Goal: Contribute content

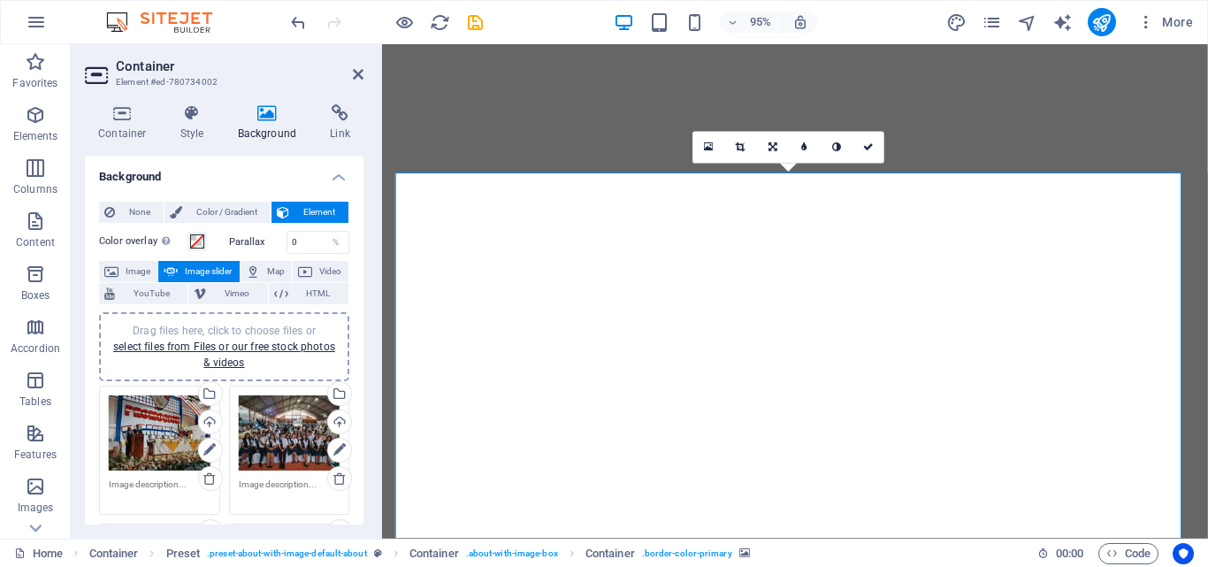
select select "px"
select select "ms"
select select "s"
select select "progressive"
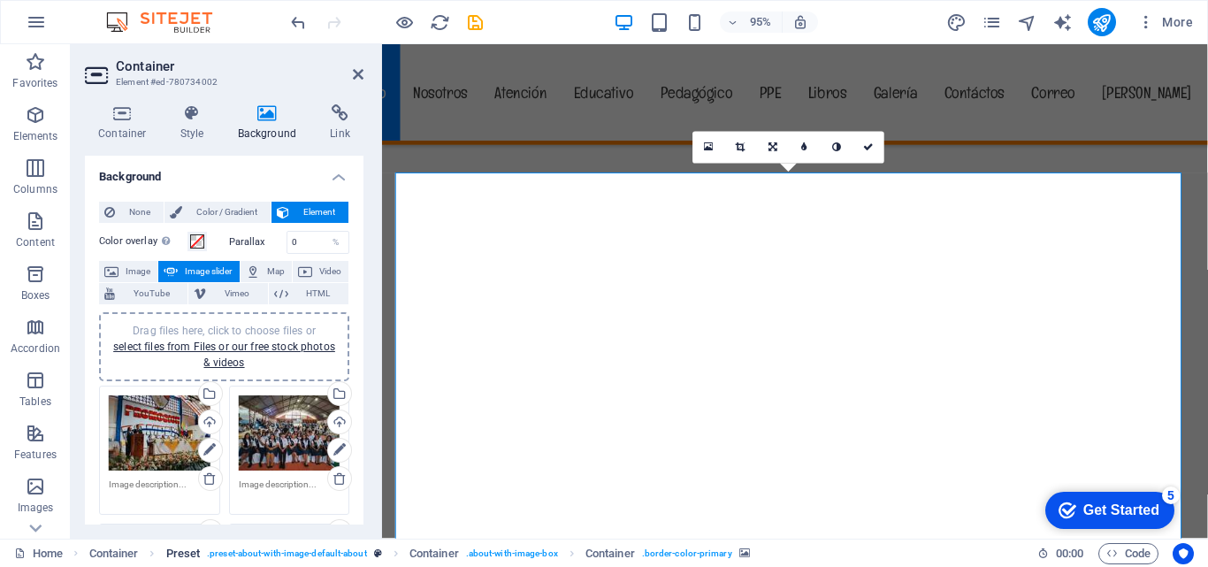
scroll to position [354, 0]
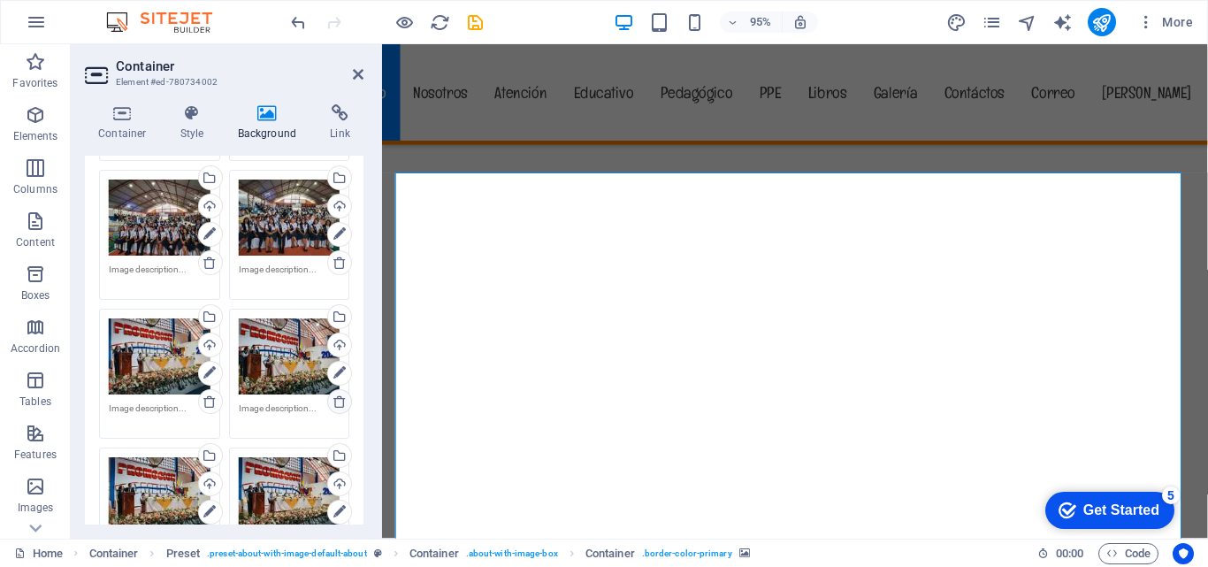
click at [209, 265] on icon at bounding box center [210, 263] width 14 height 14
click at [338, 268] on icon at bounding box center [340, 263] width 14 height 14
click at [208, 401] on icon at bounding box center [210, 401] width 14 height 14
click at [339, 401] on icon at bounding box center [340, 401] width 14 height 14
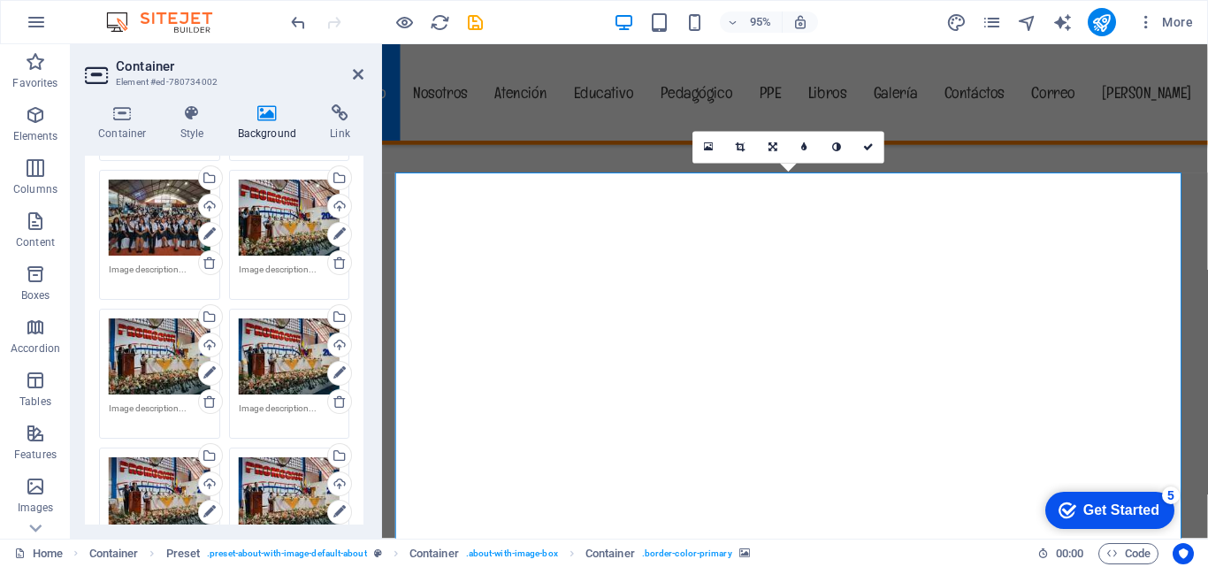
click at [210, 107] on icon at bounding box center [209, 96] width 12 height 21
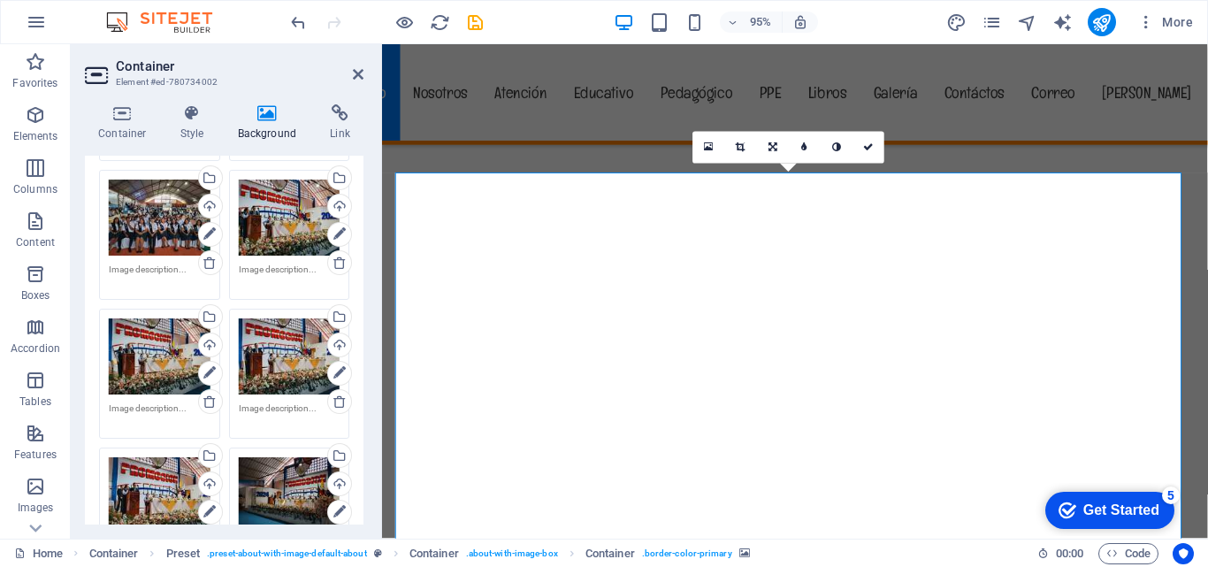
scroll to position [177, 0]
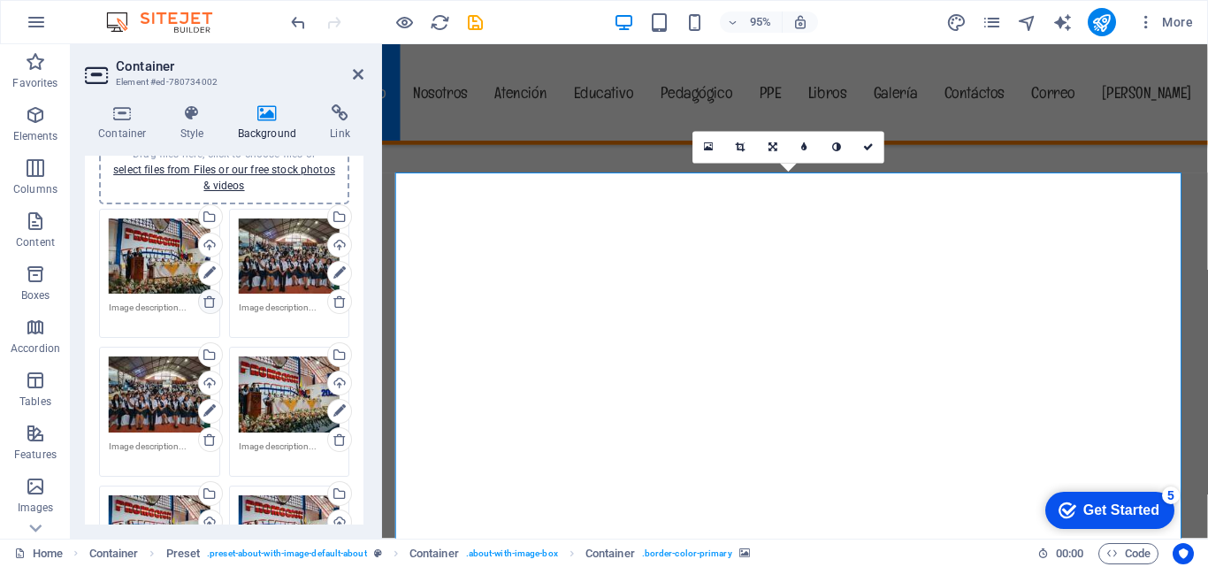
click at [204, 302] on icon at bounding box center [210, 301] width 14 height 14
click at [343, 304] on icon at bounding box center [340, 301] width 14 height 14
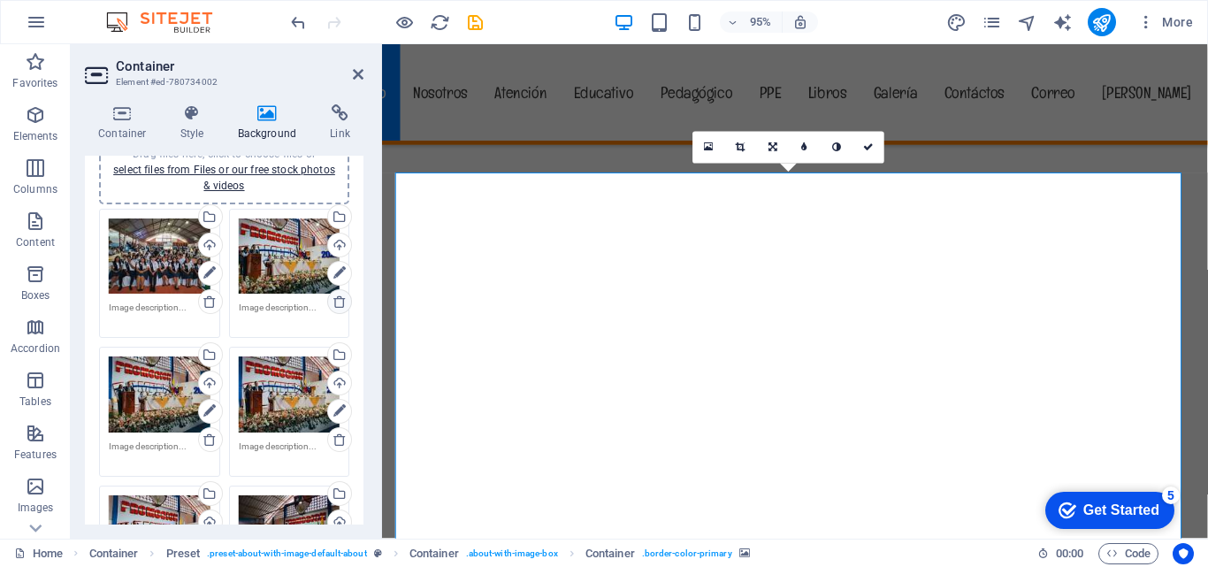
click at [338, 304] on icon at bounding box center [340, 301] width 14 height 14
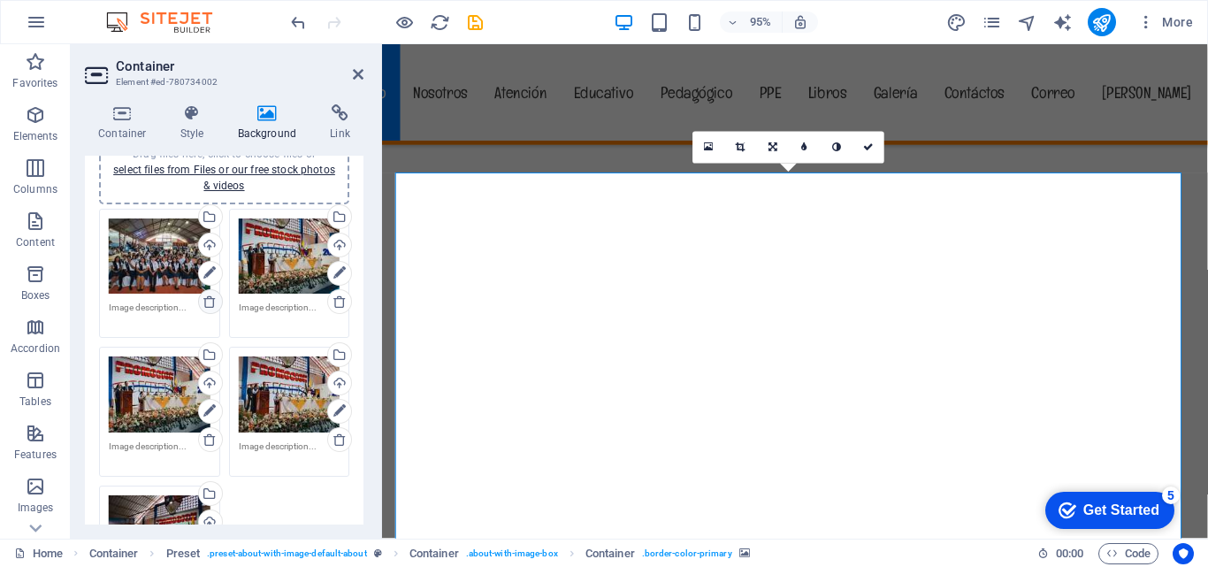
click at [212, 304] on icon at bounding box center [210, 301] width 14 height 14
click at [334, 304] on icon at bounding box center [340, 301] width 14 height 14
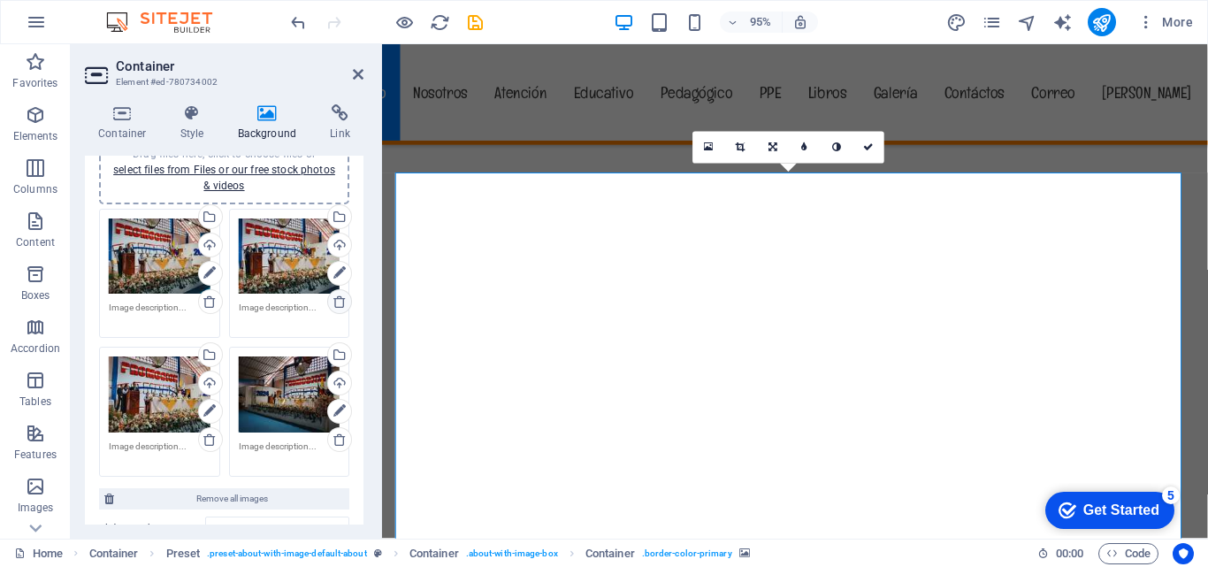
click at [340, 304] on icon at bounding box center [340, 301] width 14 height 14
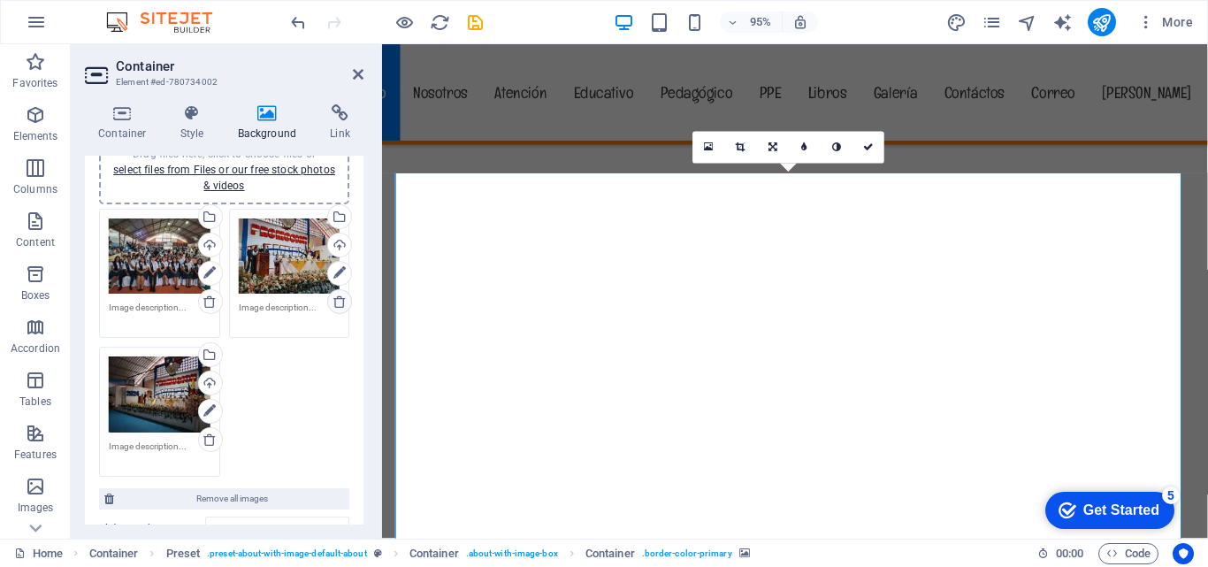
click at [339, 304] on icon at bounding box center [340, 301] width 14 height 14
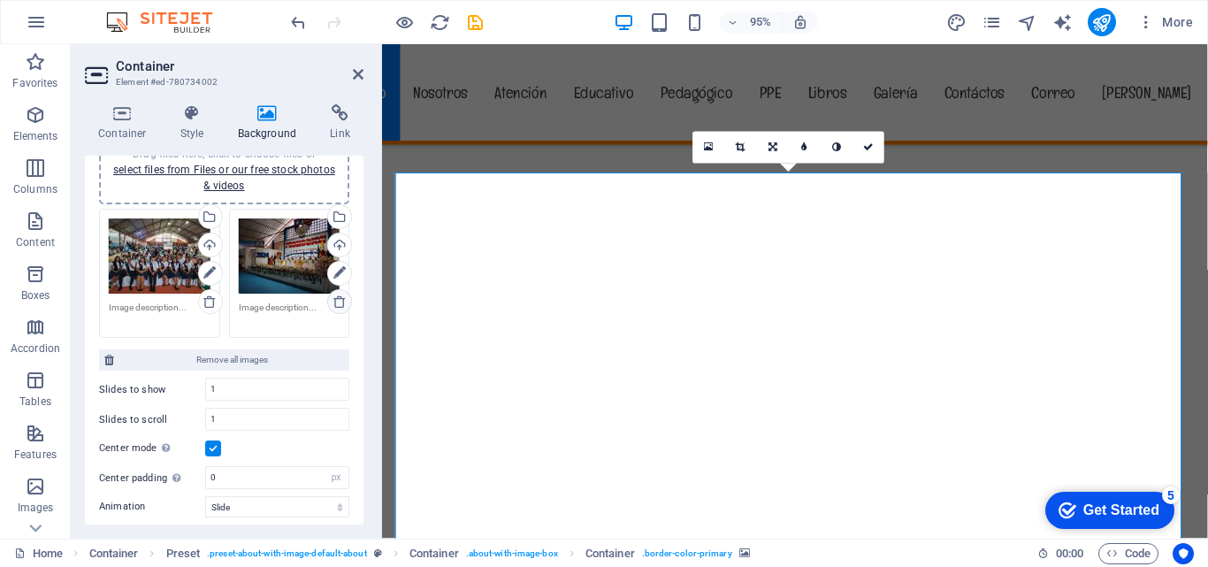
click at [339, 304] on icon at bounding box center [340, 301] width 14 height 14
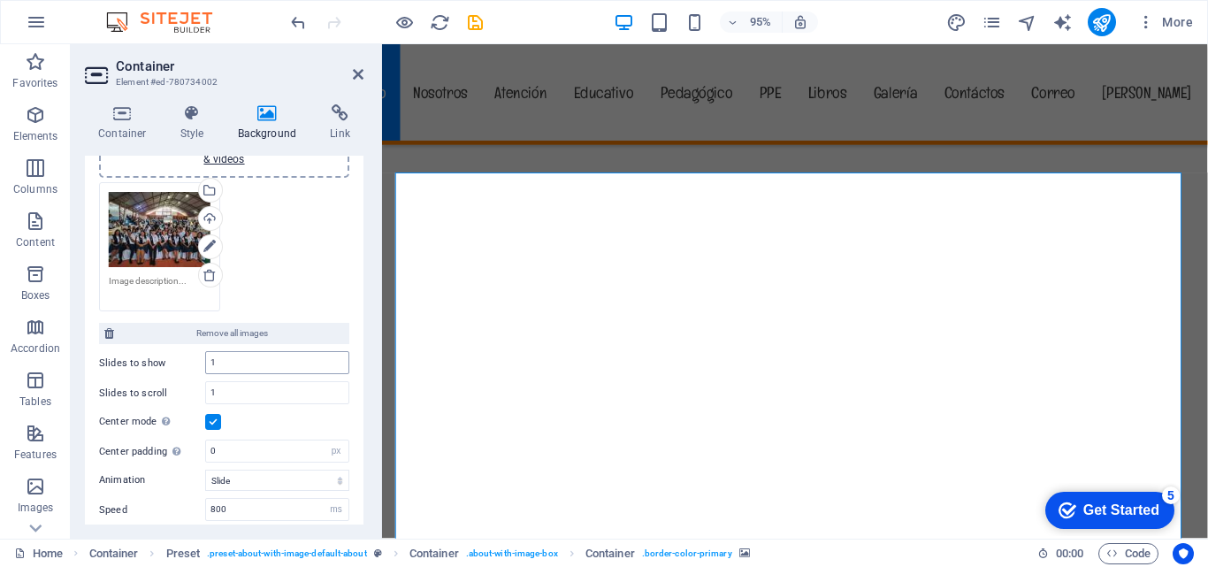
scroll to position [265, 0]
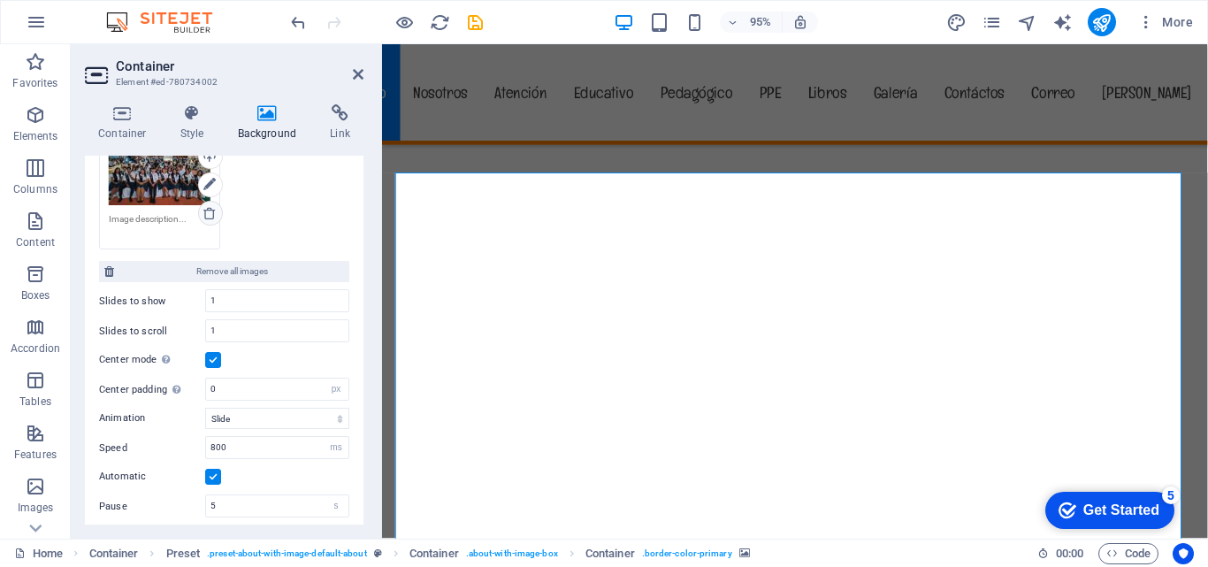
click at [209, 214] on icon at bounding box center [210, 213] width 14 height 14
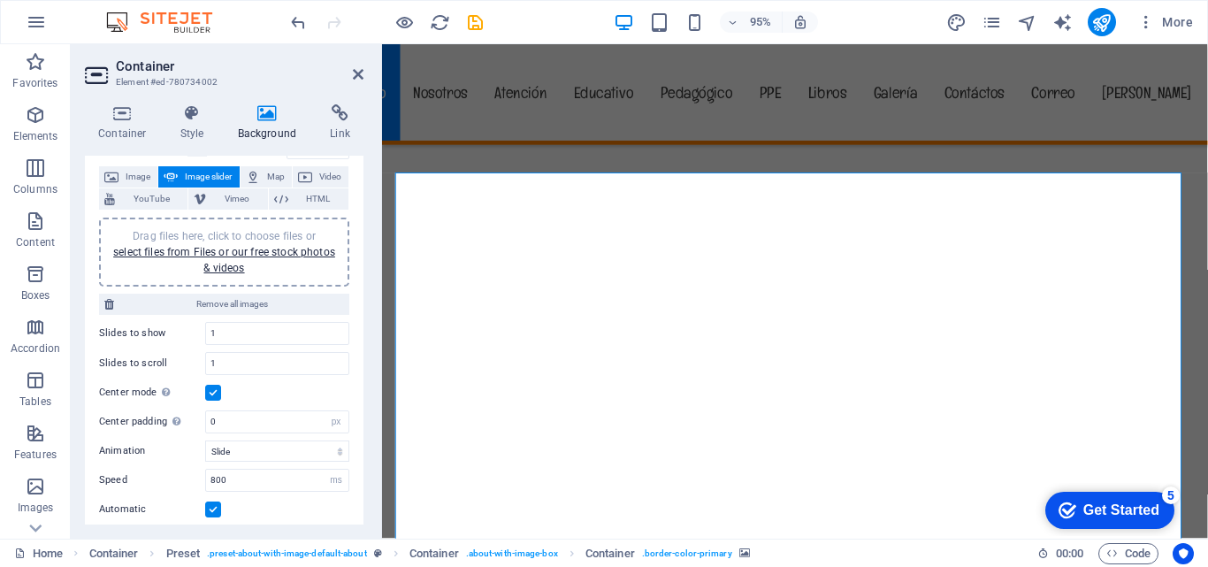
scroll to position [0, 0]
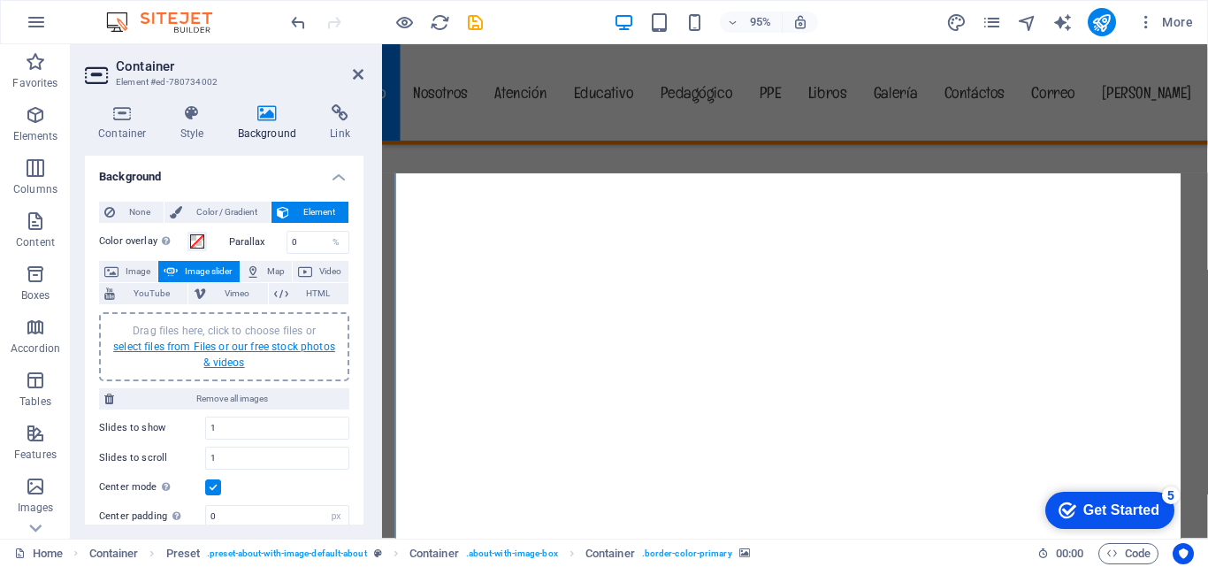
click at [212, 358] on link "select files from Files or our free stock photos & videos" at bounding box center [224, 354] width 222 height 28
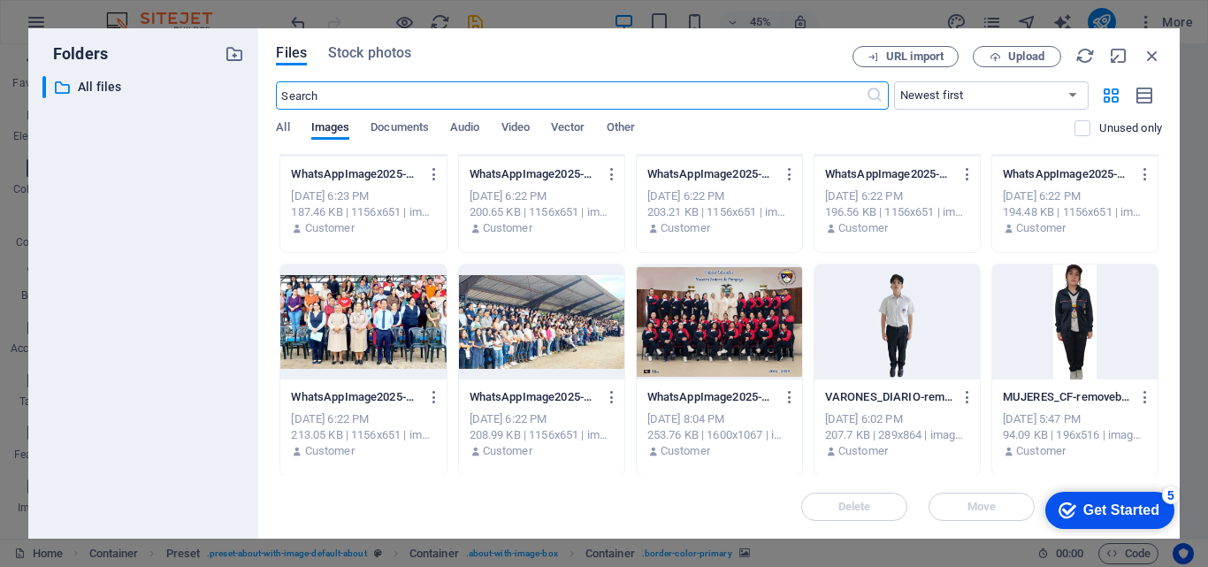
scroll to position [2476, 0]
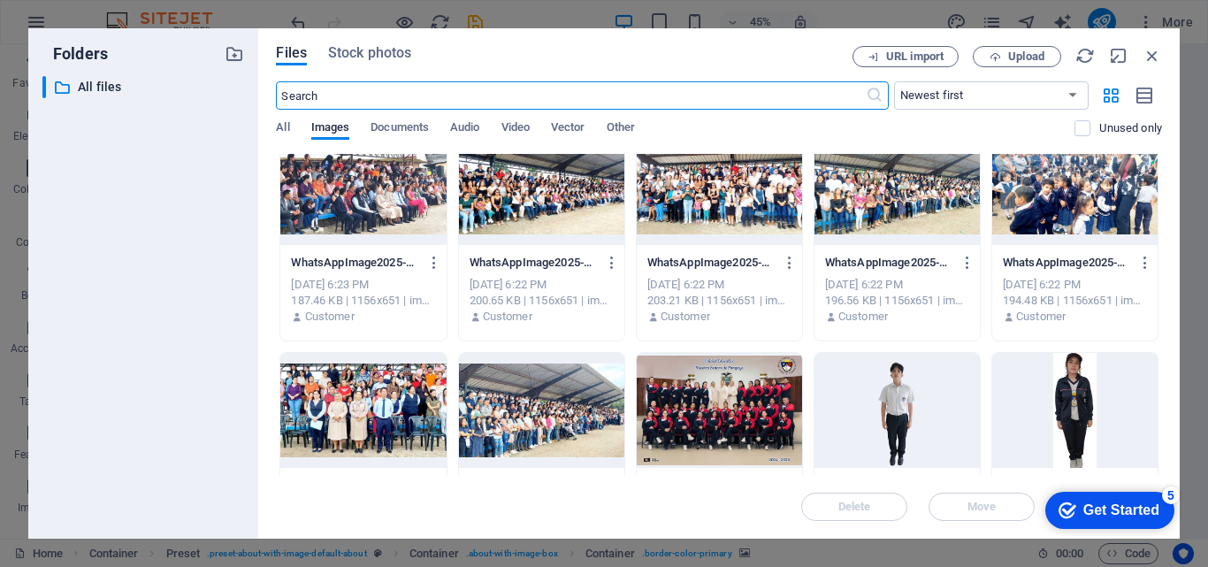
click at [394, 386] on div at bounding box center [362, 410] width 165 height 115
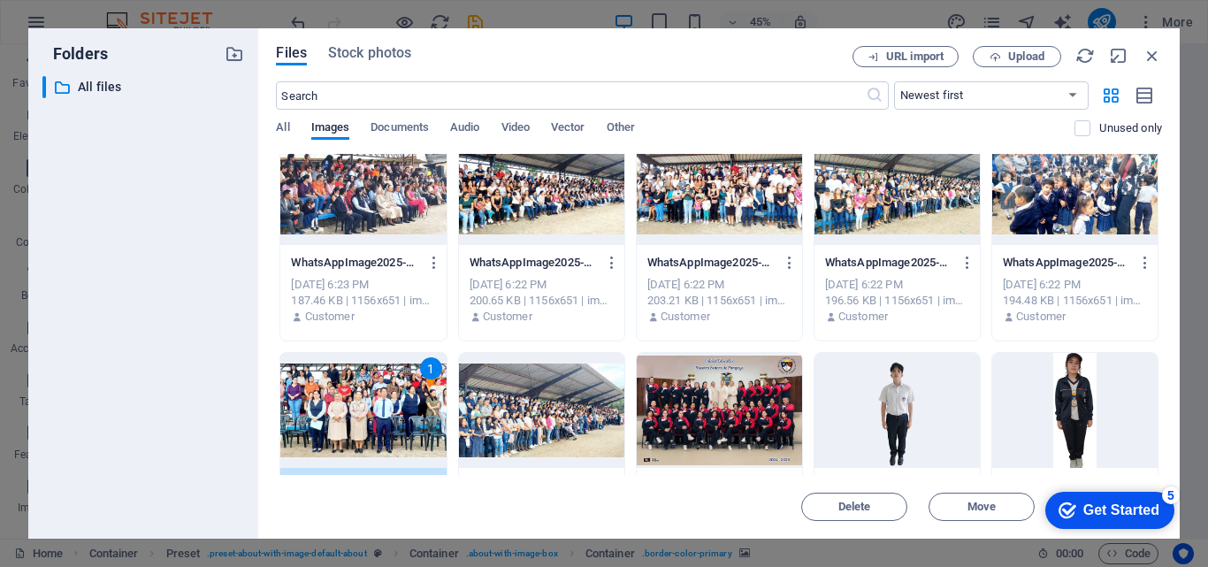
click at [540, 390] on div at bounding box center [541, 410] width 165 height 115
click at [1055, 199] on div at bounding box center [1074, 187] width 165 height 115
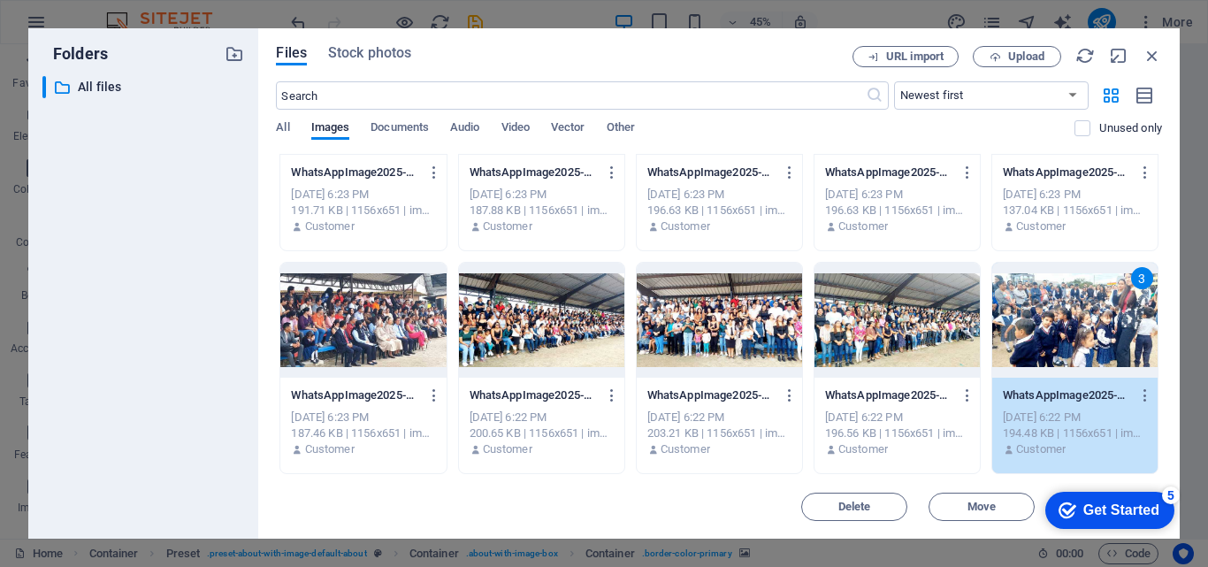
scroll to position [2299, 0]
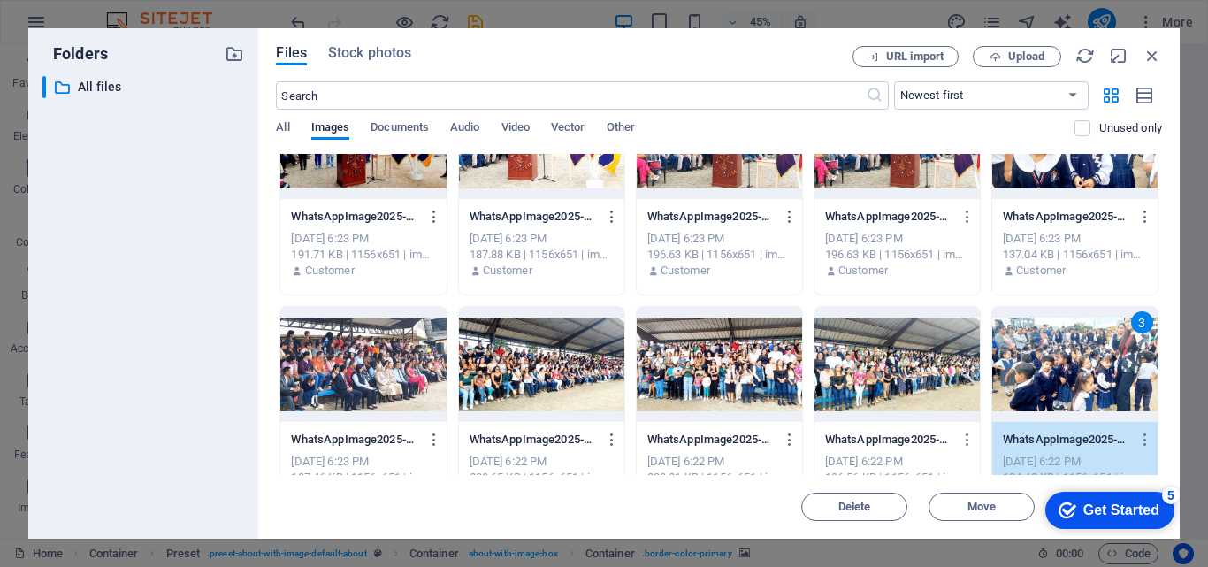
click at [916, 359] on div at bounding box center [896, 364] width 165 height 115
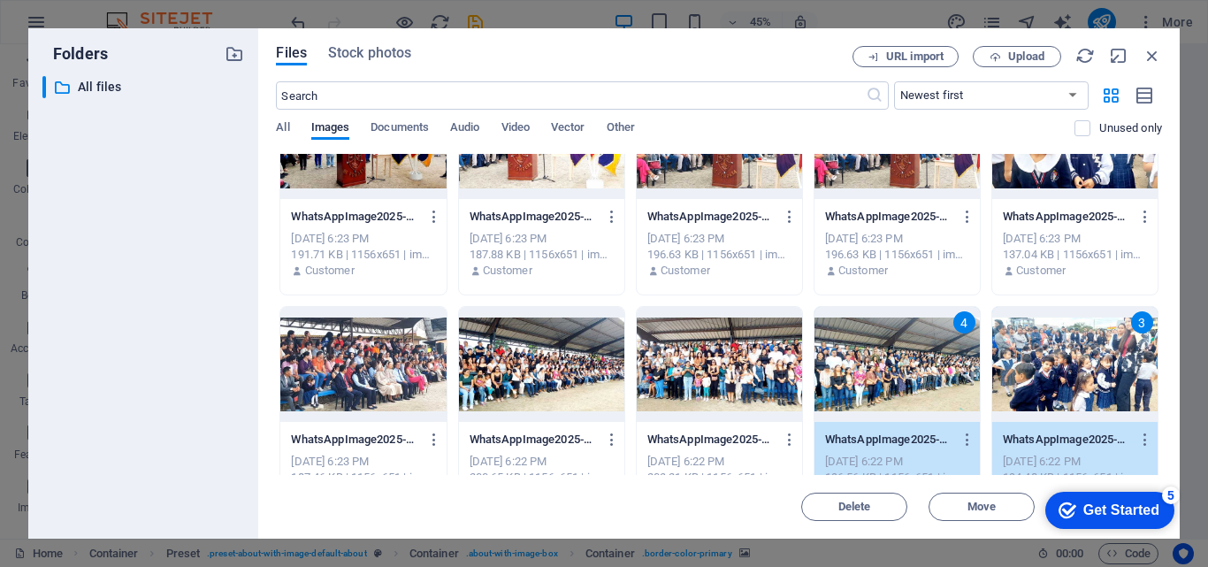
click at [740, 369] on div at bounding box center [719, 364] width 165 height 115
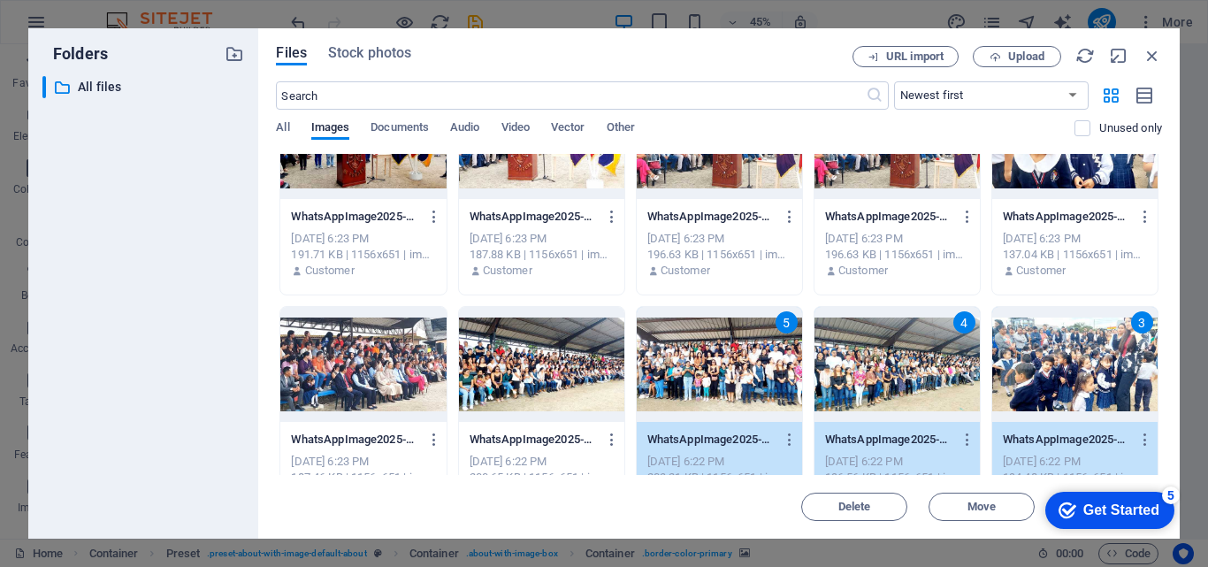
drag, startPoint x: 558, startPoint y: 369, endPoint x: 397, endPoint y: 369, distance: 161.0
click at [556, 369] on div at bounding box center [541, 364] width 165 height 115
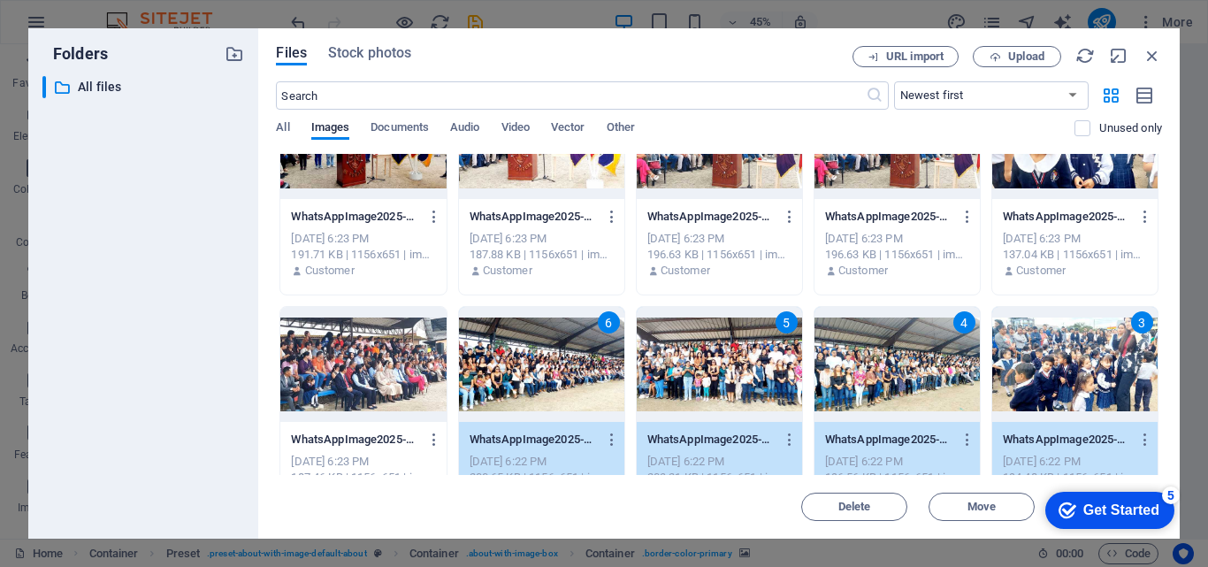
click at [377, 369] on div at bounding box center [362, 364] width 165 height 115
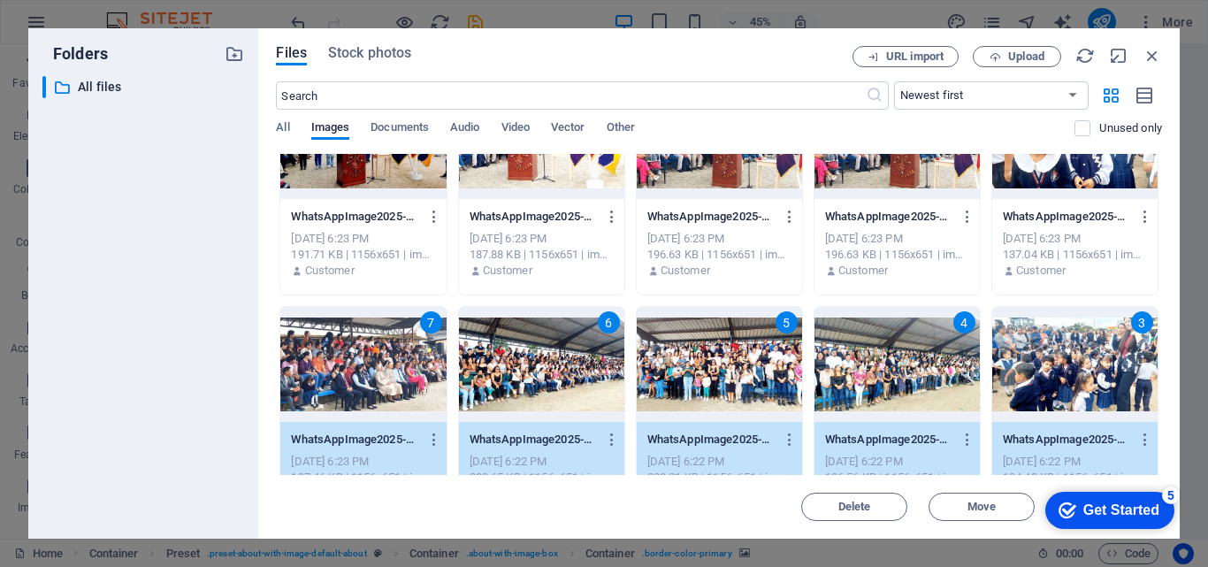
scroll to position [2122, 0]
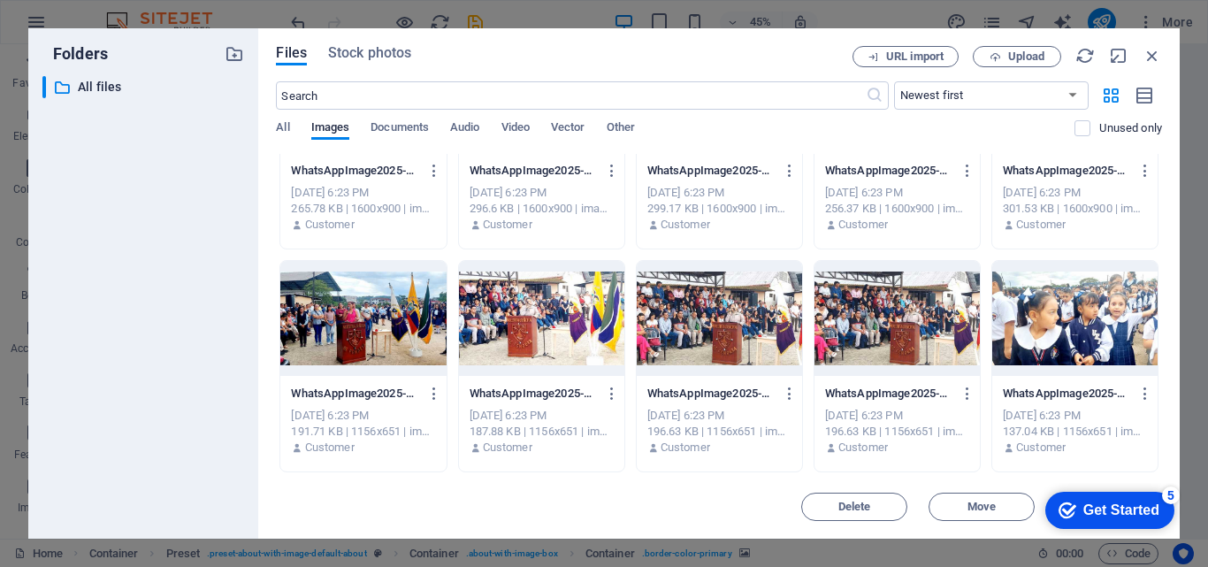
click at [1036, 323] on div at bounding box center [1074, 318] width 165 height 115
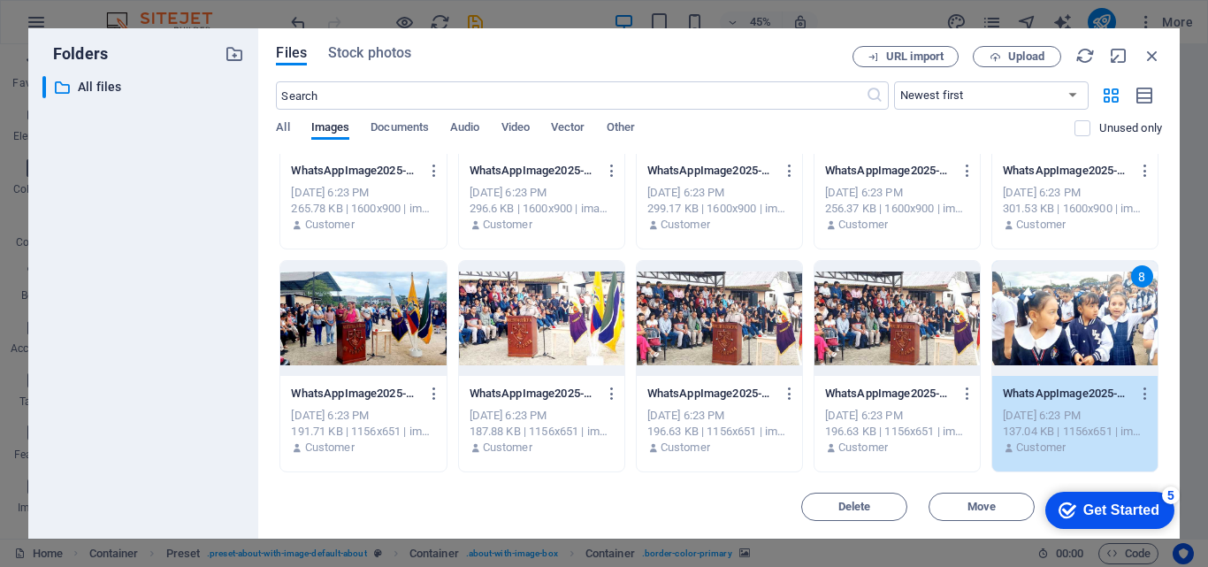
click at [891, 323] on div at bounding box center [896, 318] width 165 height 115
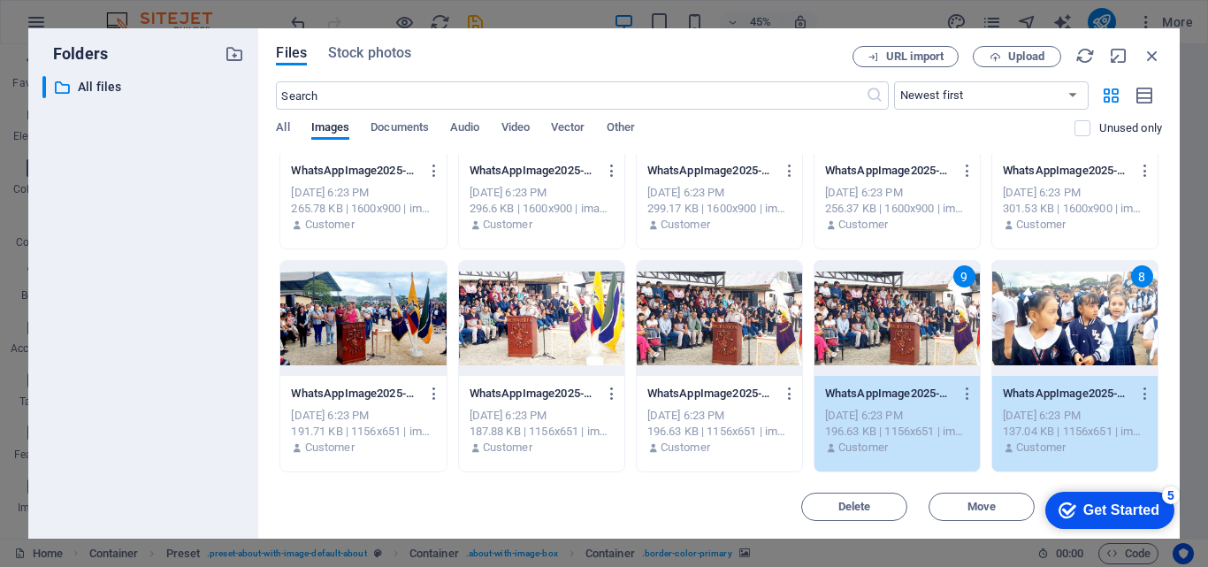
click at [747, 319] on div at bounding box center [719, 318] width 165 height 115
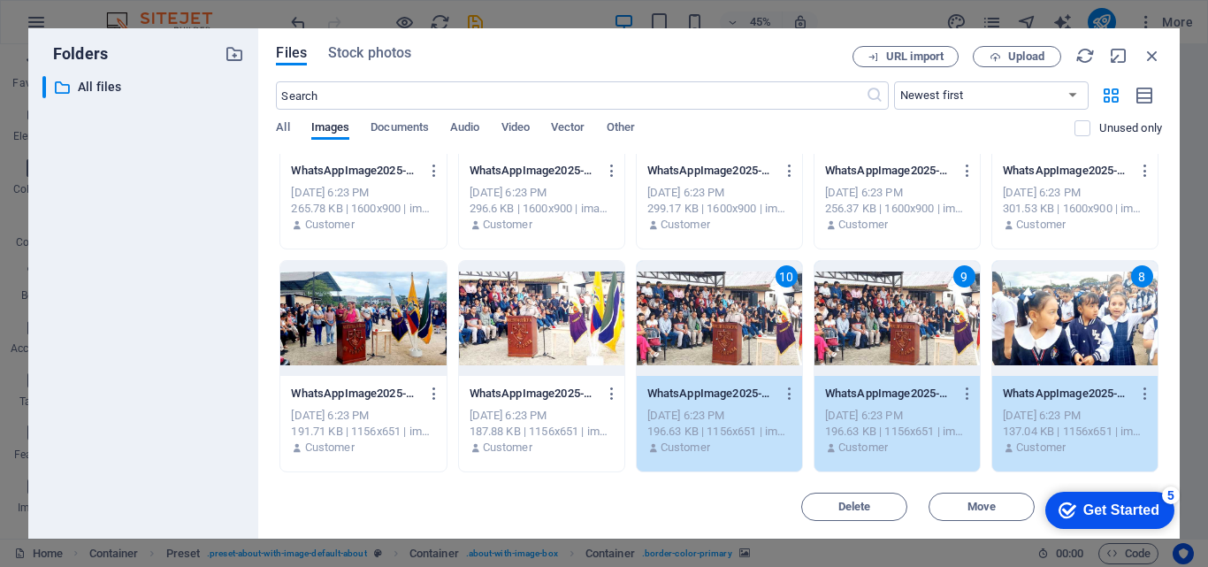
click at [537, 319] on div at bounding box center [541, 318] width 165 height 115
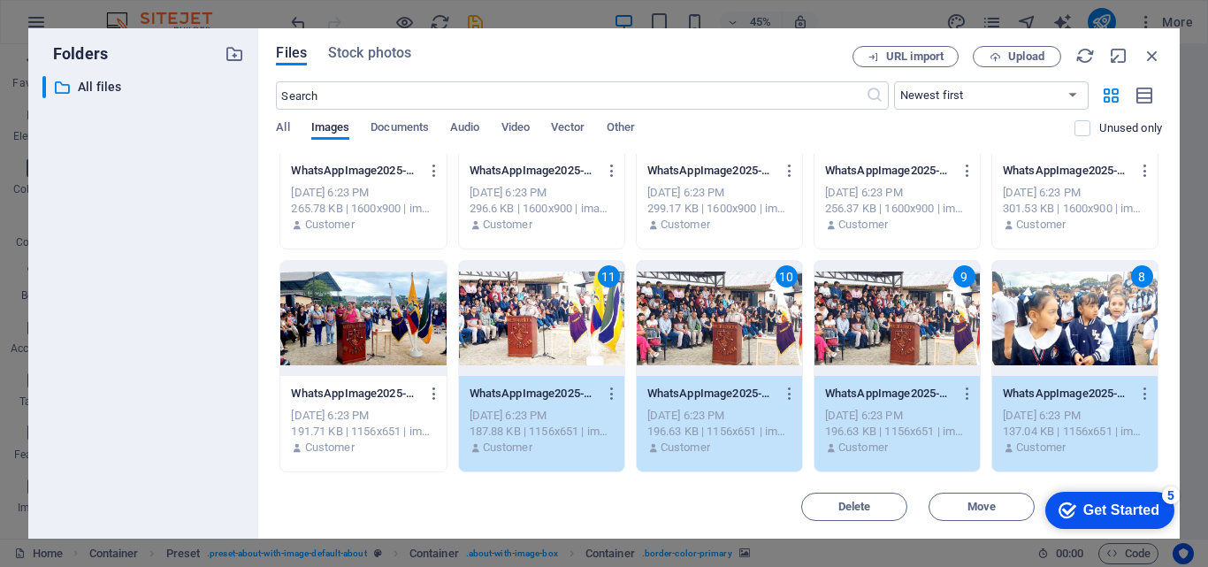
click at [374, 319] on div at bounding box center [362, 318] width 165 height 115
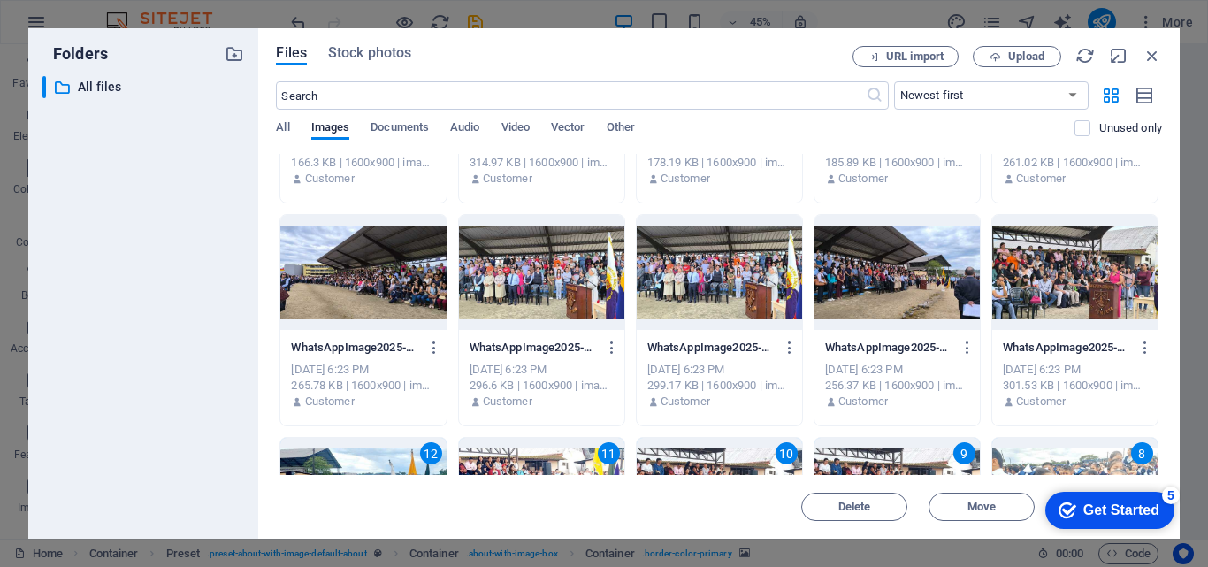
scroll to position [1857, 0]
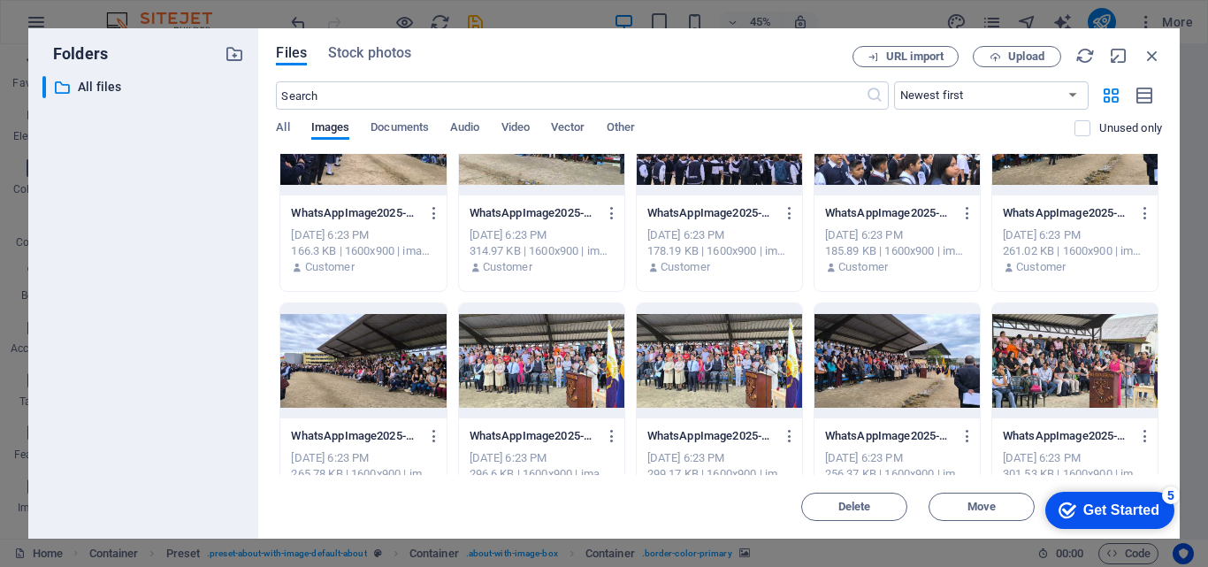
click at [1044, 348] on div at bounding box center [1074, 360] width 165 height 115
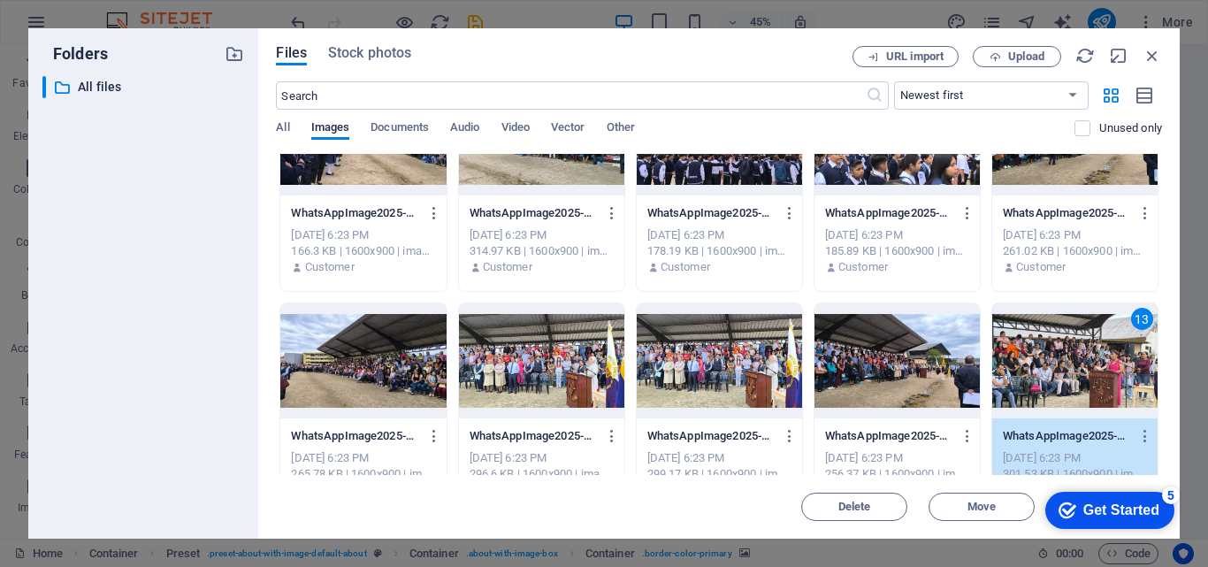
click at [861, 350] on div at bounding box center [896, 360] width 165 height 115
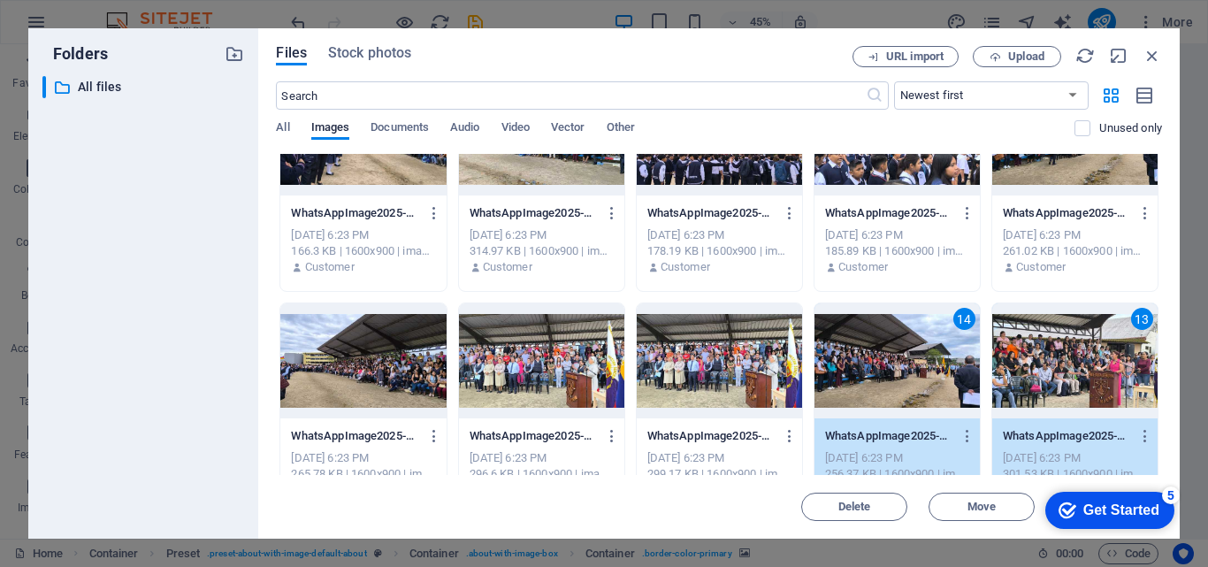
click at [719, 353] on div at bounding box center [719, 360] width 165 height 115
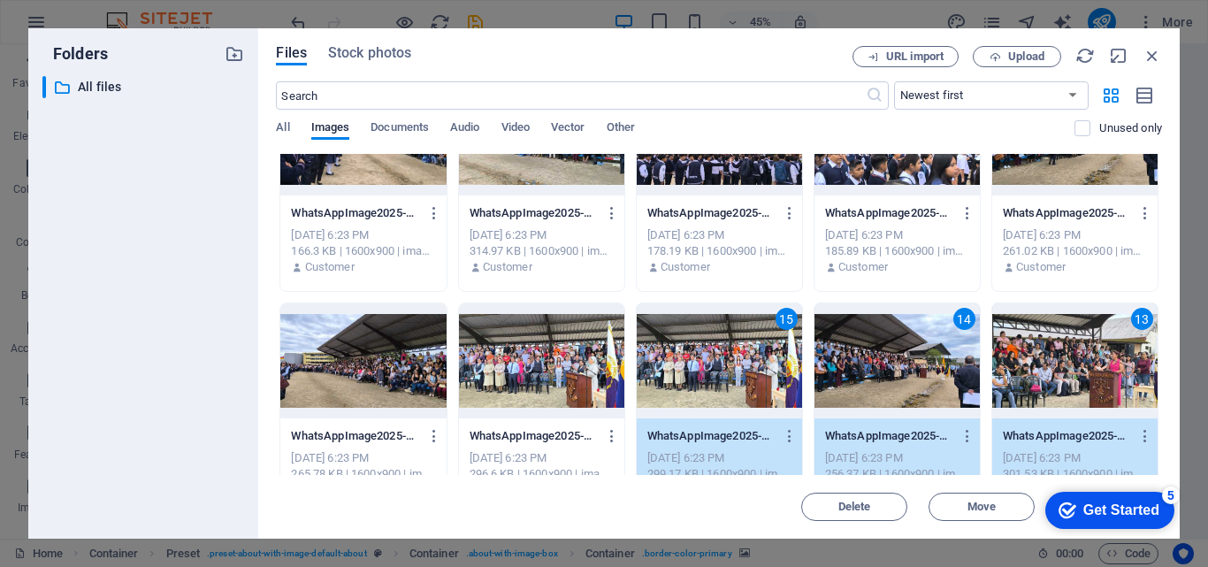
click at [590, 355] on div at bounding box center [541, 360] width 165 height 115
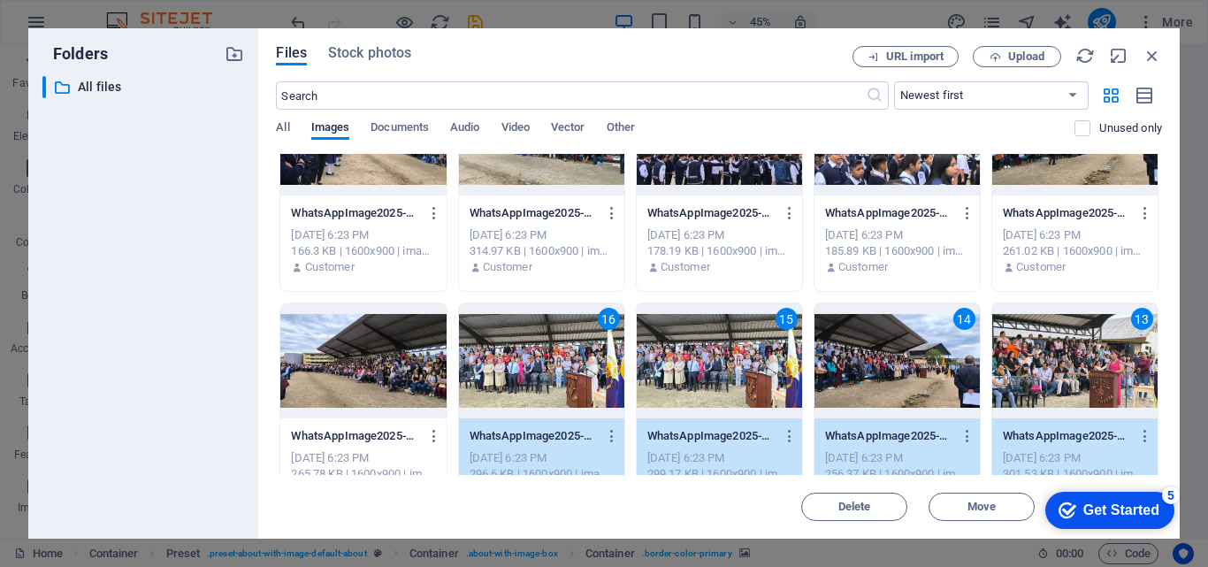
click at [411, 371] on div at bounding box center [362, 360] width 165 height 115
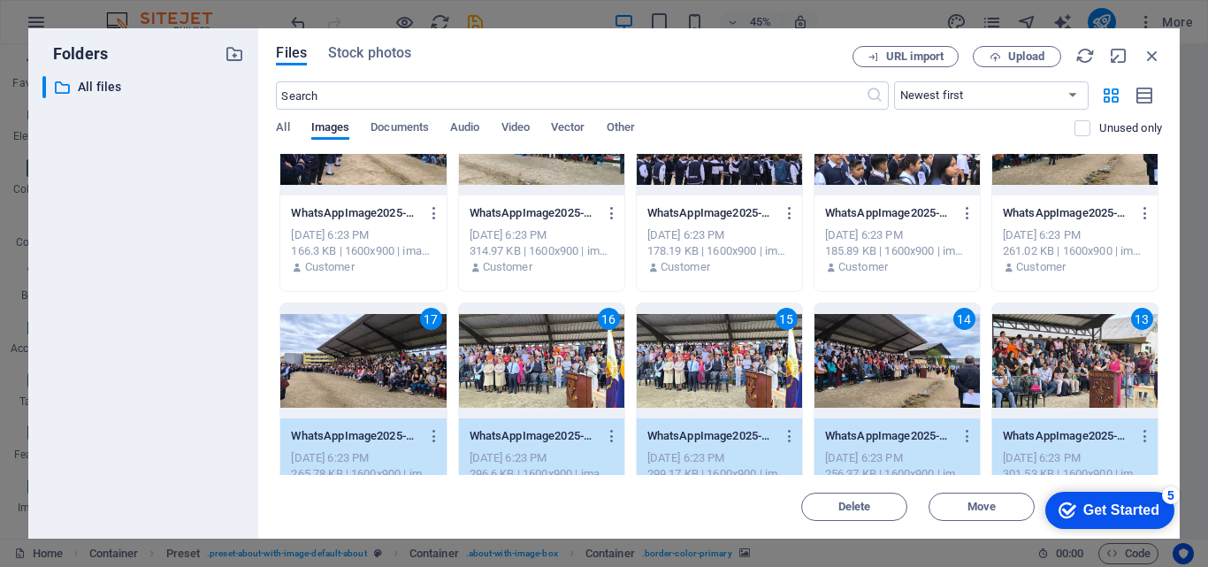
scroll to position [1680, 0]
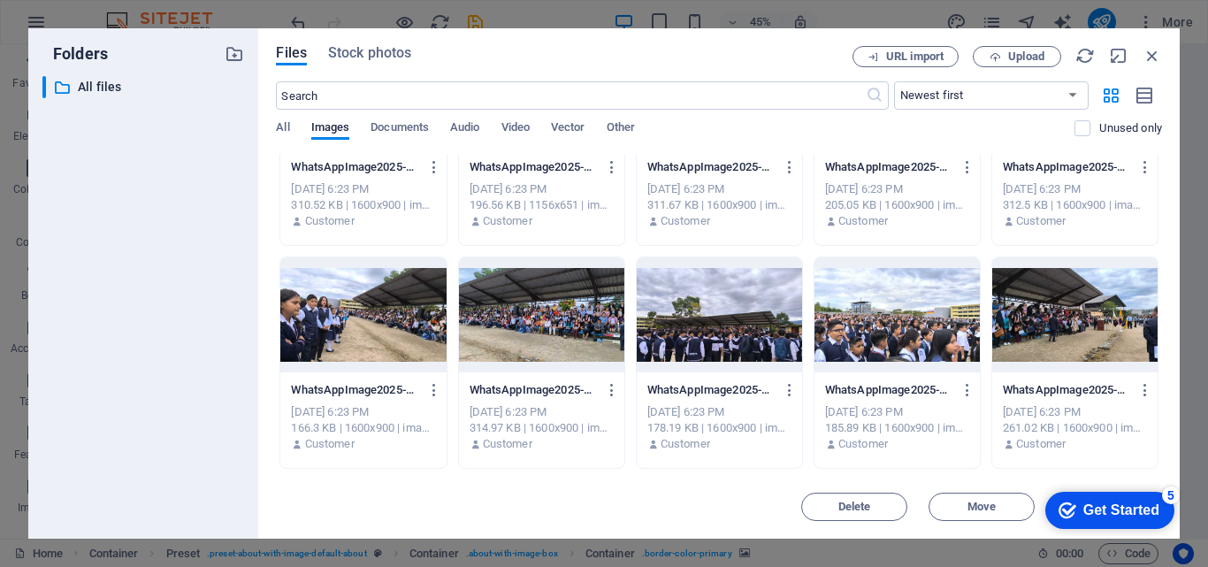
drag, startPoint x: 1059, startPoint y: 325, endPoint x: 957, endPoint y: 328, distance: 102.6
click at [1059, 325] on div at bounding box center [1074, 314] width 165 height 115
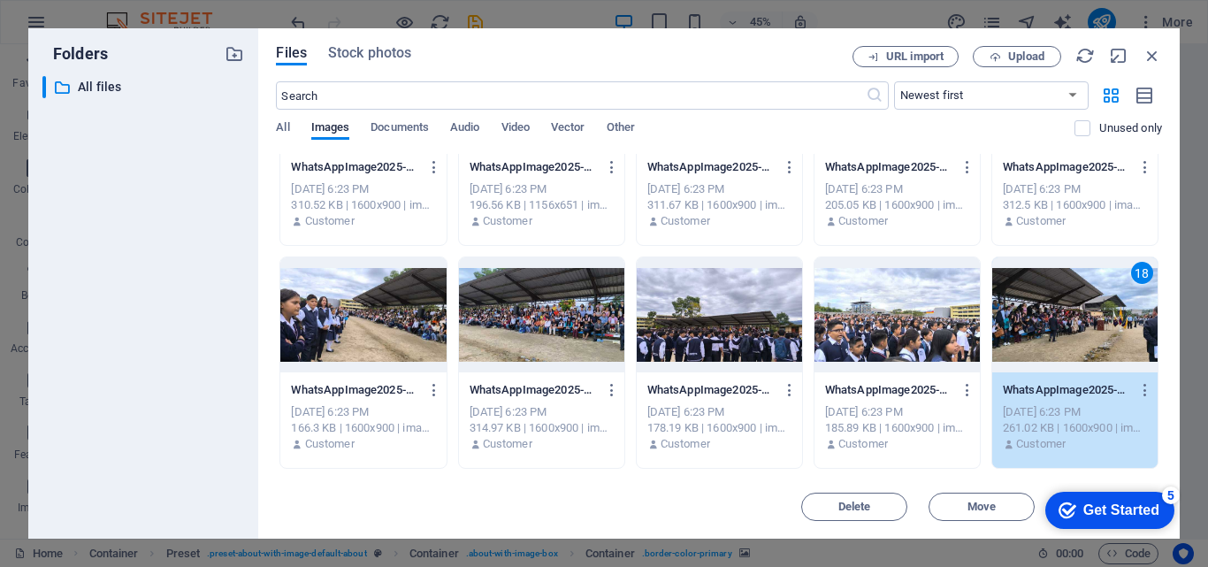
drag, startPoint x: 906, startPoint y: 328, endPoint x: 827, endPoint y: 331, distance: 78.8
click at [906, 328] on div at bounding box center [896, 314] width 165 height 115
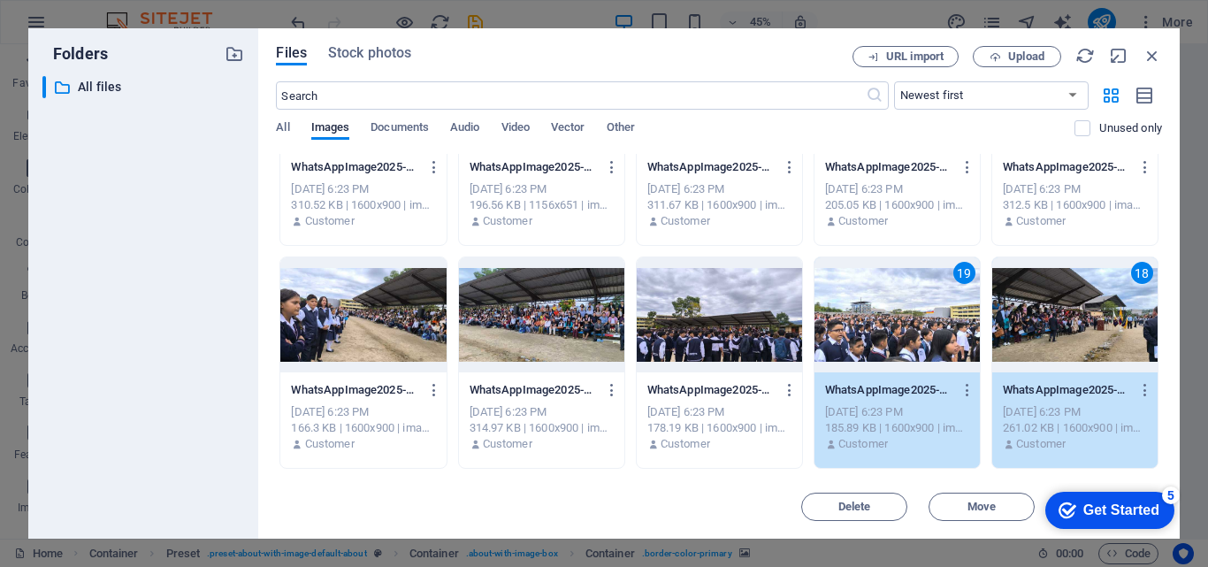
drag, startPoint x: 748, startPoint y: 333, endPoint x: 563, endPoint y: 340, distance: 185.0
click at [746, 333] on div at bounding box center [719, 314] width 165 height 115
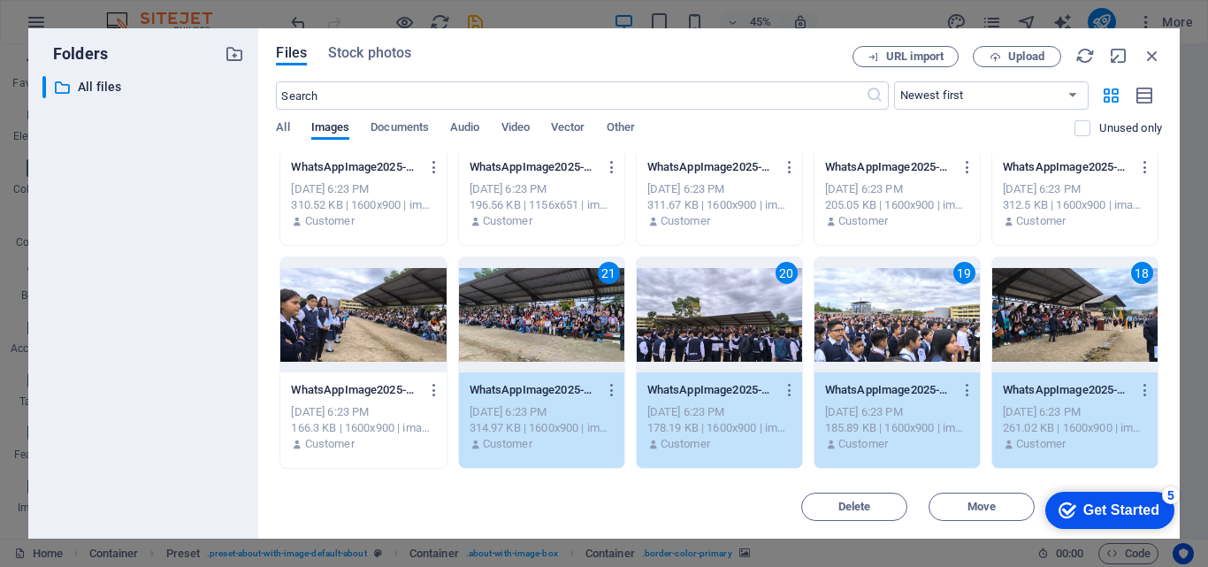
scroll to position [1592, 0]
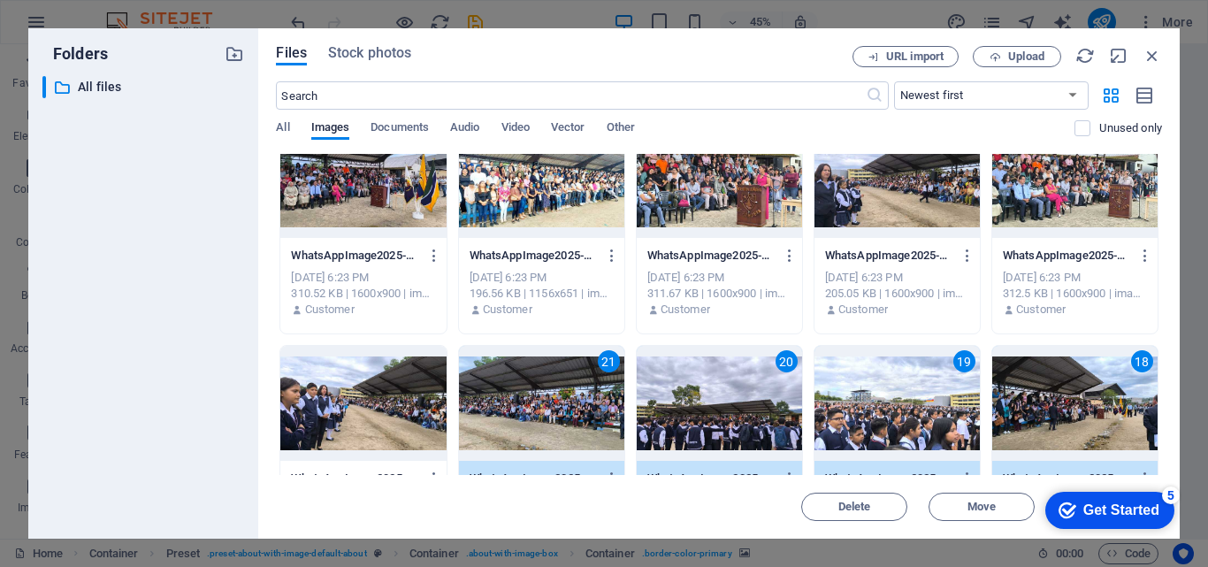
click at [390, 376] on div at bounding box center [362, 403] width 165 height 115
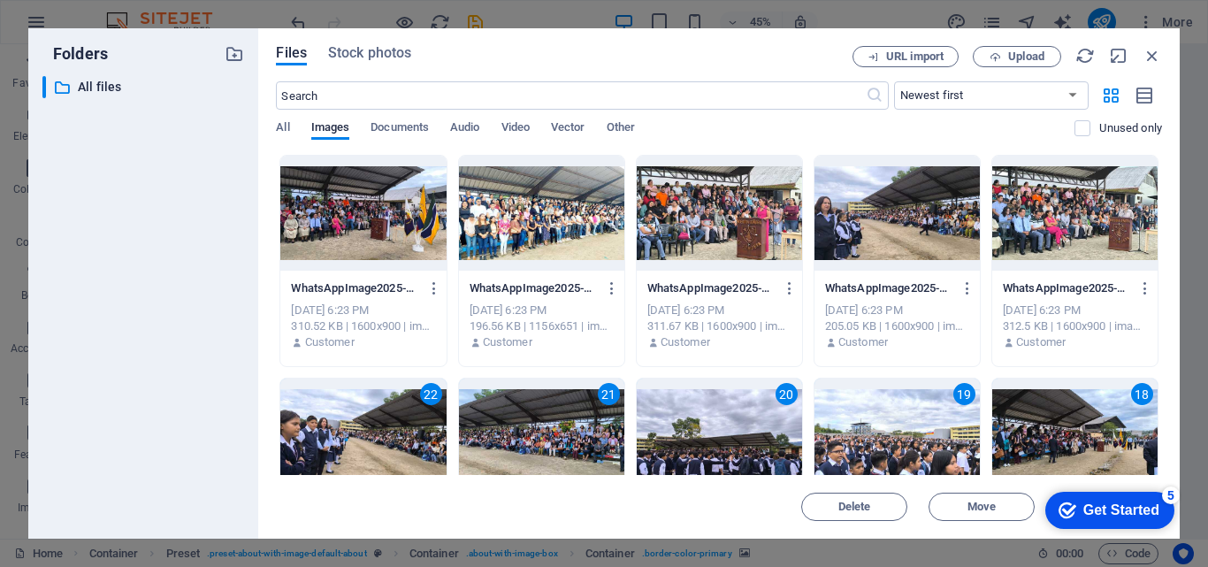
scroll to position [1415, 0]
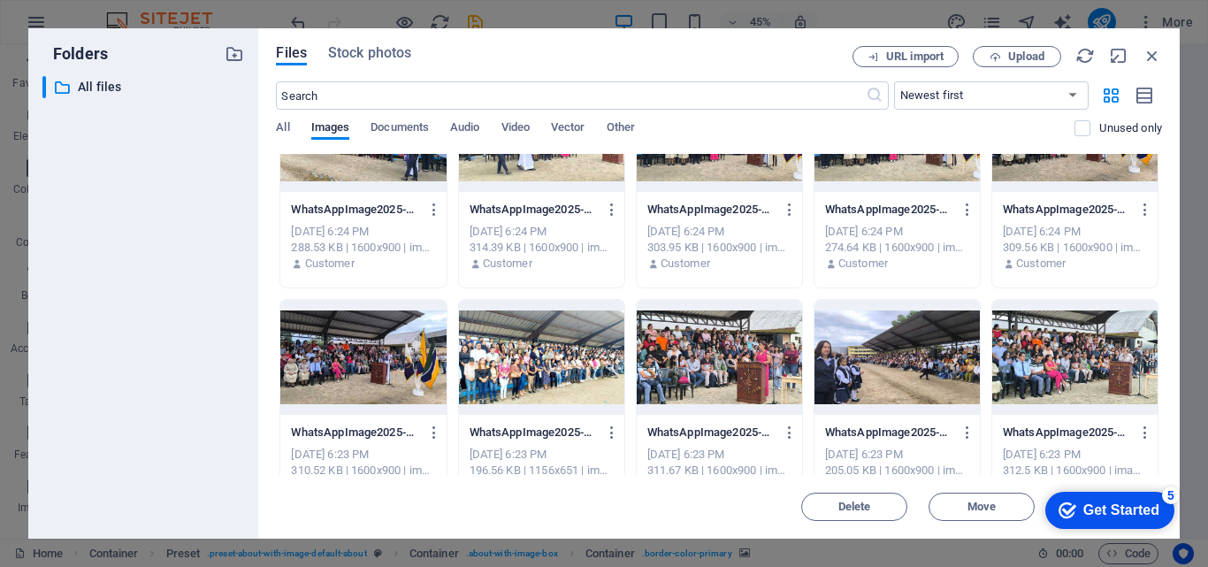
click at [1079, 348] on div at bounding box center [1074, 357] width 165 height 115
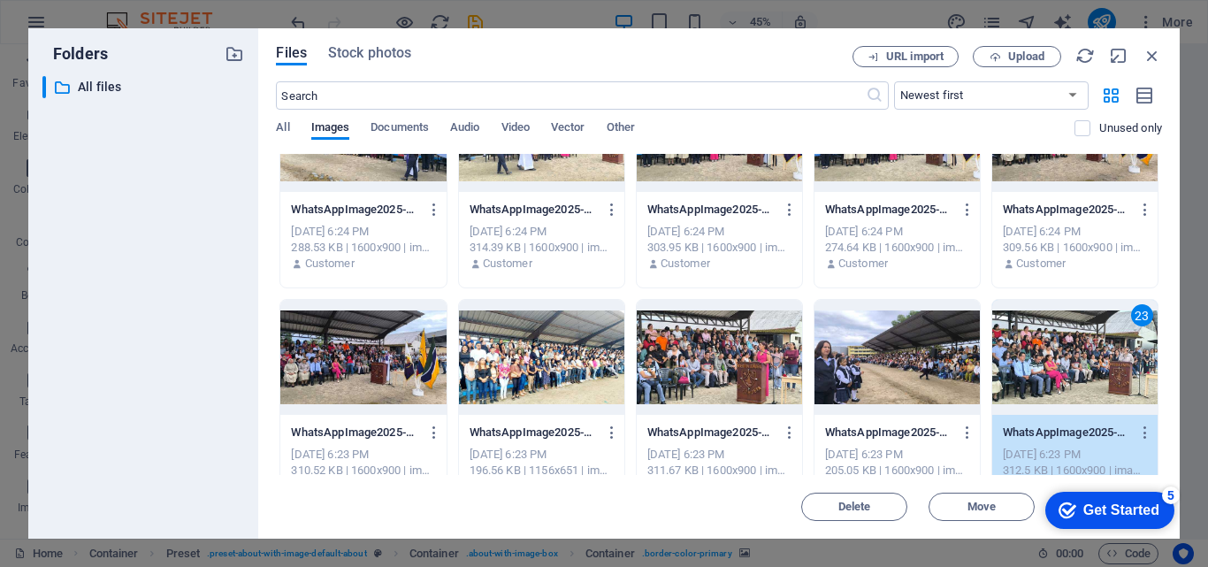
click at [866, 363] on div at bounding box center [896, 357] width 165 height 115
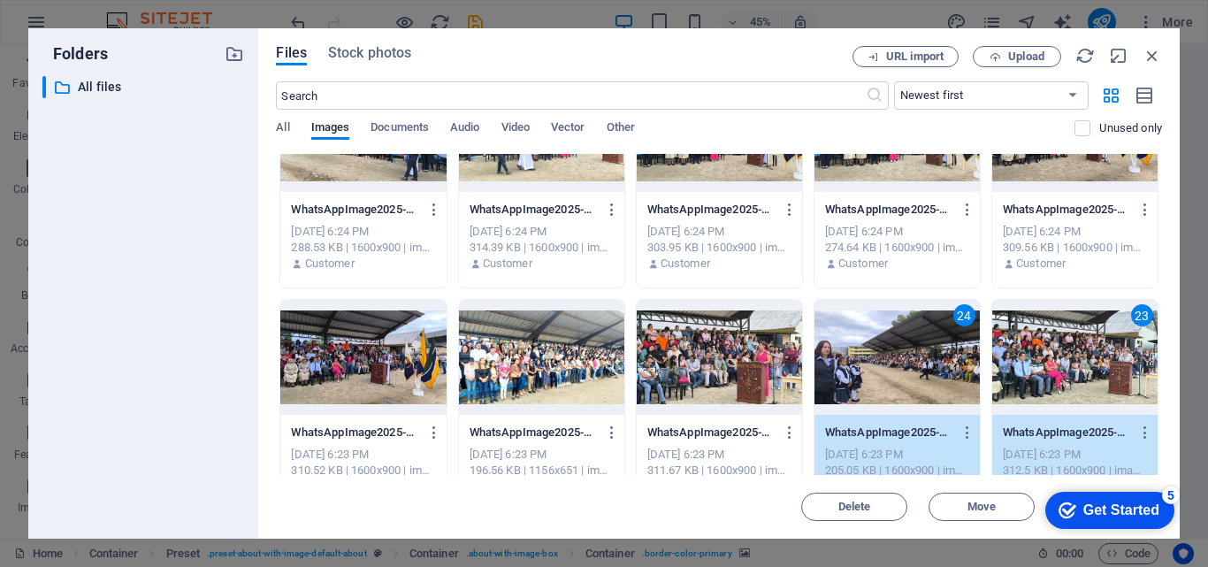
drag, startPoint x: 730, startPoint y: 361, endPoint x: 542, endPoint y: 350, distance: 187.8
click at [727, 361] on div at bounding box center [719, 357] width 165 height 115
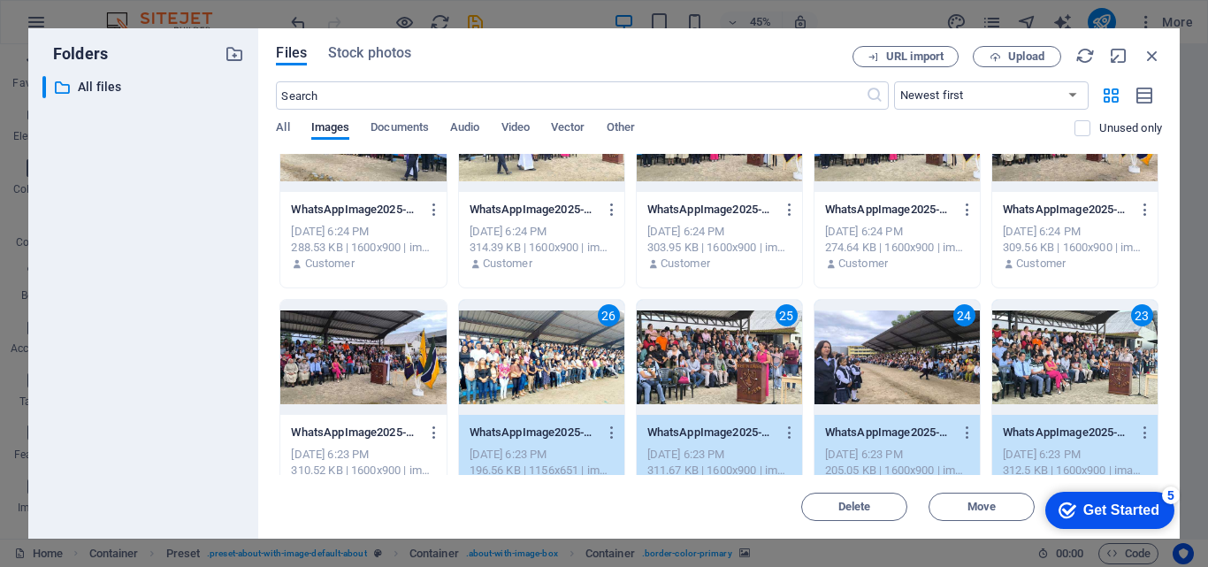
click at [340, 355] on div at bounding box center [362, 357] width 165 height 115
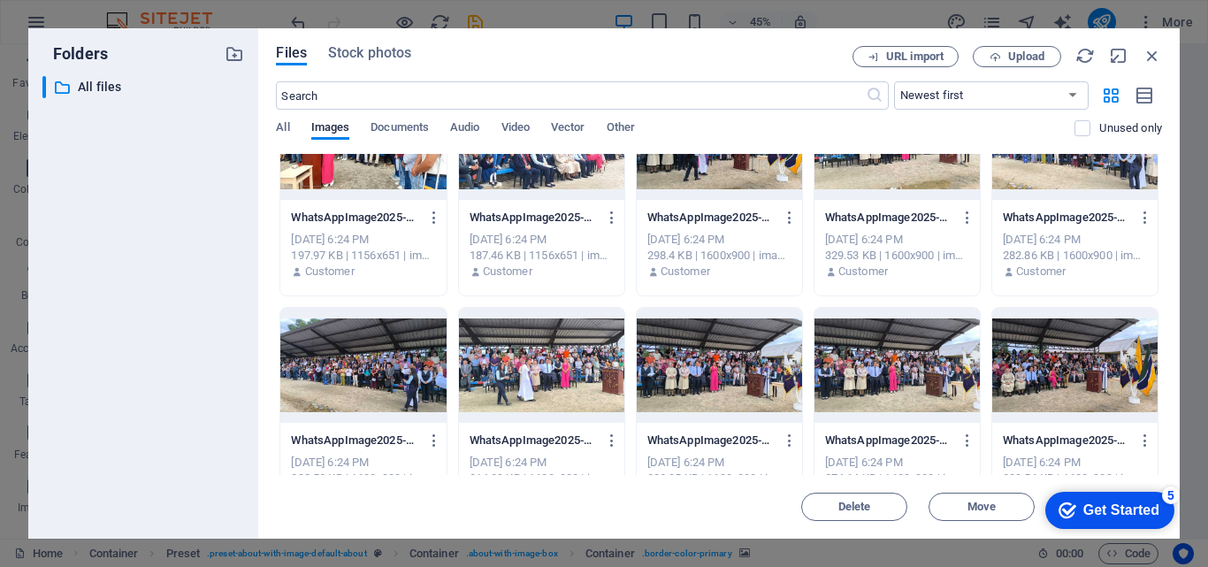
scroll to position [1150, 0]
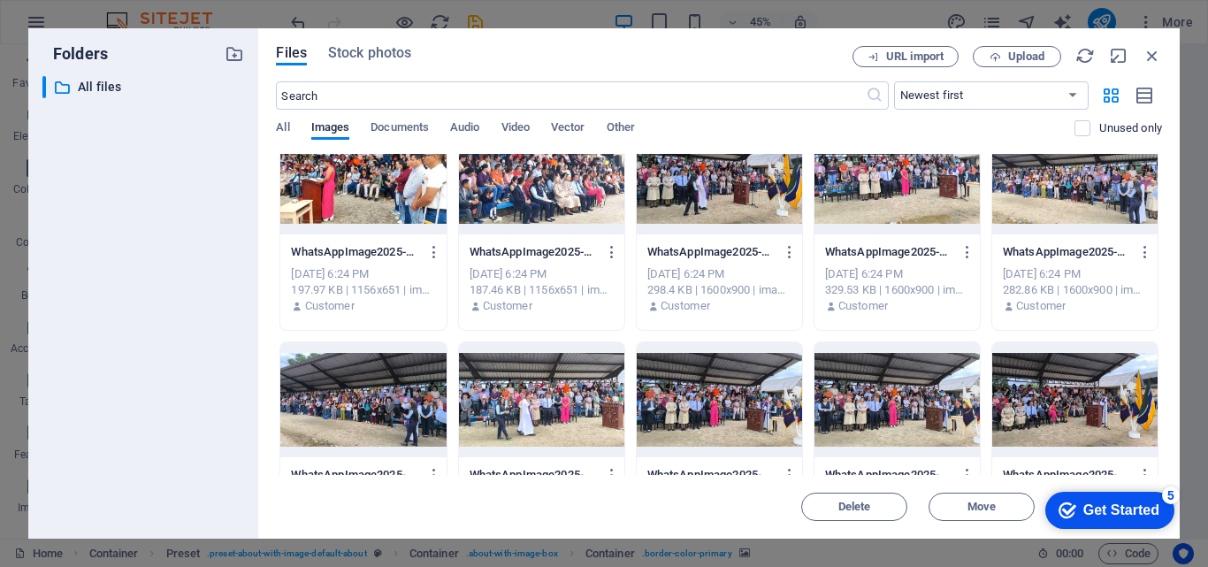
drag, startPoint x: 1046, startPoint y: 394, endPoint x: 1010, endPoint y: 394, distance: 36.3
click at [1046, 394] on div at bounding box center [1074, 399] width 165 height 115
drag, startPoint x: 892, startPoint y: 395, endPoint x: 871, endPoint y: 395, distance: 21.2
click at [892, 395] on div at bounding box center [896, 399] width 165 height 115
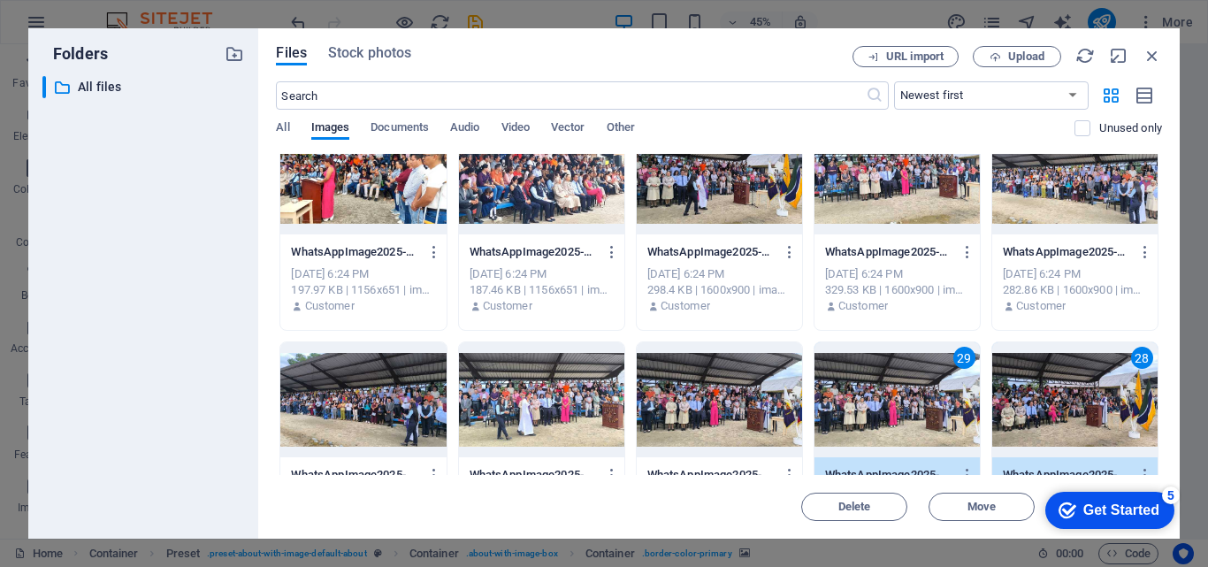
click at [696, 390] on div at bounding box center [719, 399] width 165 height 115
click at [490, 401] on div at bounding box center [541, 399] width 165 height 115
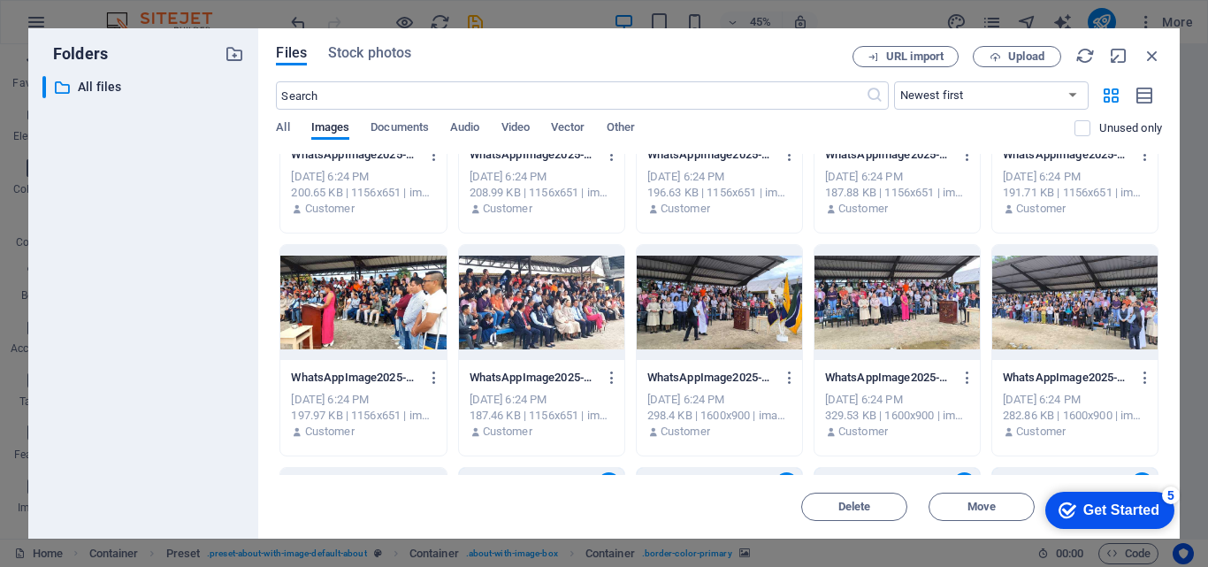
scroll to position [973, 0]
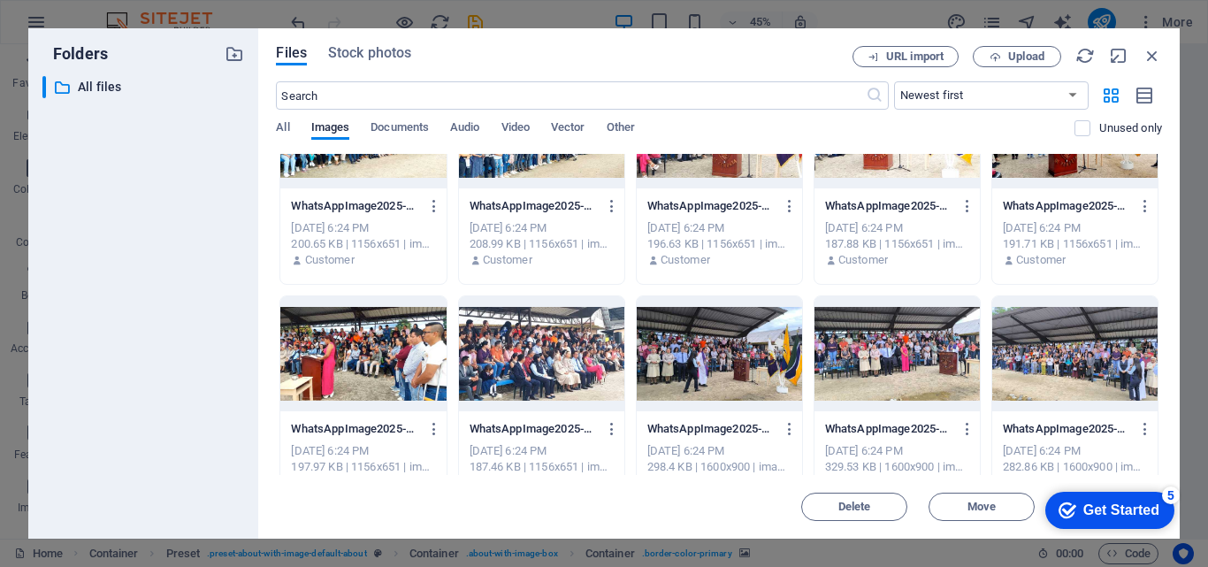
click at [914, 353] on div at bounding box center [896, 353] width 165 height 115
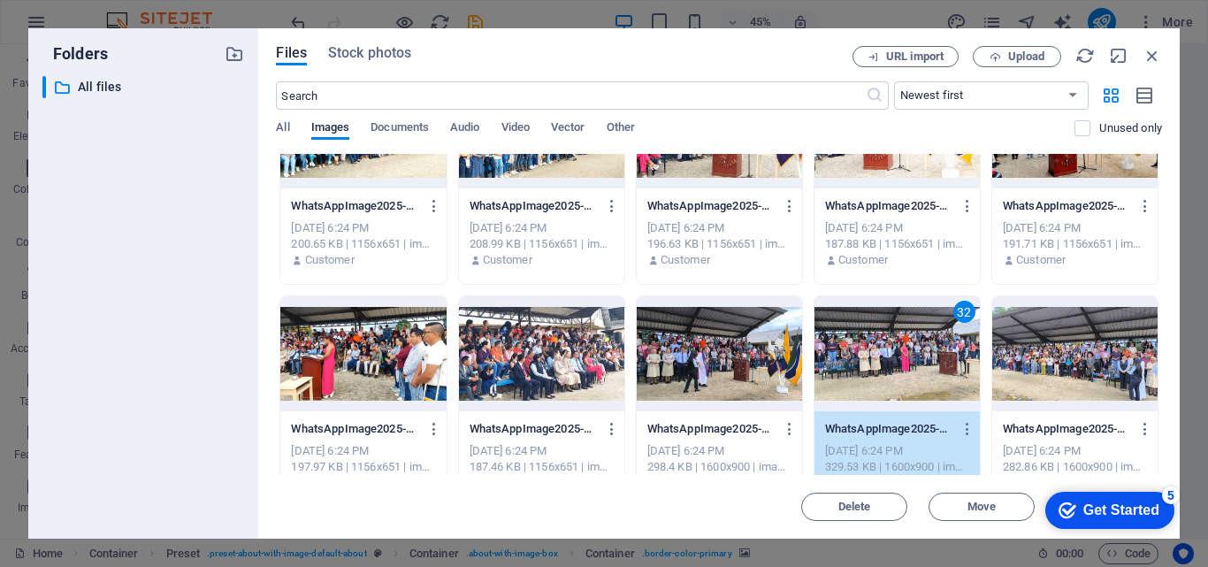
click at [524, 355] on div at bounding box center [541, 353] width 165 height 115
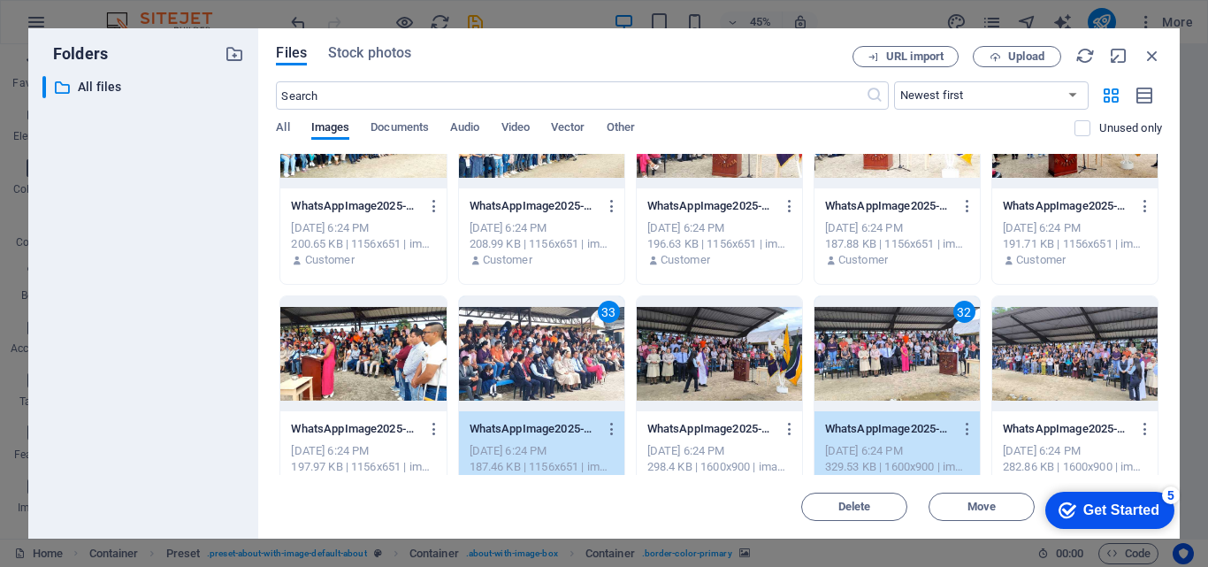
click at [372, 359] on div at bounding box center [362, 353] width 165 height 115
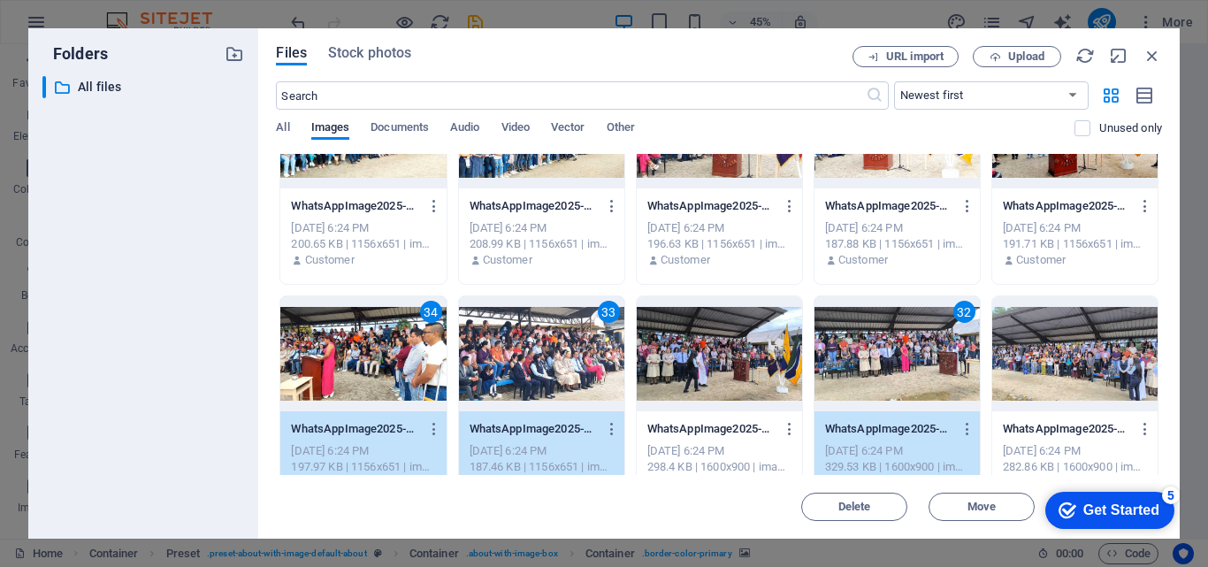
scroll to position [796, 0]
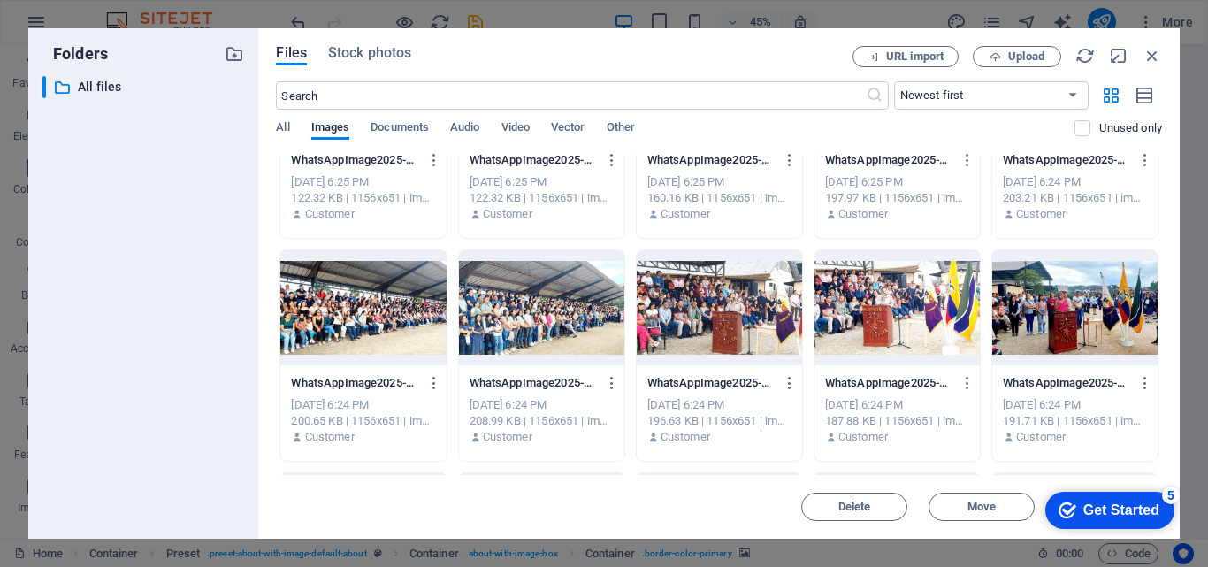
click at [1064, 317] on div at bounding box center [1074, 307] width 165 height 115
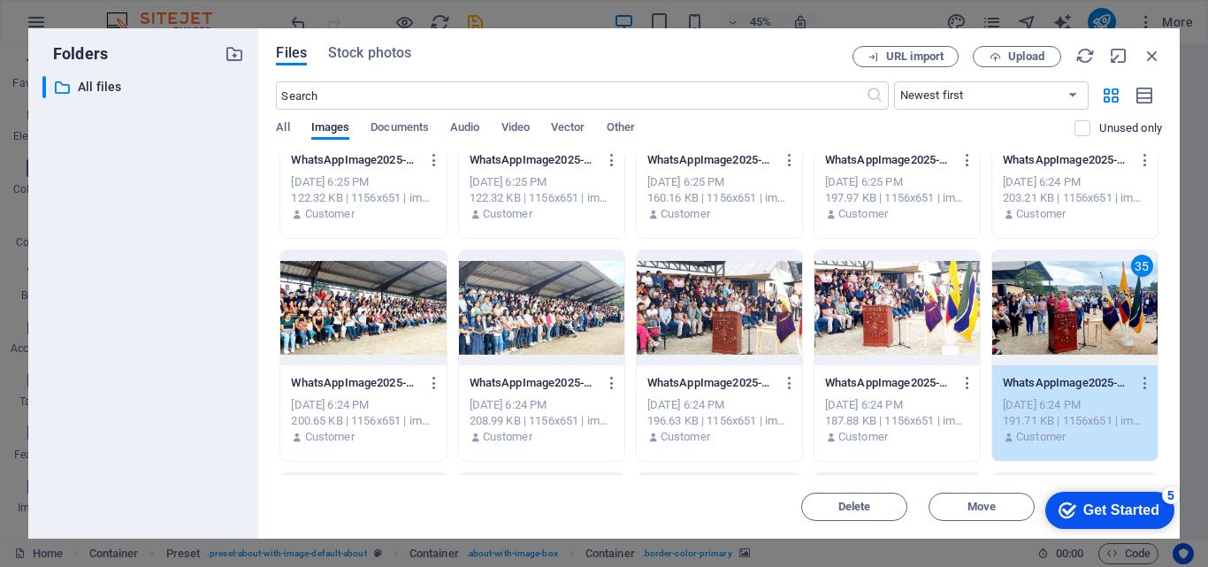
click at [894, 319] on div at bounding box center [896, 307] width 165 height 115
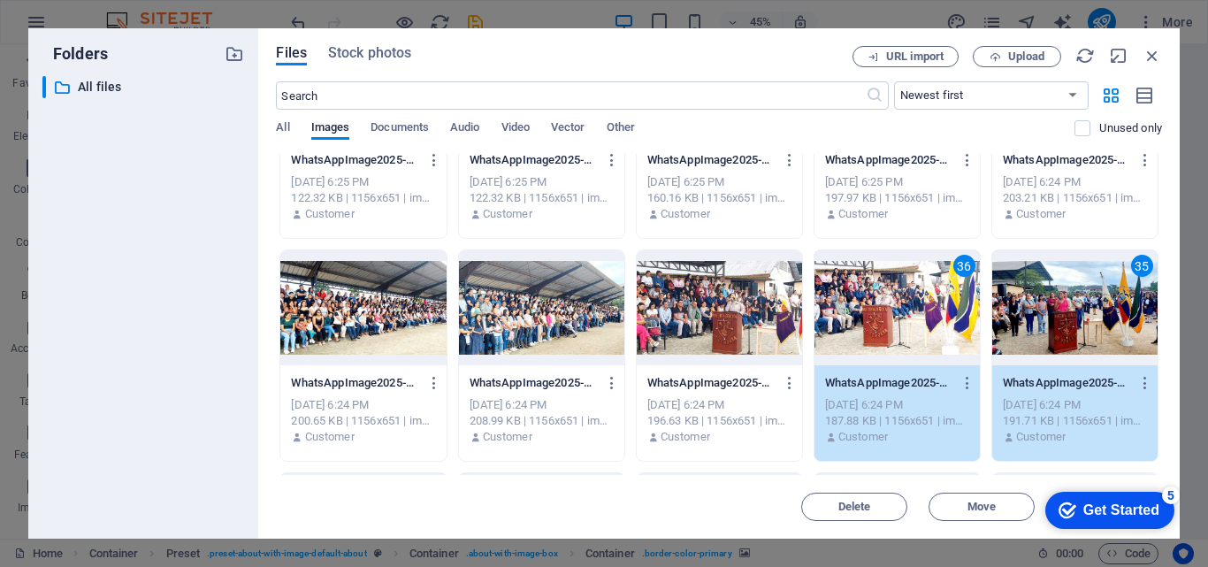
click at [738, 323] on div at bounding box center [719, 307] width 165 height 115
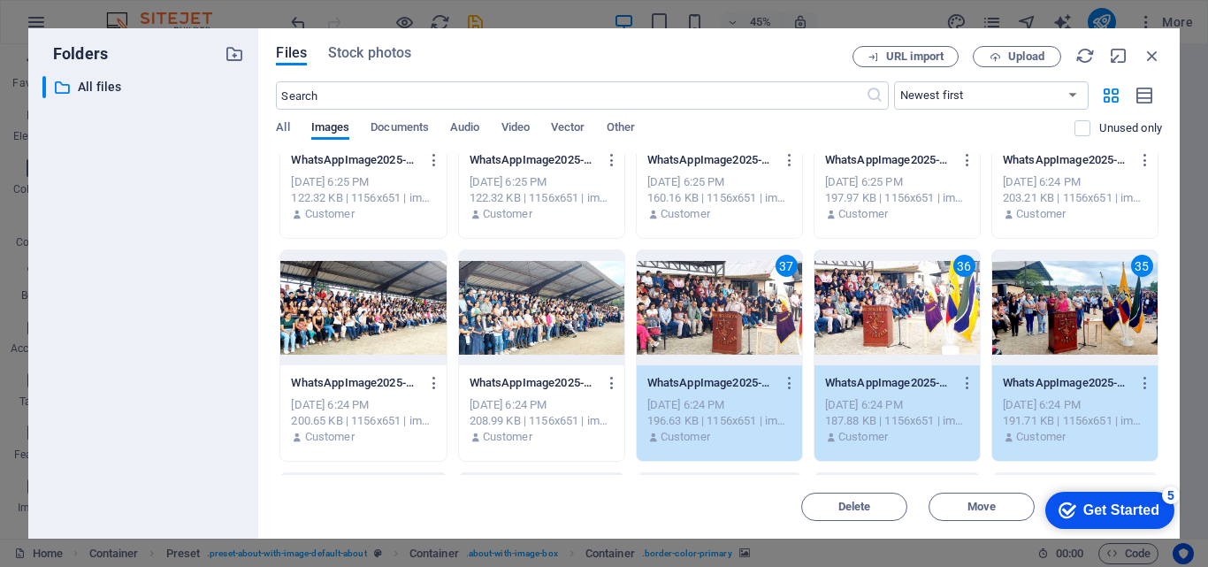
click at [540, 326] on div at bounding box center [541, 307] width 165 height 115
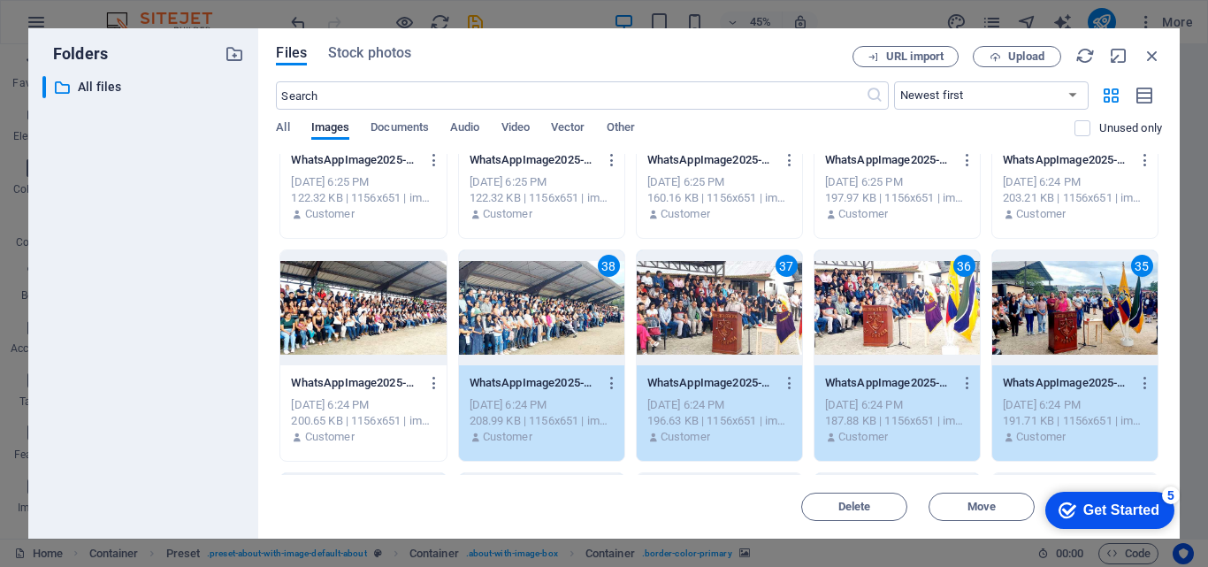
click at [384, 326] on div at bounding box center [362, 307] width 165 height 115
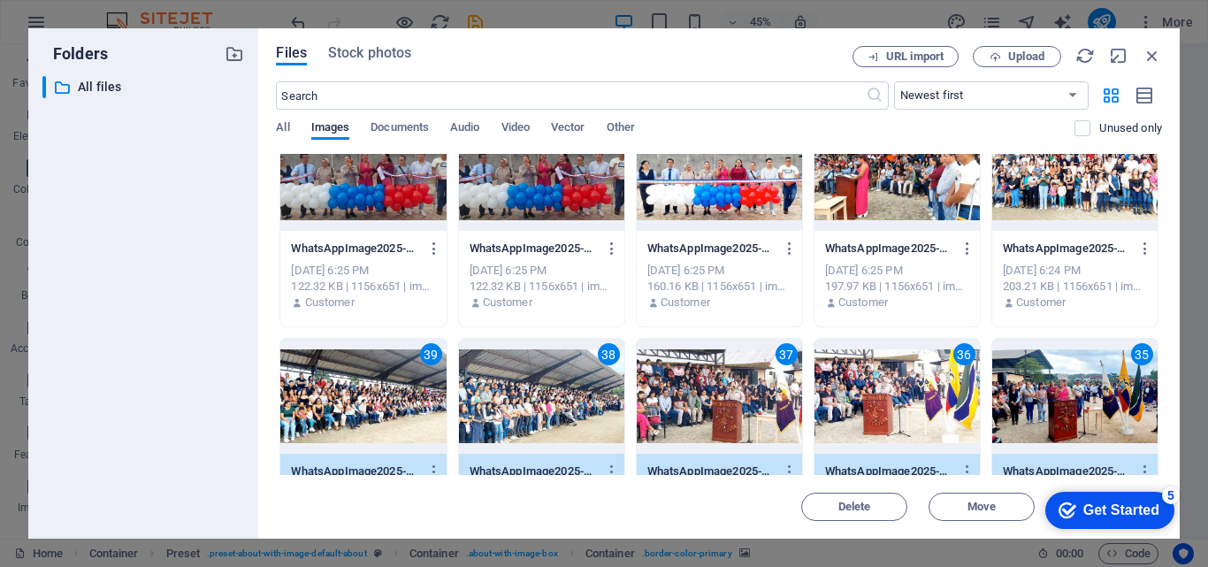
scroll to position [531, 0]
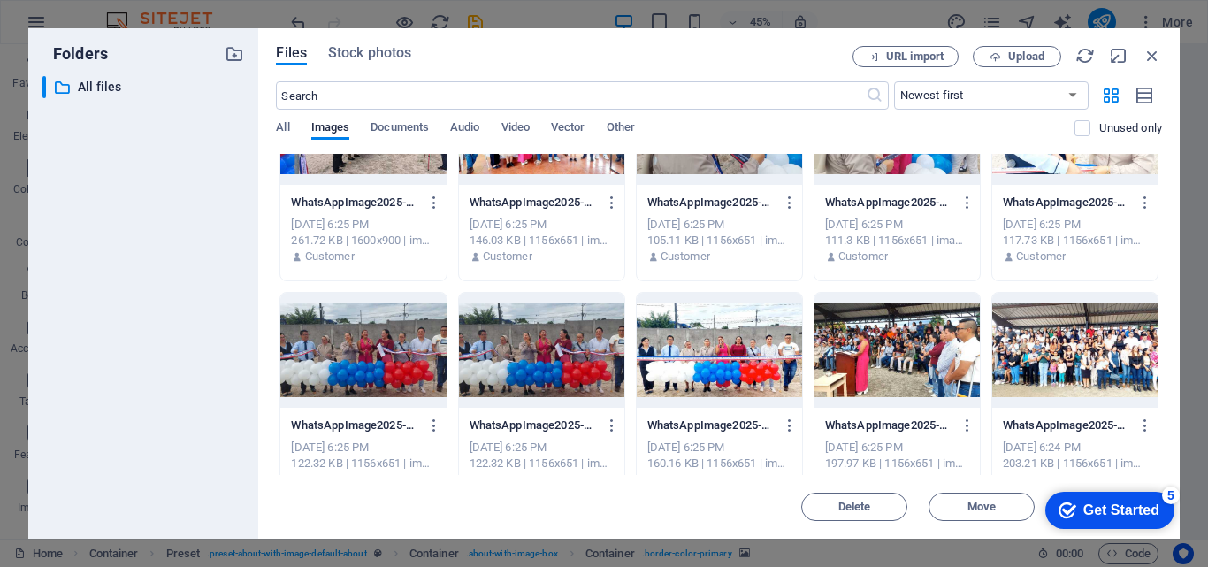
click at [1029, 341] on div at bounding box center [1074, 350] width 165 height 115
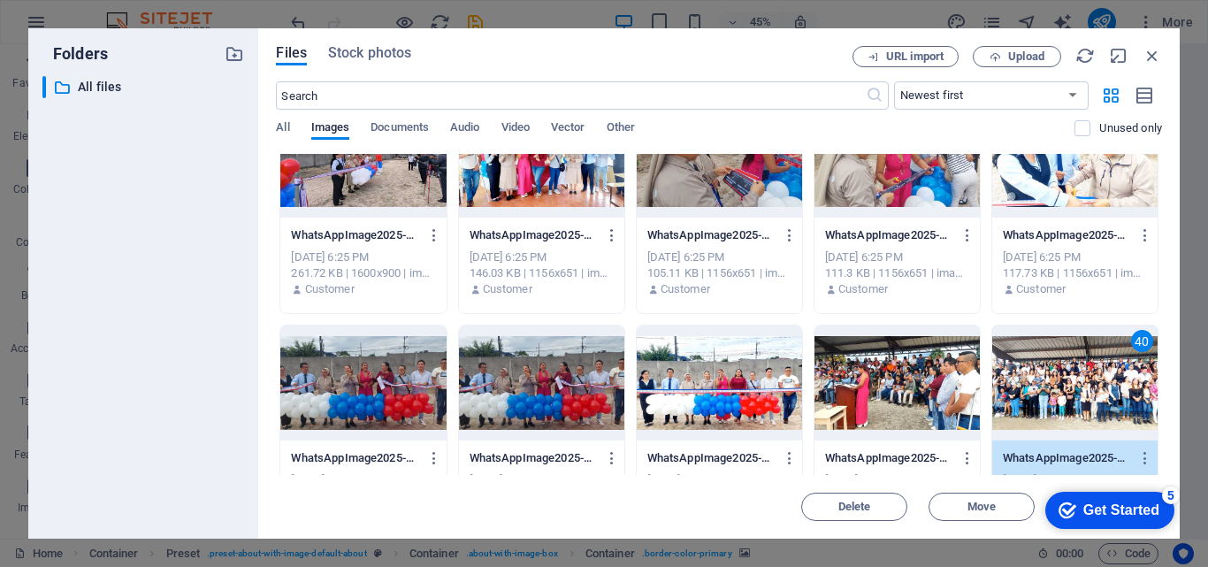
scroll to position [619, 0]
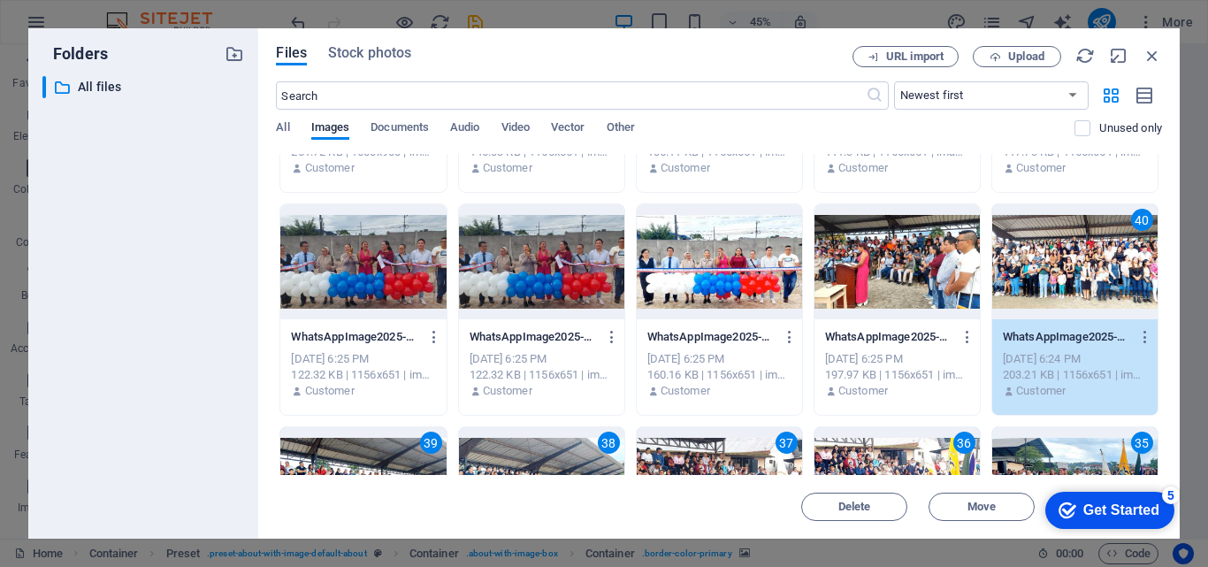
click at [680, 262] on div at bounding box center [719, 261] width 165 height 115
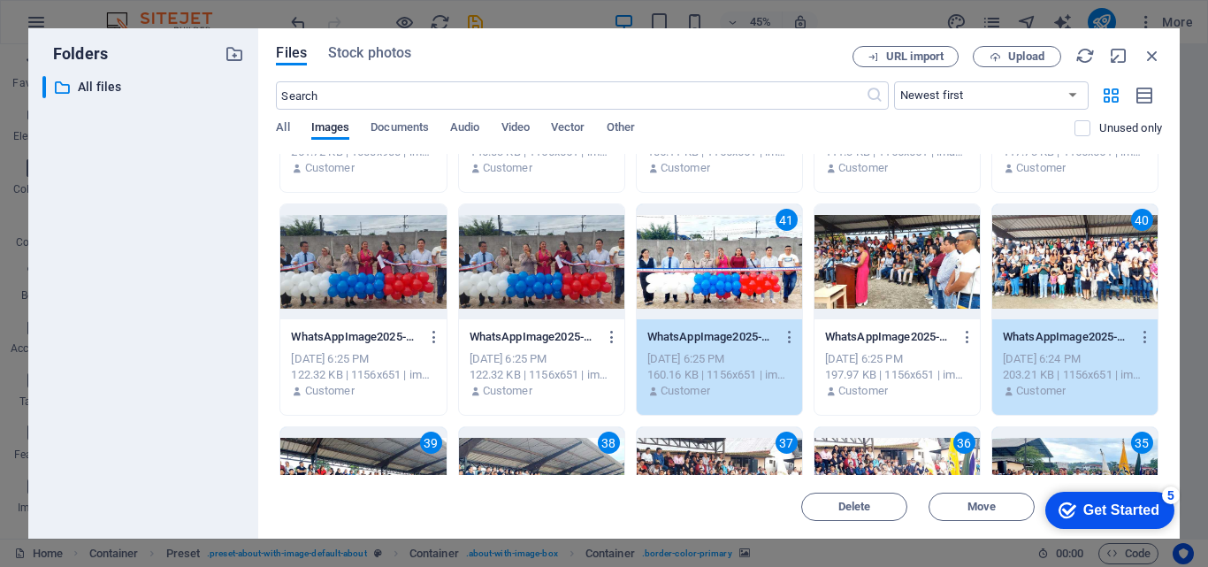
click at [388, 273] on div at bounding box center [362, 261] width 165 height 115
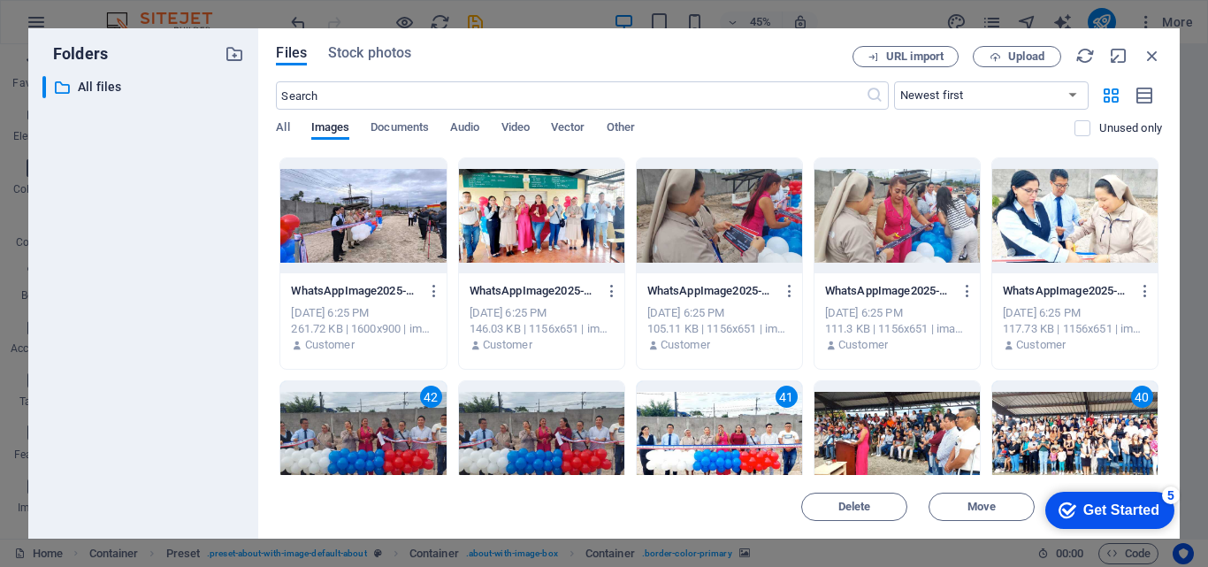
scroll to position [265, 0]
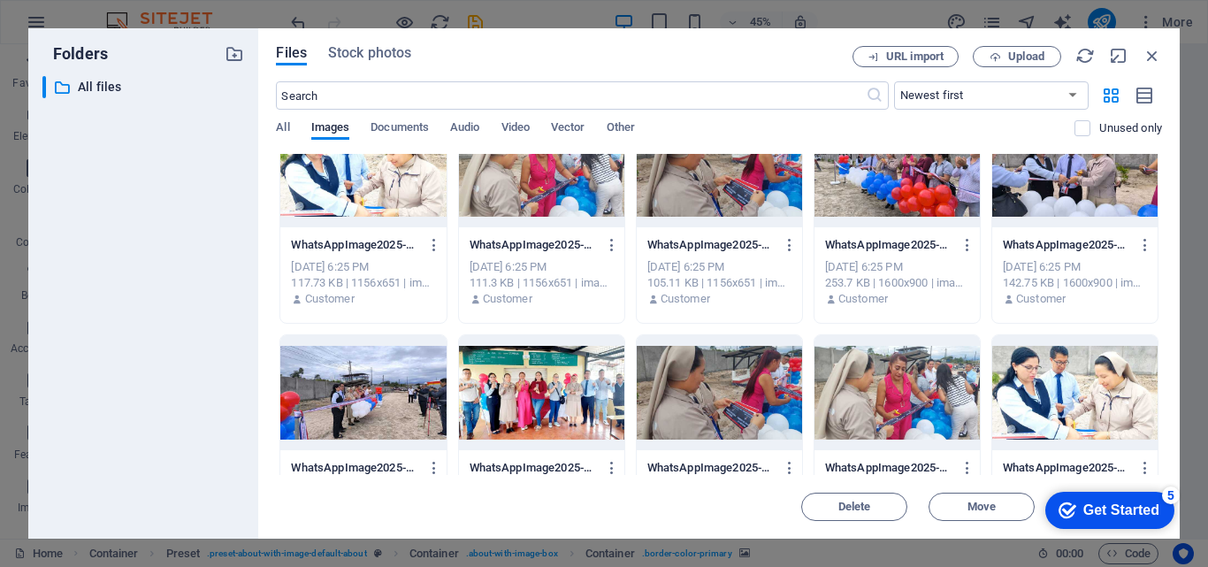
drag, startPoint x: 1055, startPoint y: 381, endPoint x: 1026, endPoint y: 382, distance: 29.2
click at [1055, 382] on div at bounding box center [1074, 392] width 165 height 115
click at [921, 382] on div at bounding box center [896, 392] width 165 height 115
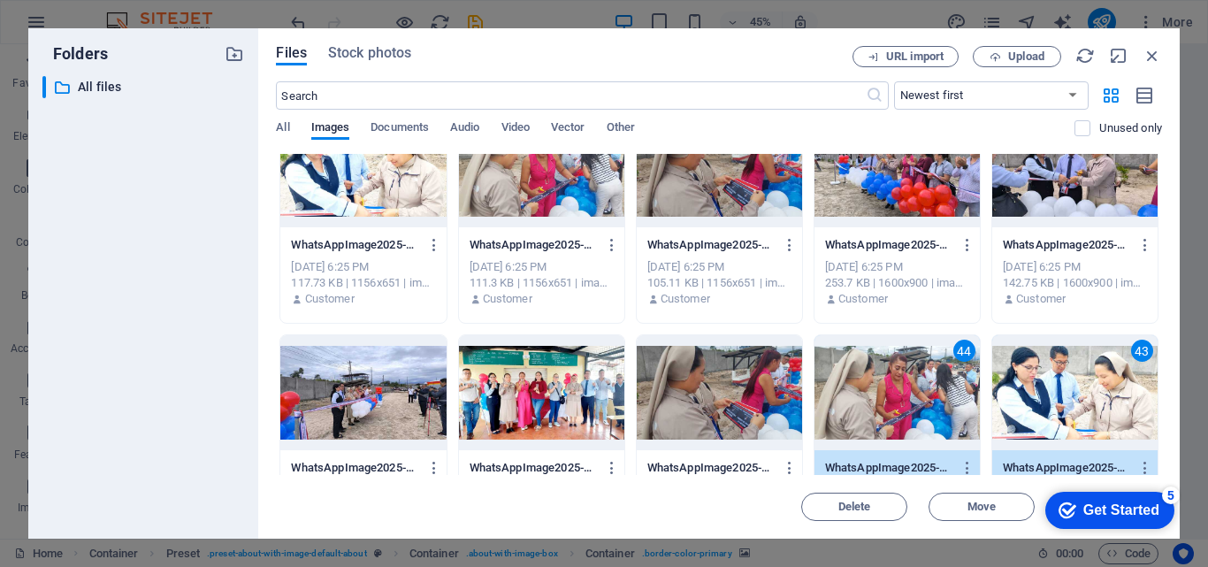
click at [739, 395] on div at bounding box center [719, 392] width 165 height 115
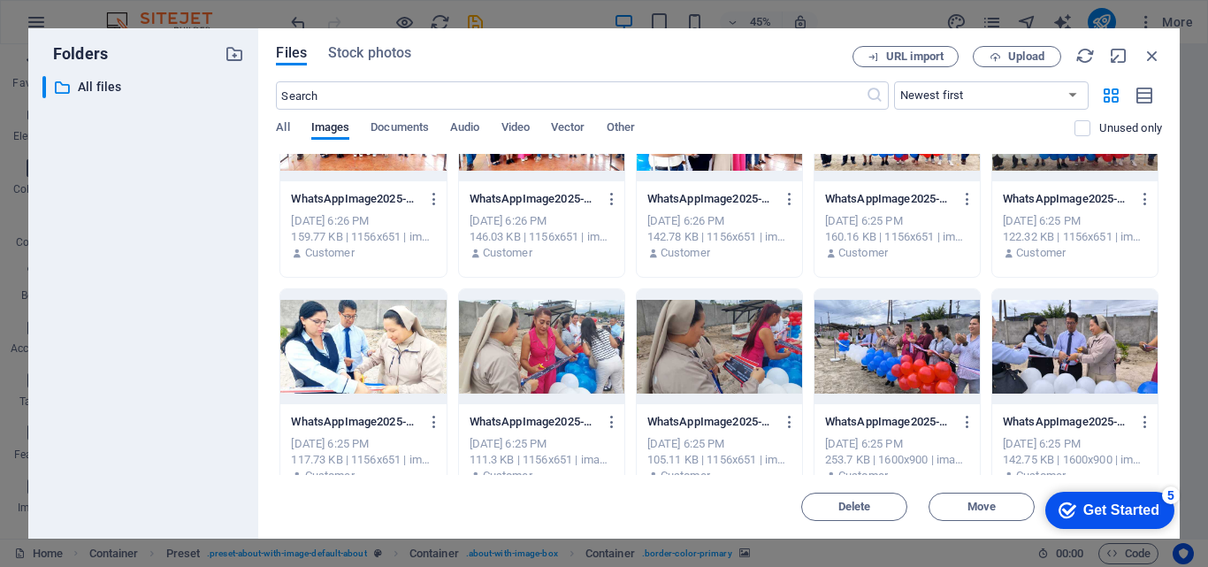
click at [1075, 357] on div at bounding box center [1074, 346] width 165 height 115
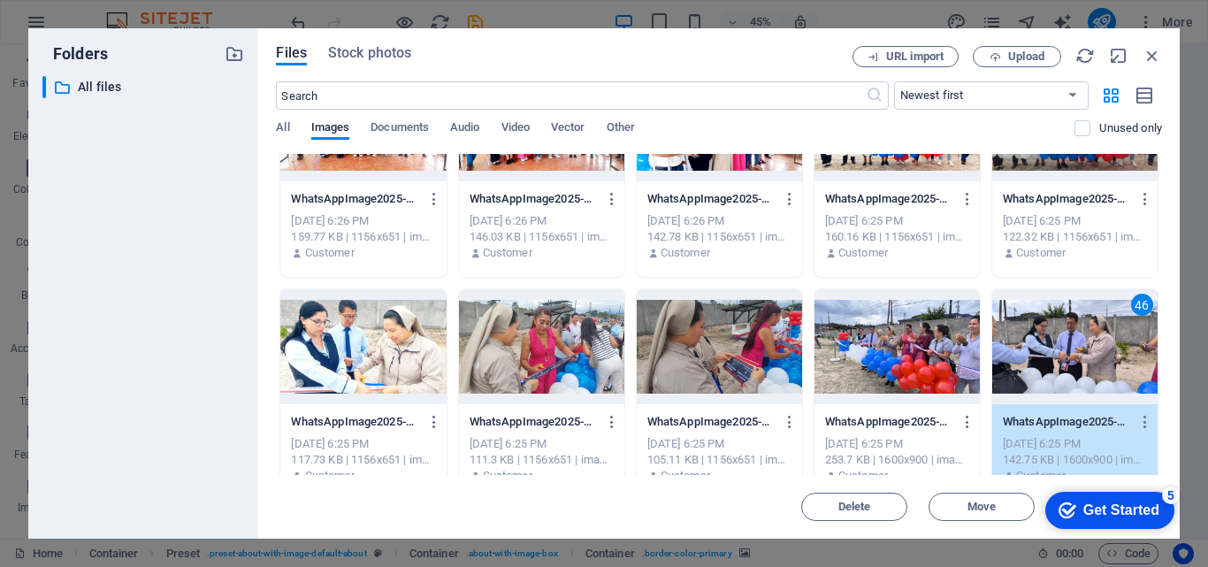
click at [917, 357] on div at bounding box center [896, 346] width 165 height 115
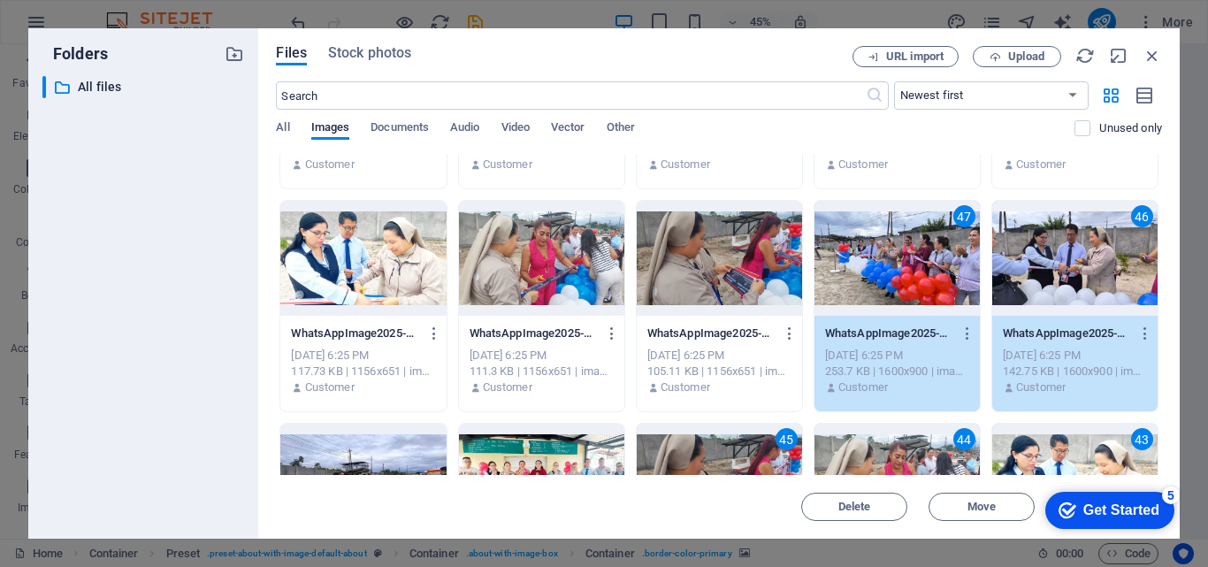
scroll to position [0, 0]
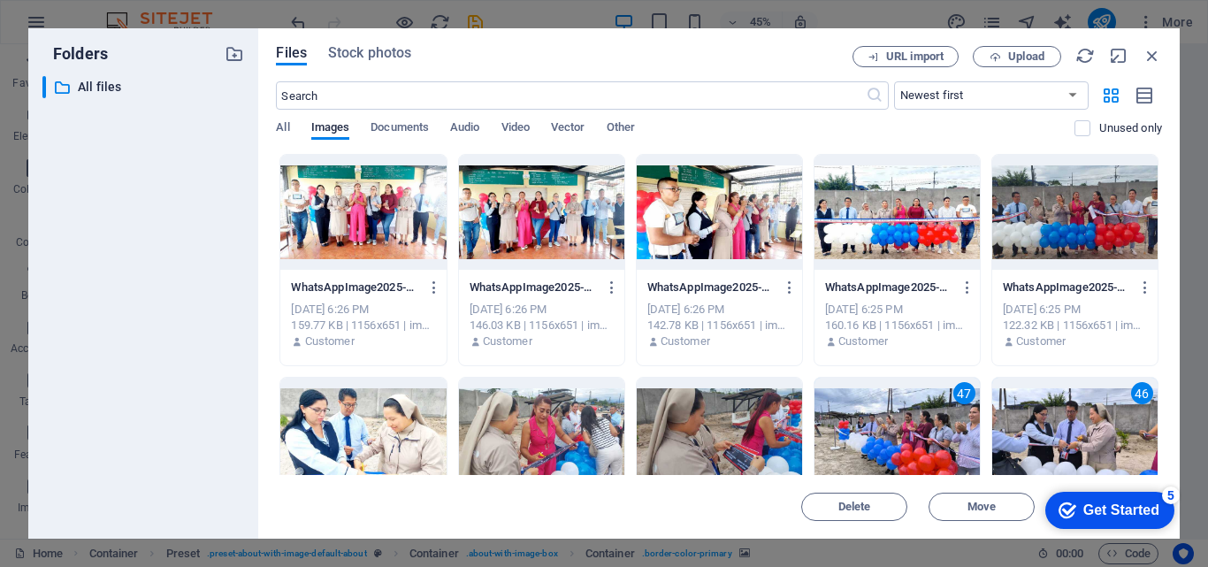
click at [722, 218] on div at bounding box center [719, 212] width 165 height 115
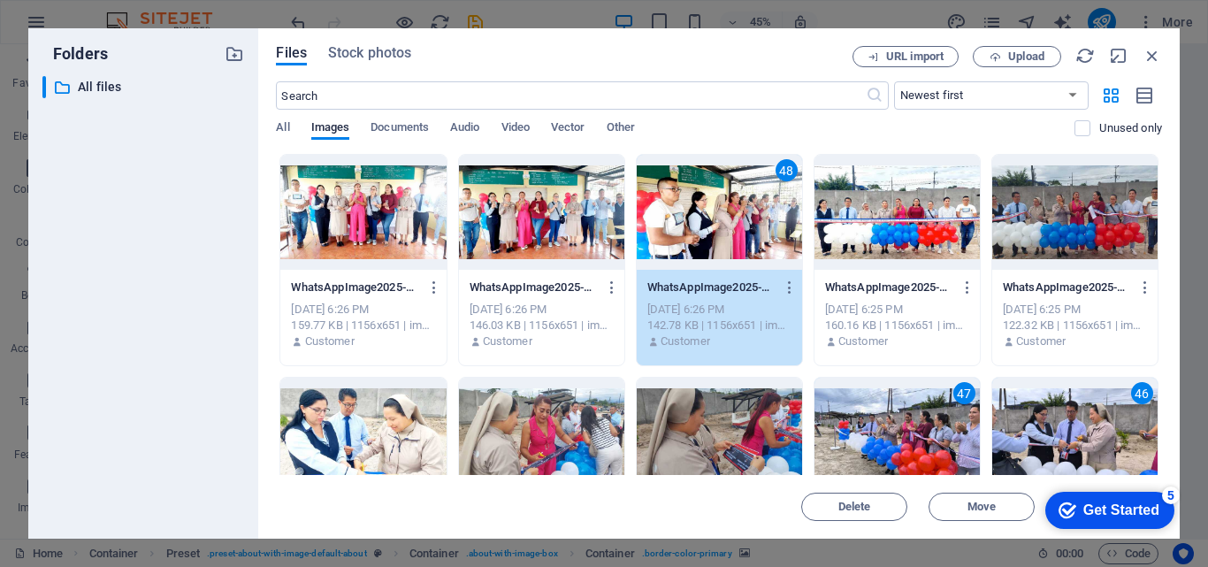
click at [579, 218] on div at bounding box center [541, 212] width 165 height 115
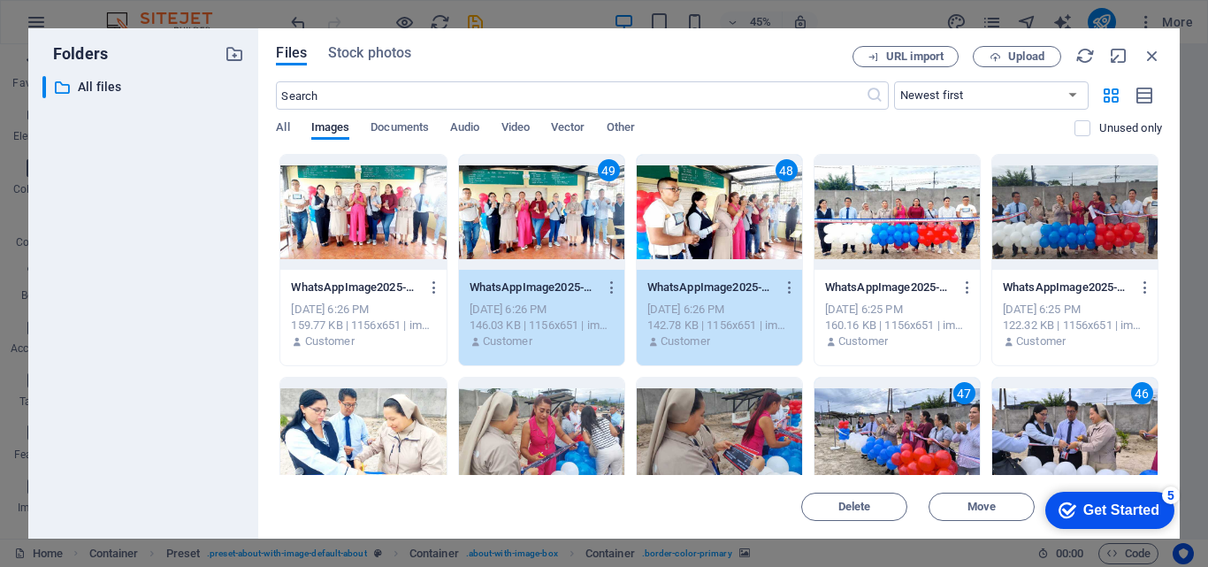
click at [511, 208] on div "49" at bounding box center [541, 212] width 165 height 115
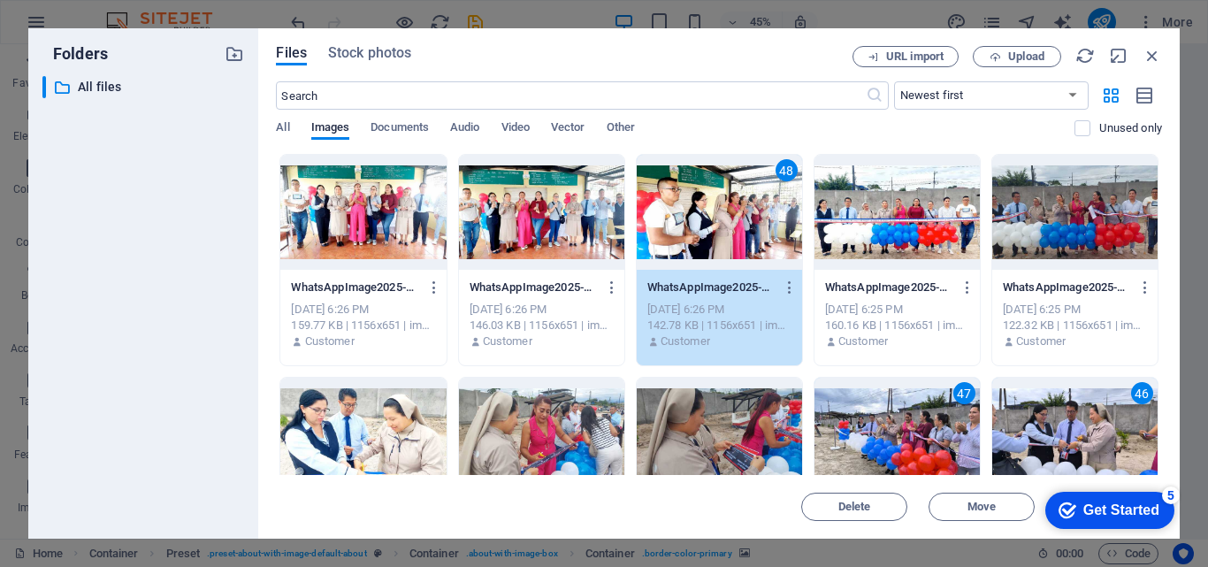
click at [563, 207] on div at bounding box center [541, 212] width 165 height 115
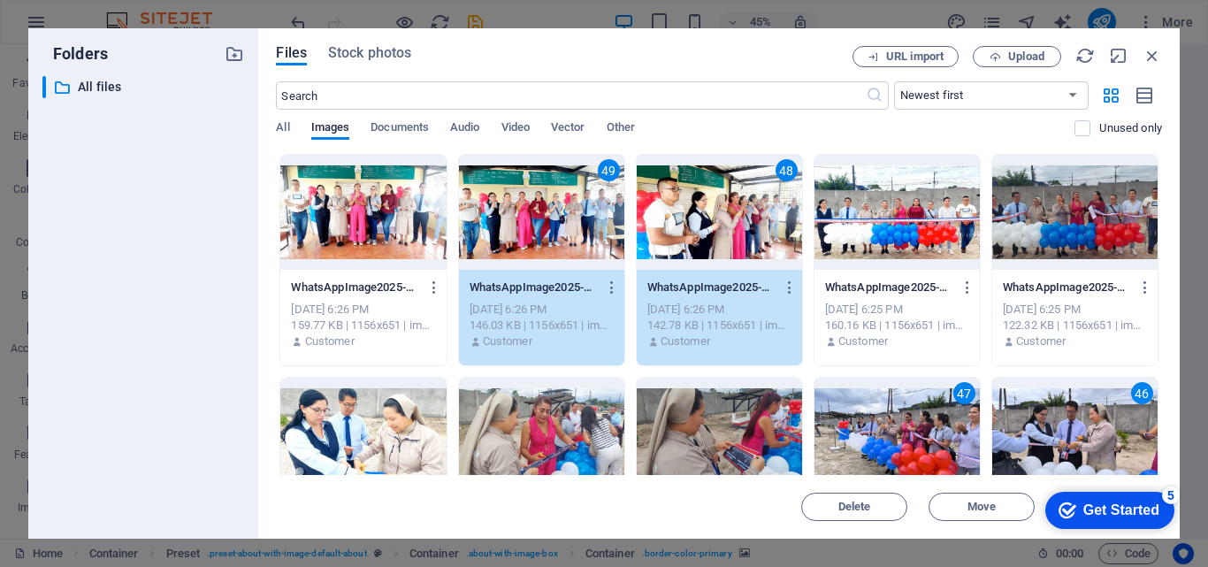
click at [379, 209] on div at bounding box center [362, 212] width 165 height 115
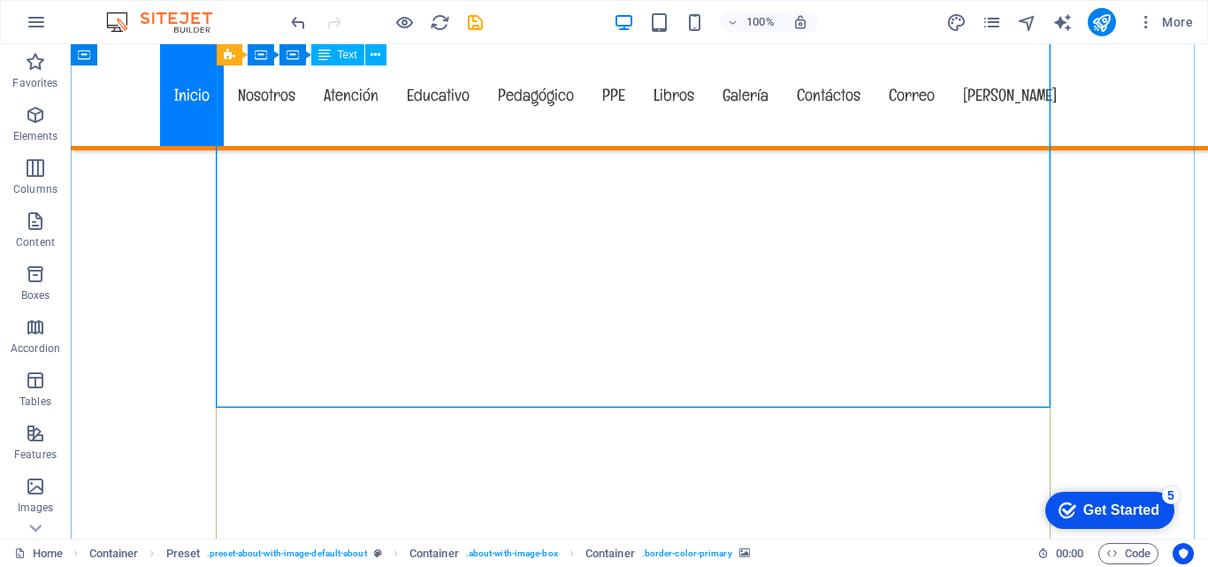
scroll to position [884, 0]
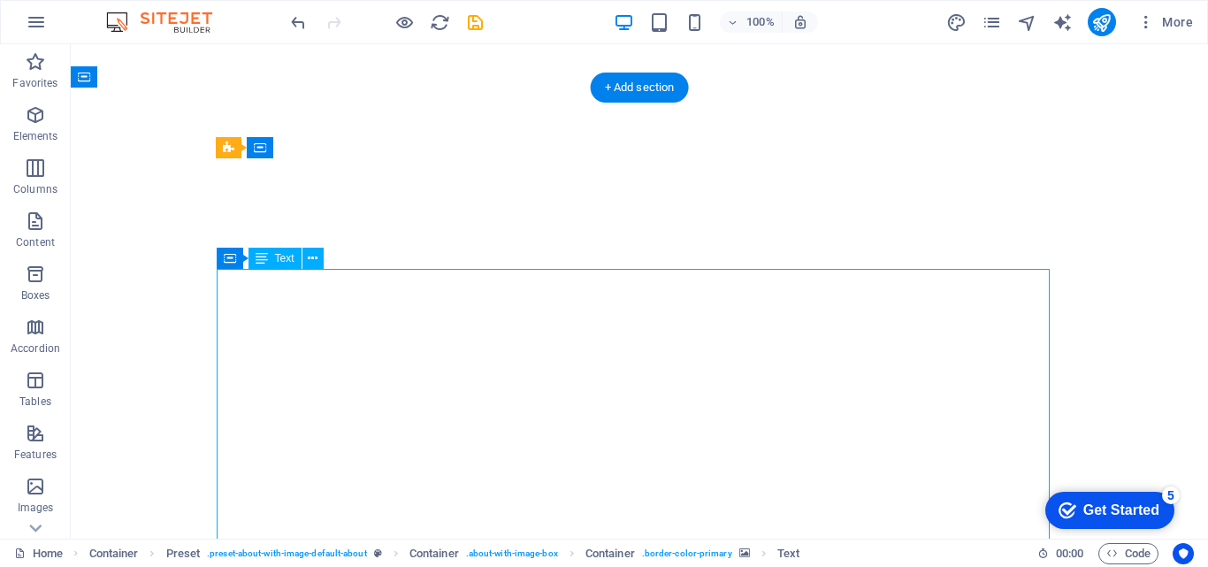
drag, startPoint x: 401, startPoint y: 366, endPoint x: 128, endPoint y: 300, distance: 280.3
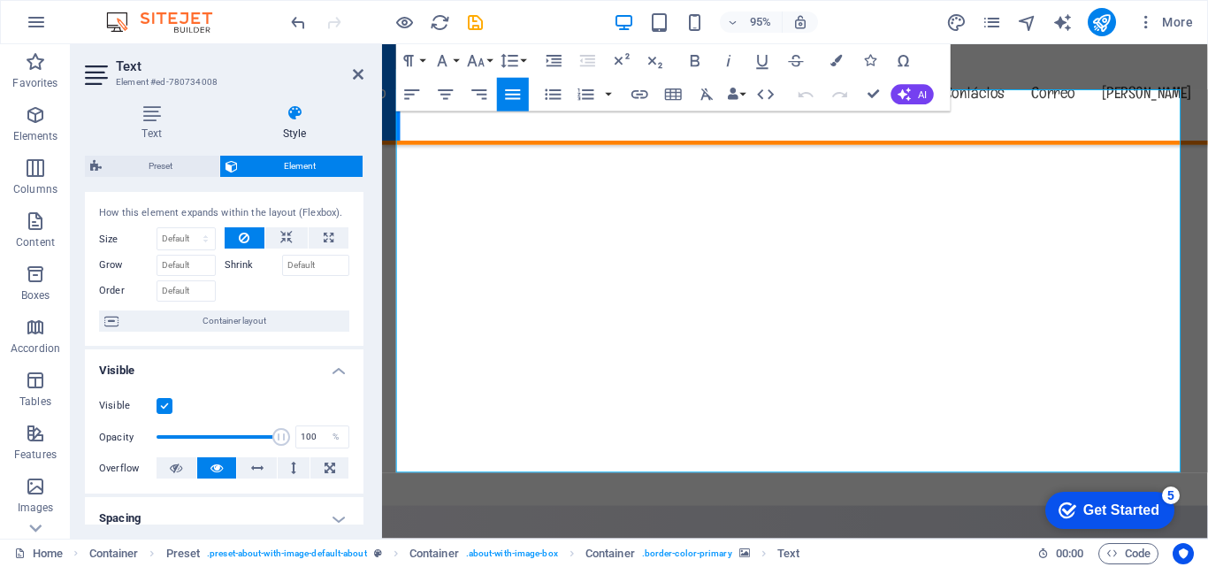
scroll to position [0, 0]
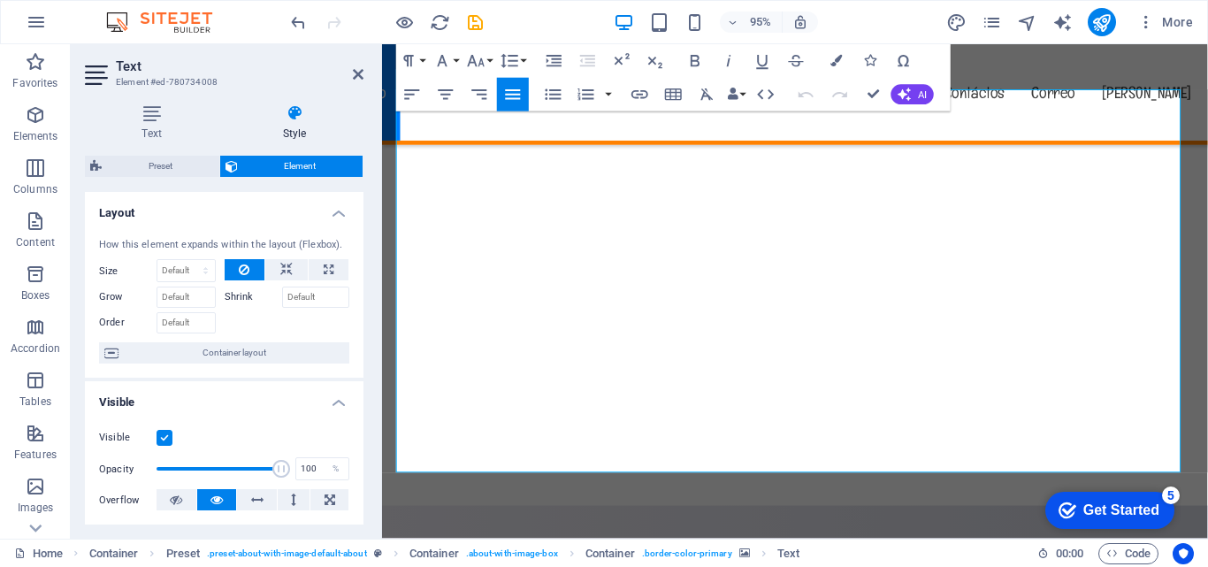
click at [292, 114] on icon at bounding box center [295, 113] width 138 height 18
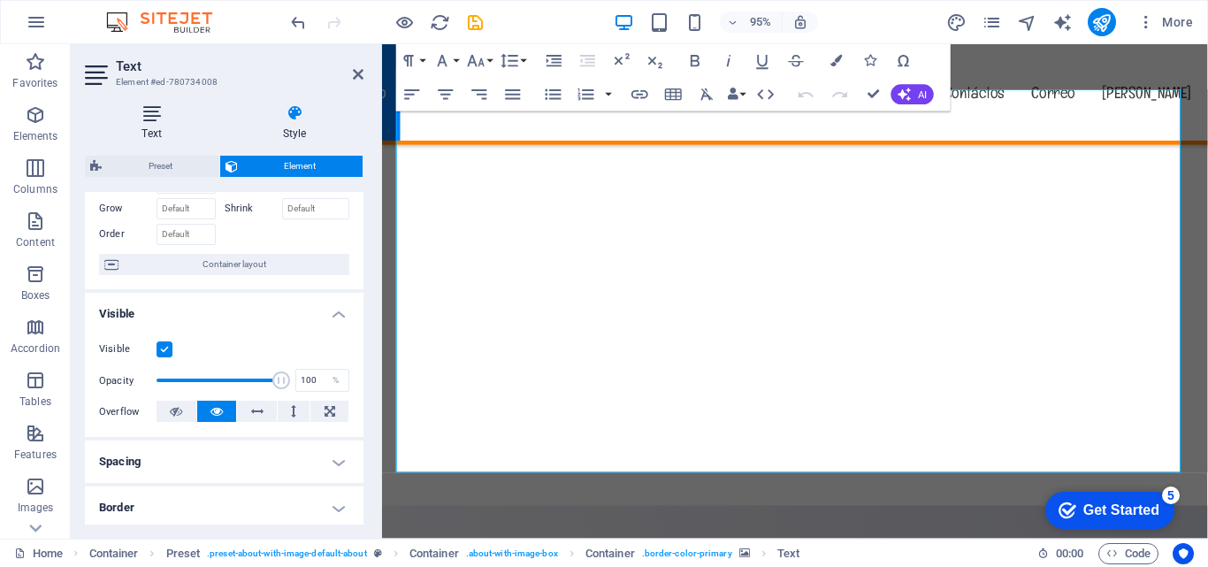
click at [158, 115] on icon at bounding box center [152, 113] width 134 height 18
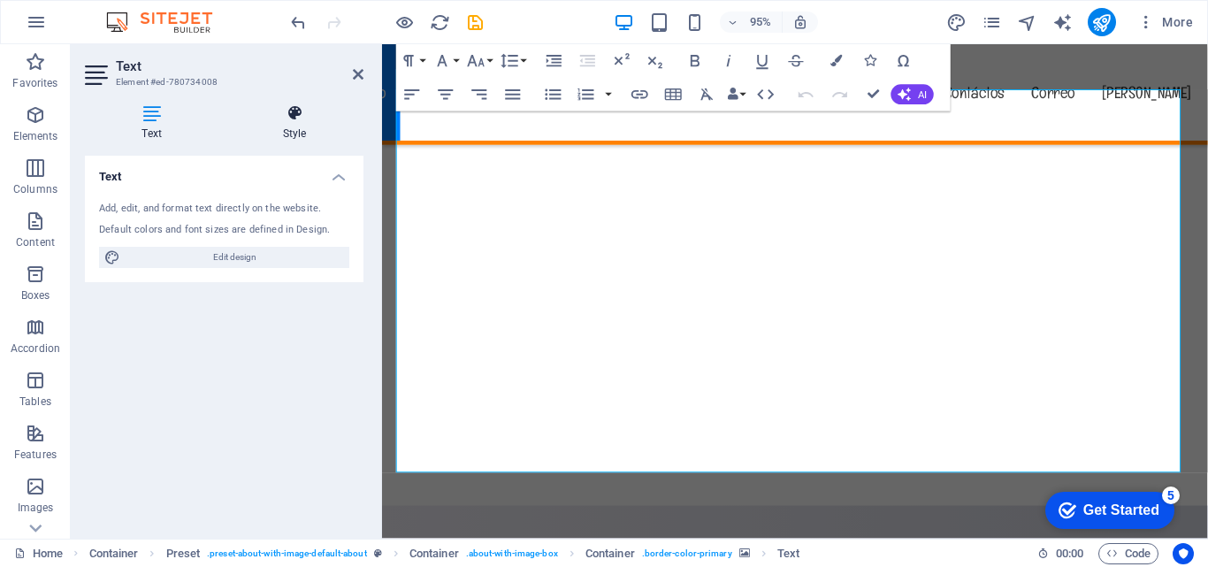
click at [289, 115] on icon at bounding box center [295, 113] width 138 height 18
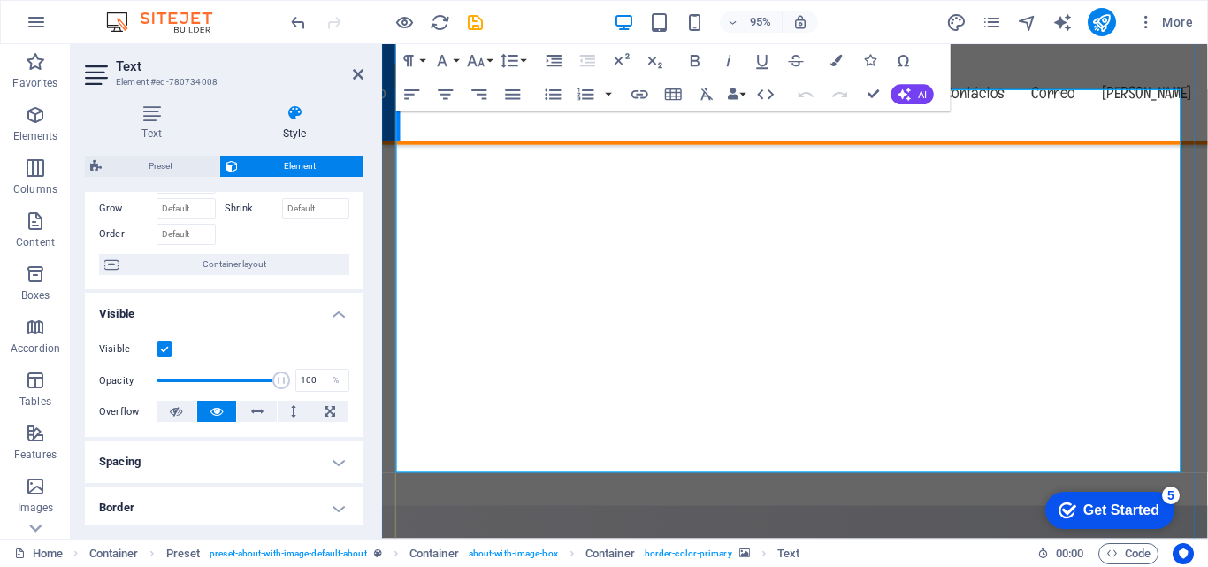
click at [356, 77] on icon at bounding box center [358, 74] width 11 height 14
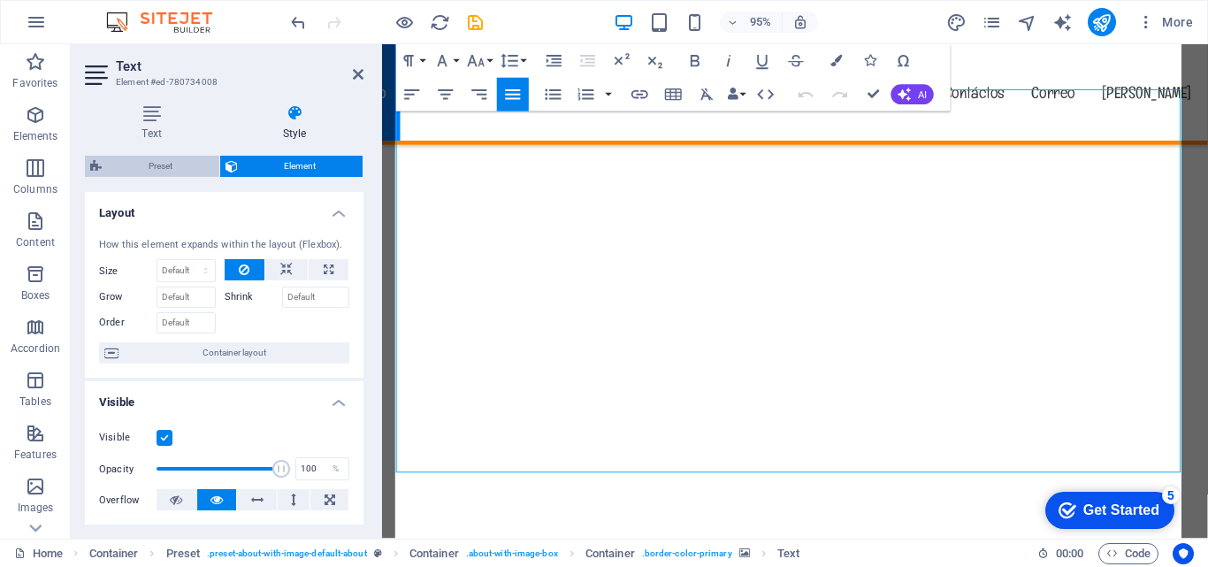
click at [135, 162] on span "Preset" at bounding box center [160, 166] width 107 height 21
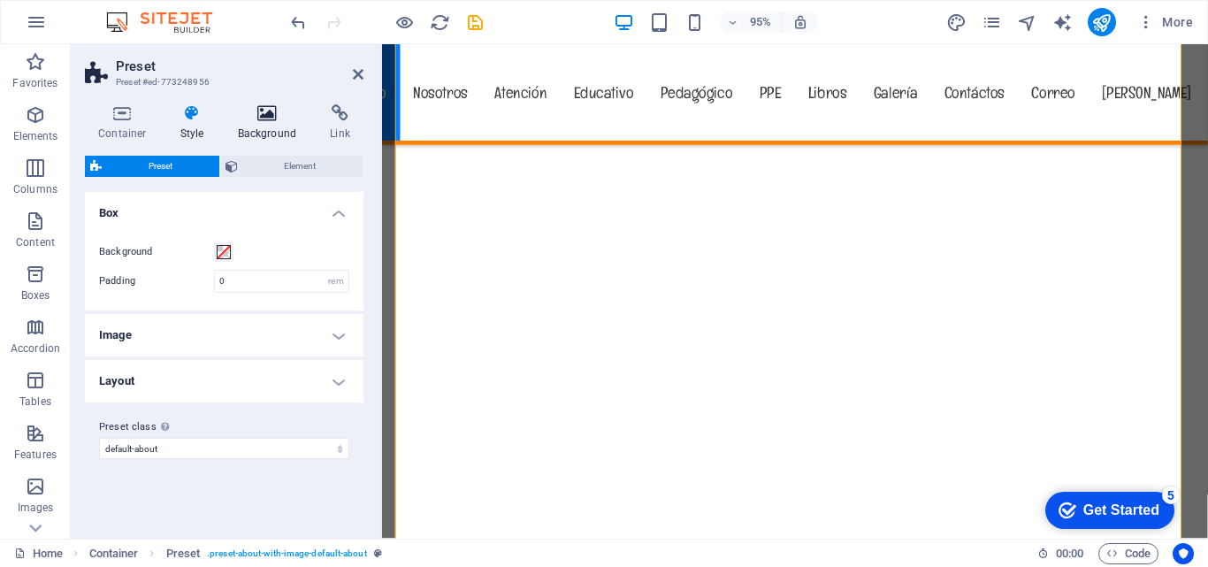
click at [271, 118] on icon at bounding box center [268, 113] width 86 height 18
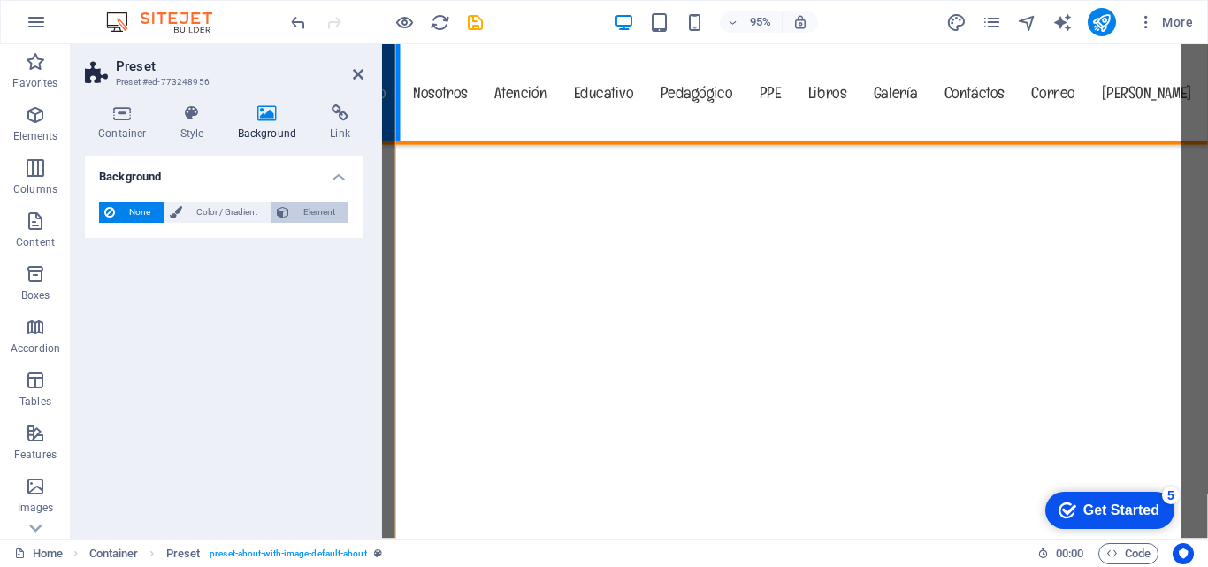
click at [309, 215] on span "Element" at bounding box center [318, 212] width 49 height 21
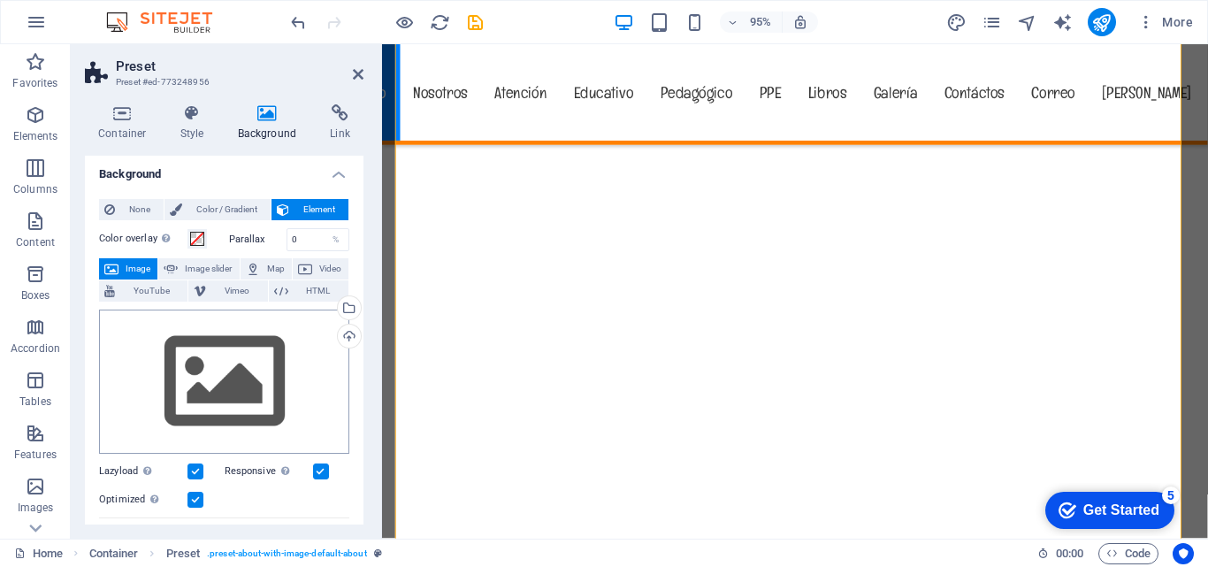
scroll to position [0, 0]
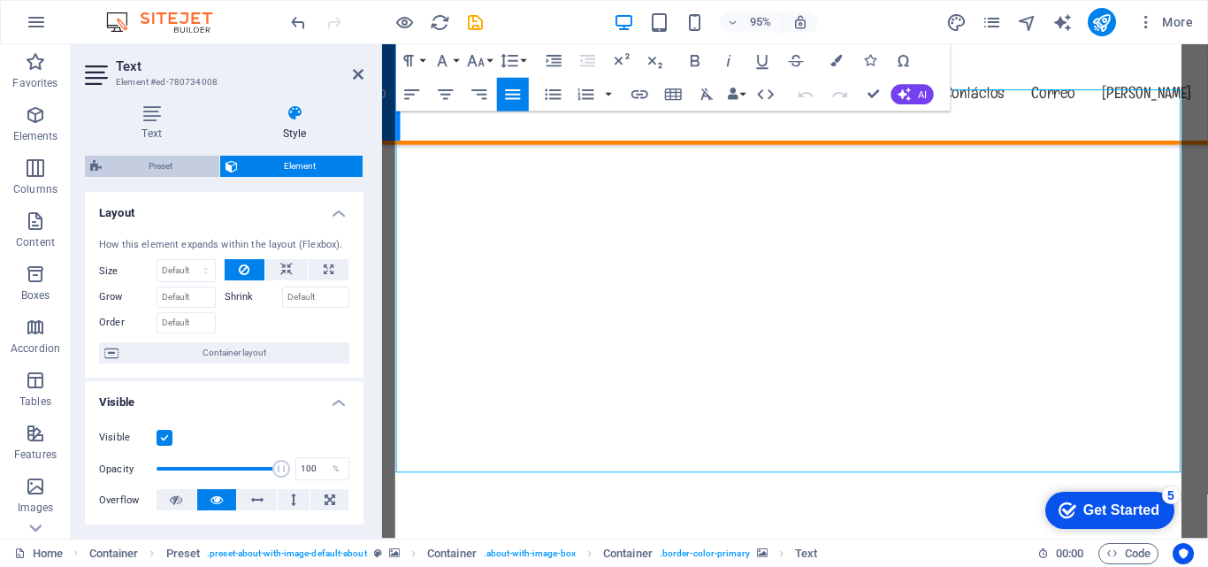
click at [149, 166] on span "Preset" at bounding box center [160, 166] width 107 height 21
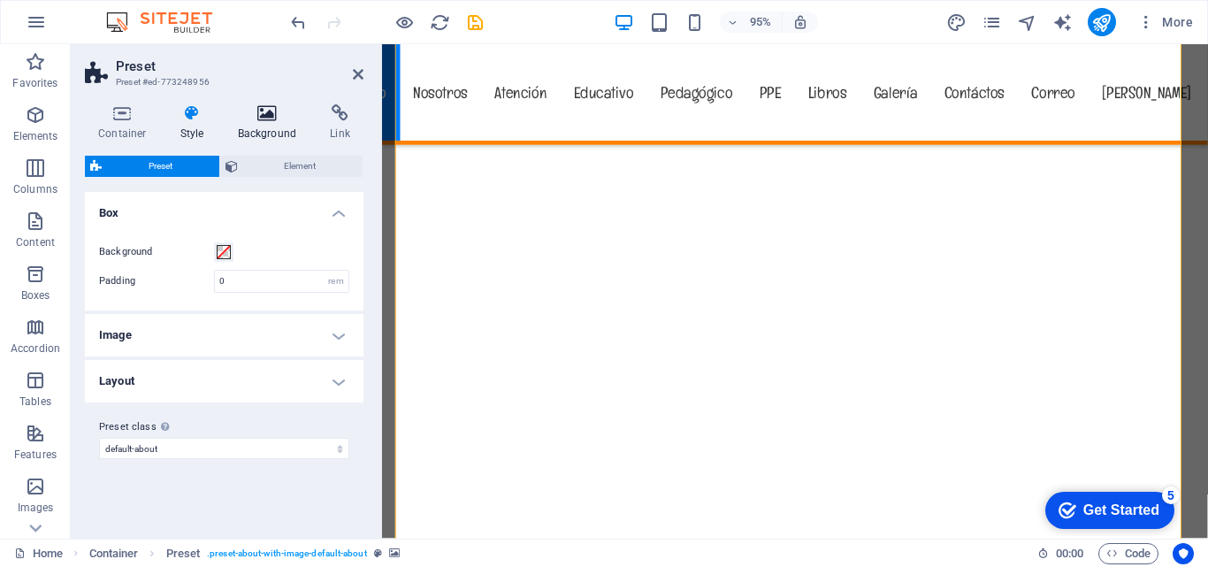
click at [266, 123] on h4 "Background" at bounding box center [271, 122] width 93 height 37
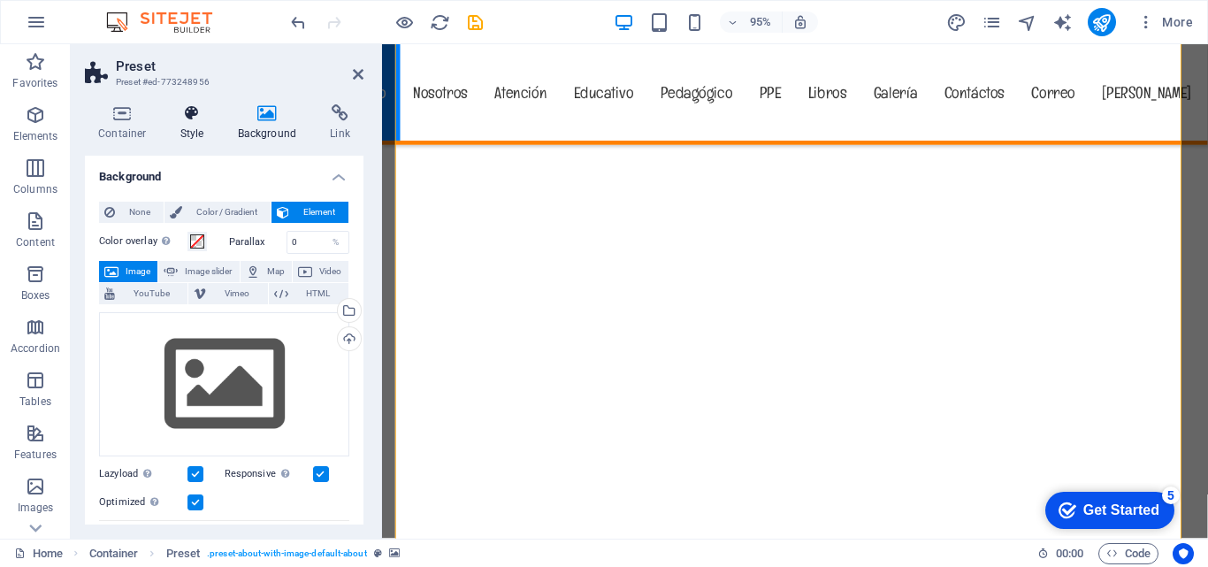
click at [198, 117] on icon at bounding box center [192, 113] width 50 height 18
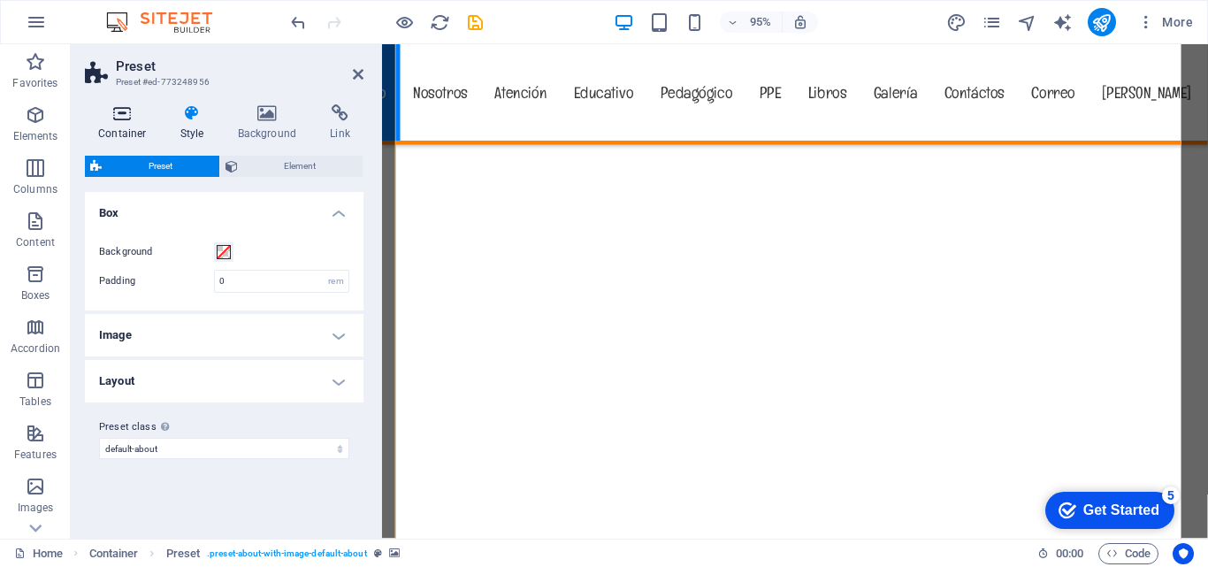
click at [124, 123] on h4 "Container" at bounding box center [126, 122] width 82 height 37
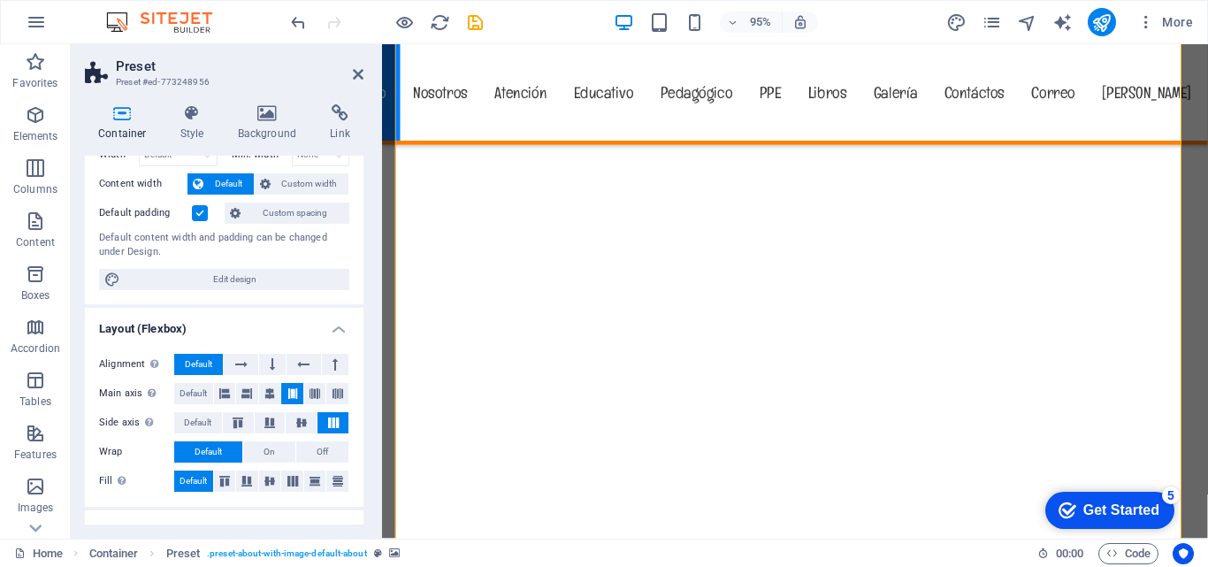
scroll to position [265, 0]
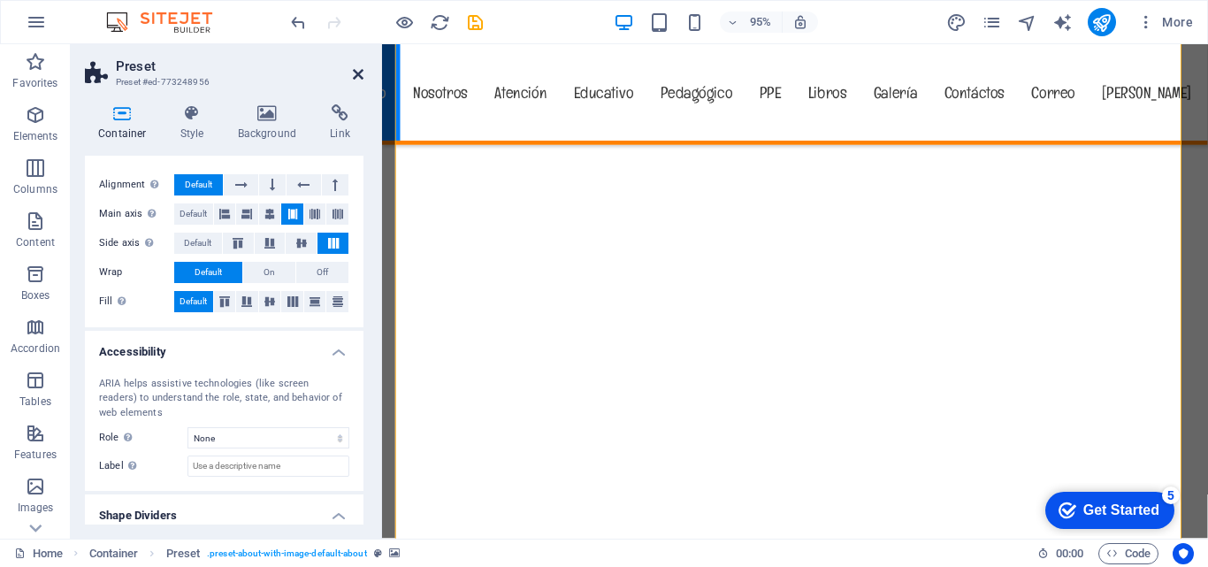
click at [356, 72] on icon at bounding box center [358, 74] width 11 height 14
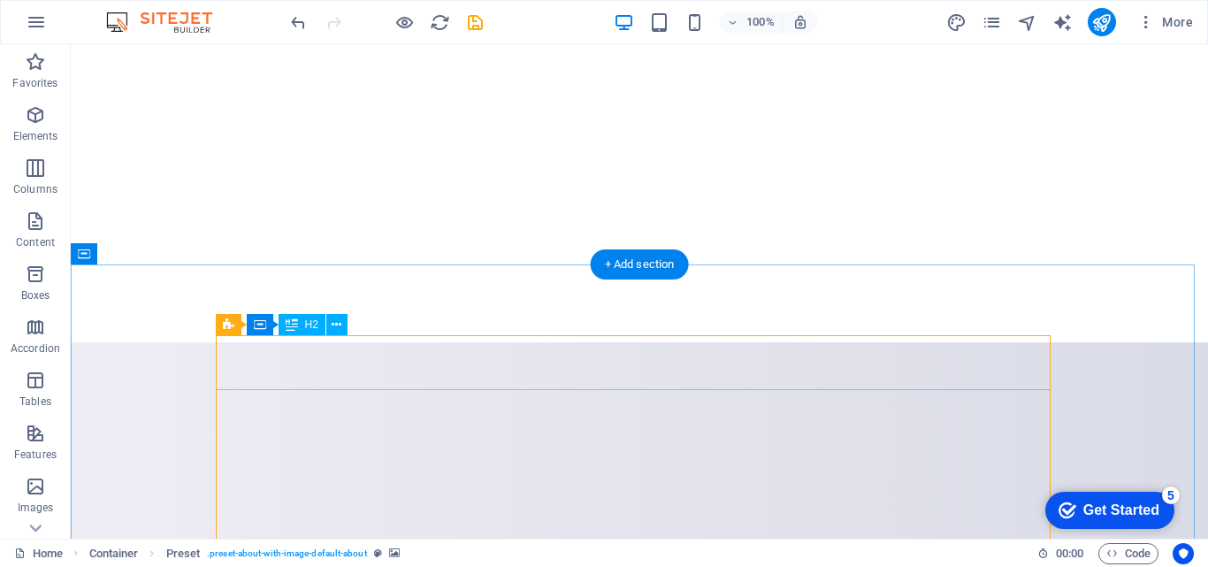
scroll to position [442, 0]
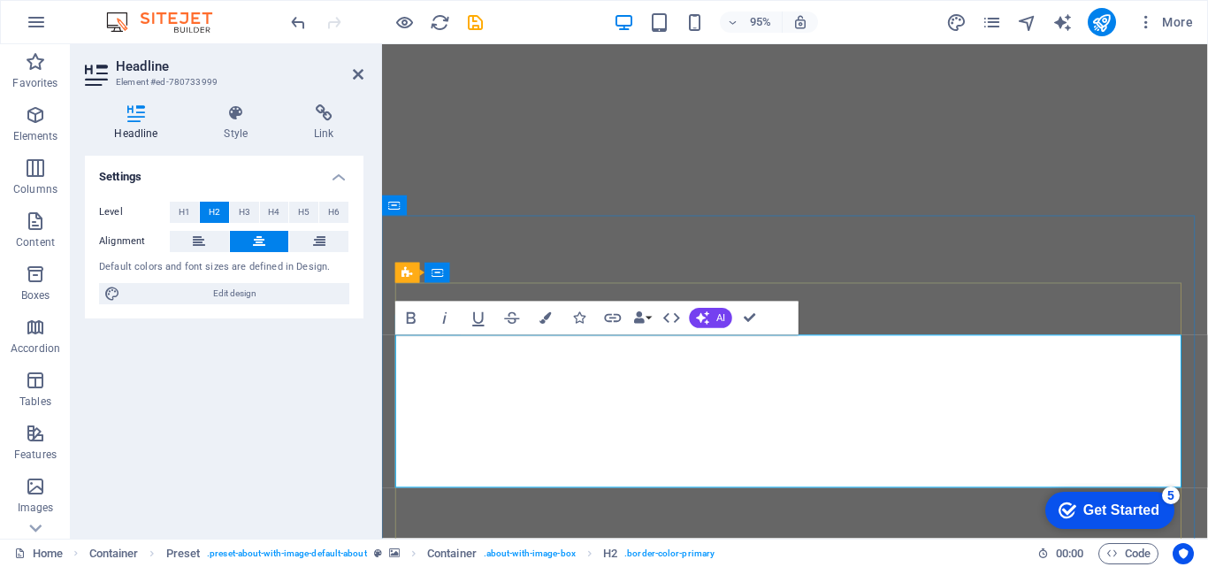
scroll to position [482, 0]
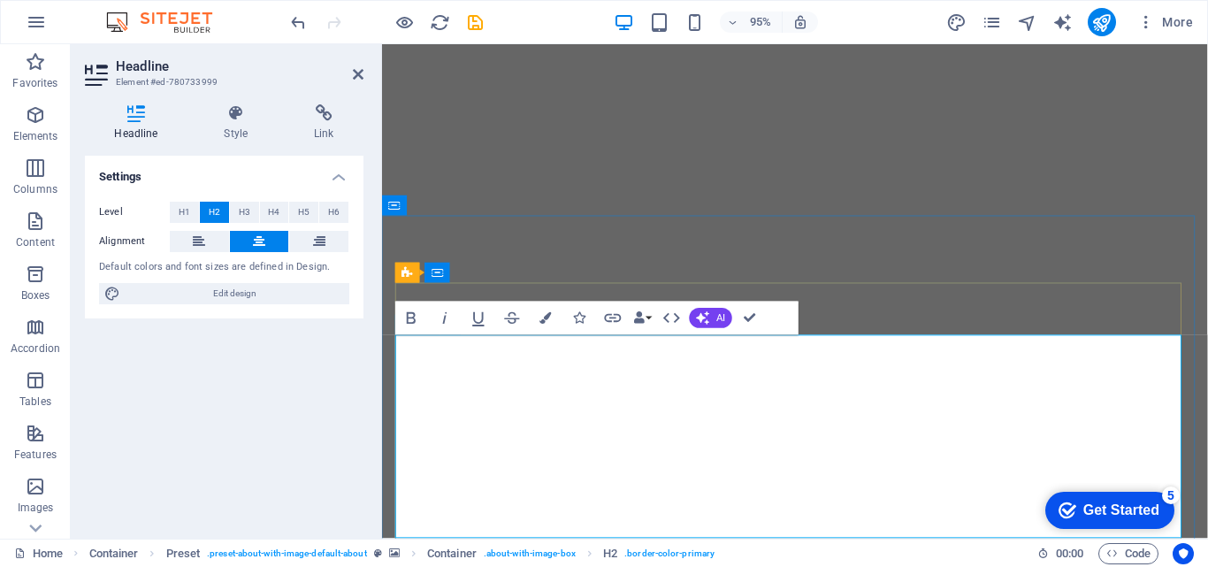
drag, startPoint x: 804, startPoint y: 462, endPoint x: 908, endPoint y: 479, distance: 105.8
click at [237, 209] on button "H3" at bounding box center [244, 212] width 29 height 21
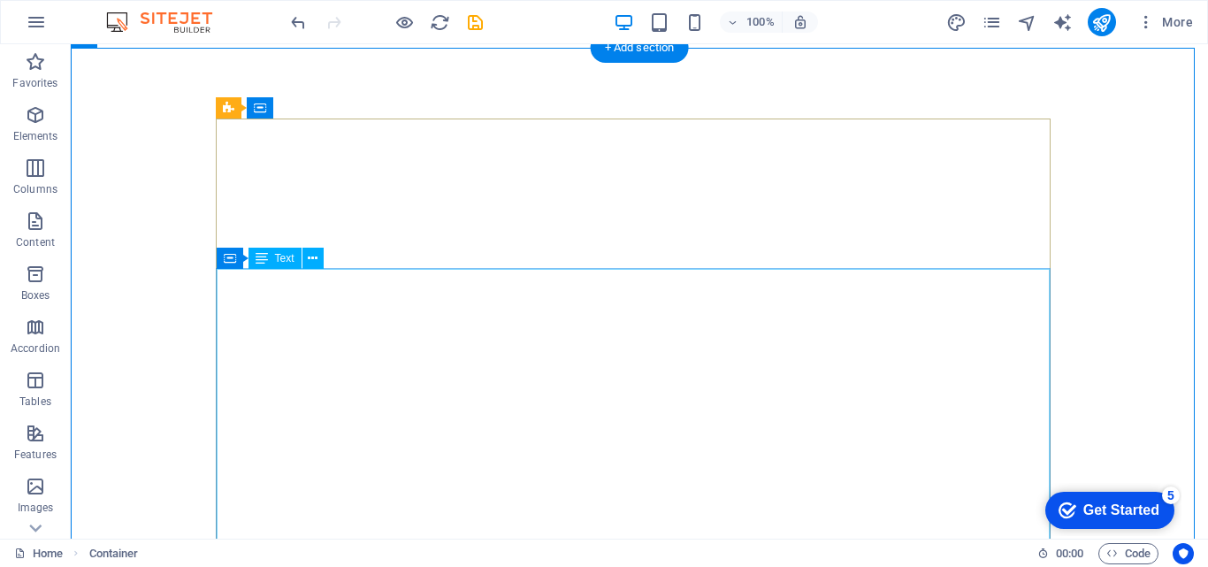
scroll to position [659, 0]
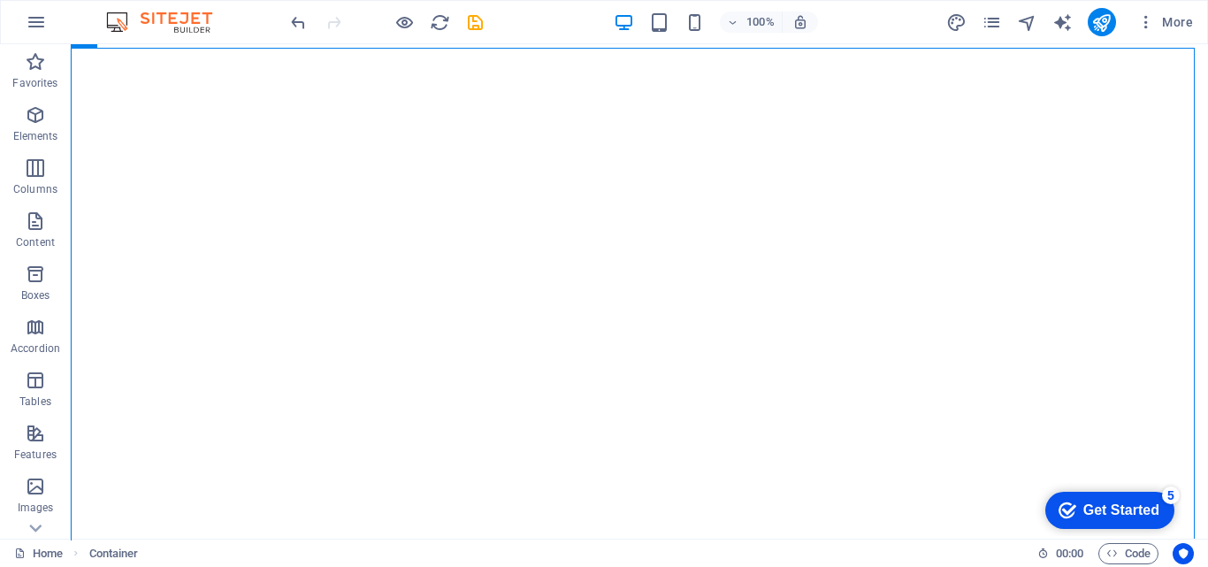
click at [1101, 21] on icon "publish" at bounding box center [1101, 22] width 20 height 20
